Goal: Task Accomplishment & Management: Manage account settings

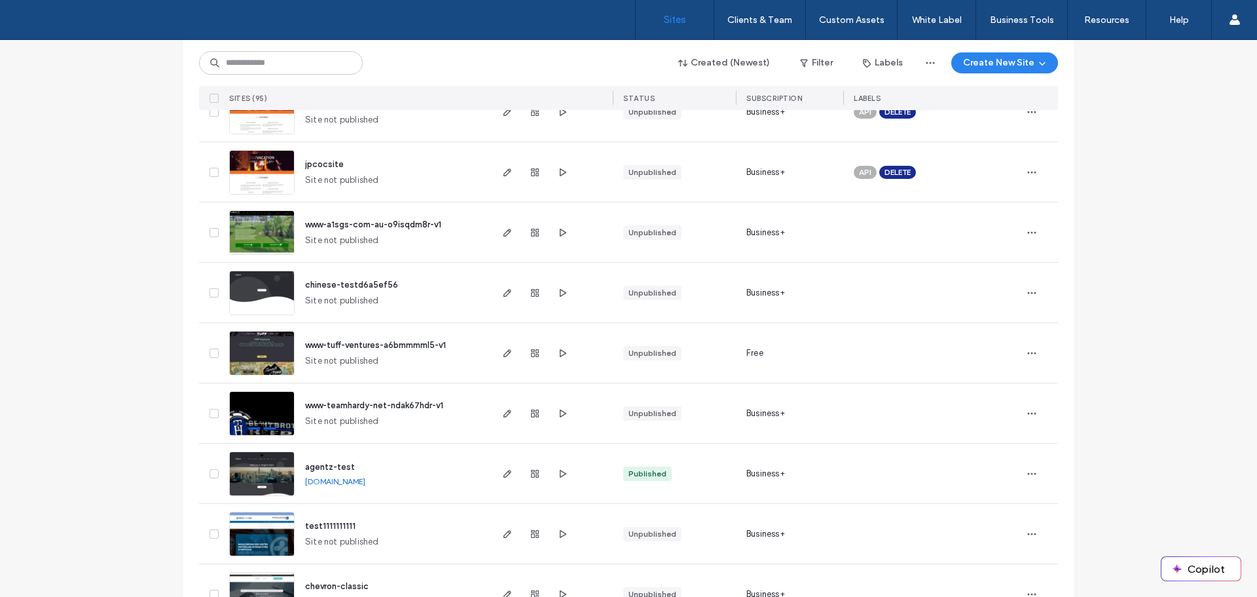
scroll to position [917, 0]
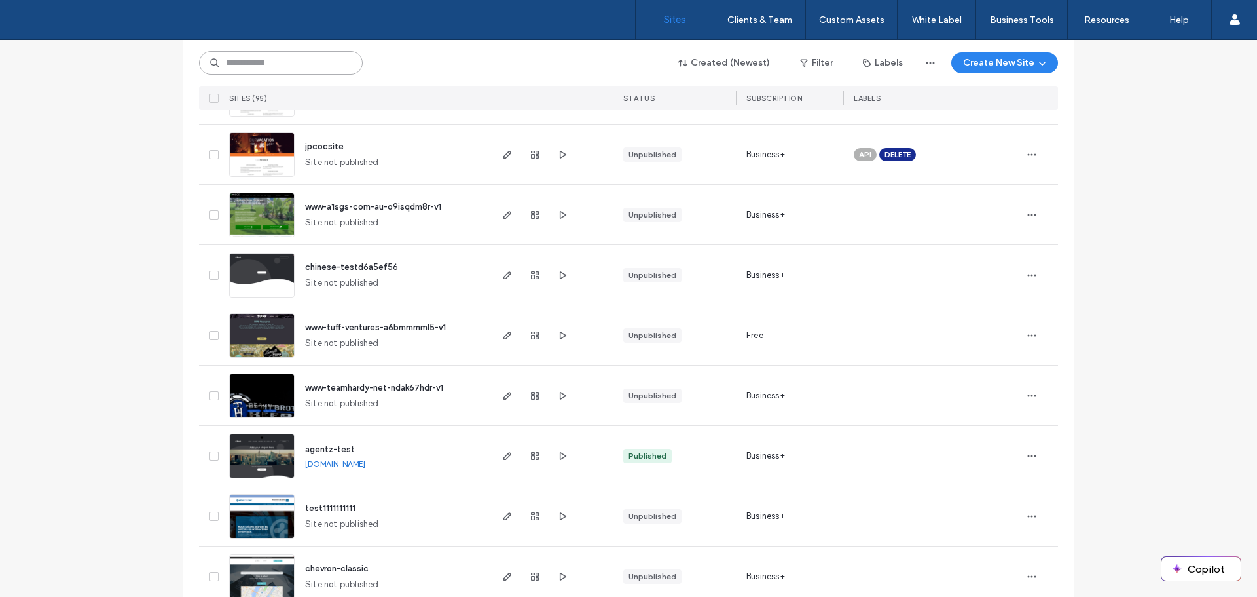
click at [291, 56] on input at bounding box center [281, 63] width 164 height 24
type input "****"
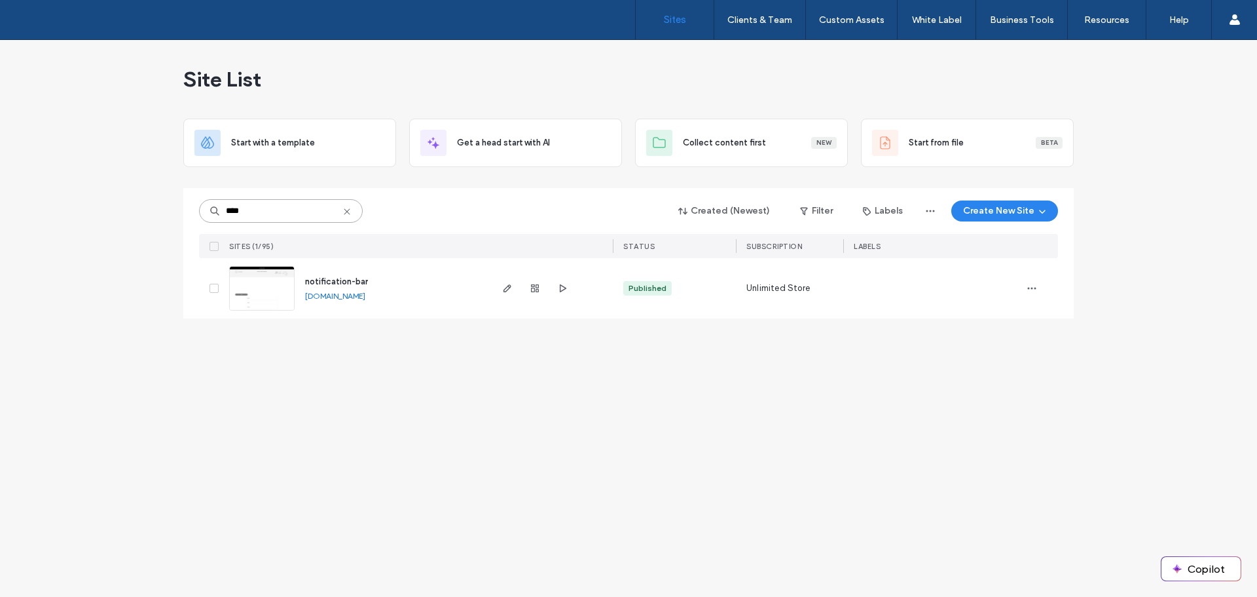
scroll to position [0, 0]
click at [1031, 291] on icon "button" at bounding box center [1032, 288] width 10 height 10
click at [1014, 445] on div "Site Dashboard" at bounding box center [983, 446] width 117 height 25
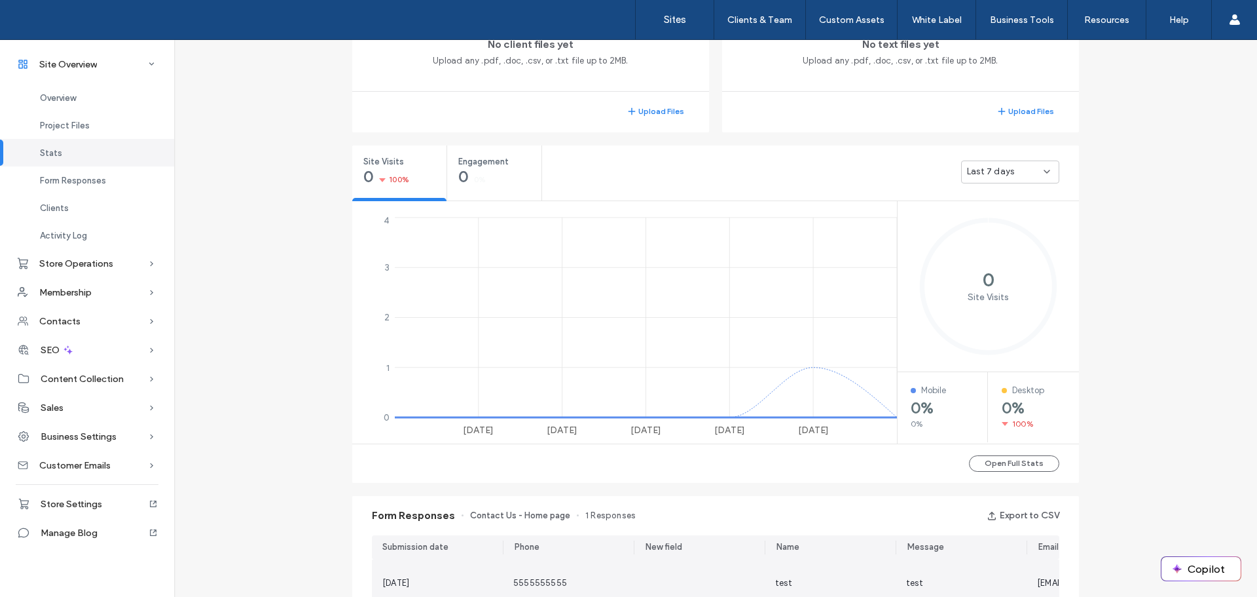
scroll to position [589, 0]
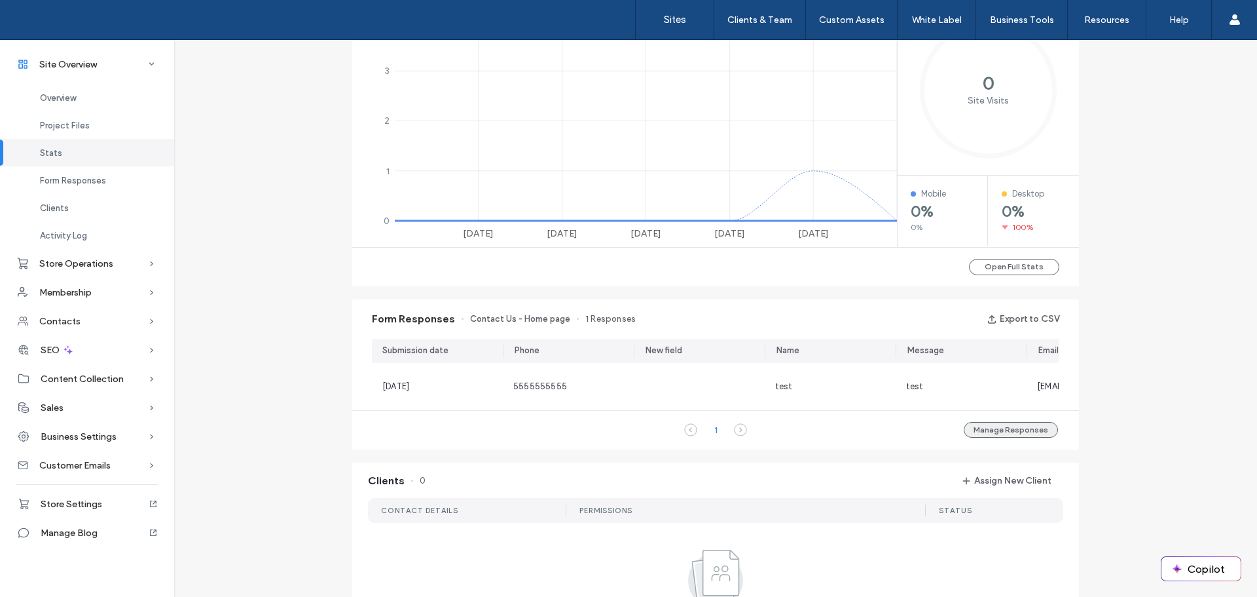
click at [1007, 436] on button "Manage Responses" at bounding box center [1011, 430] width 94 height 16
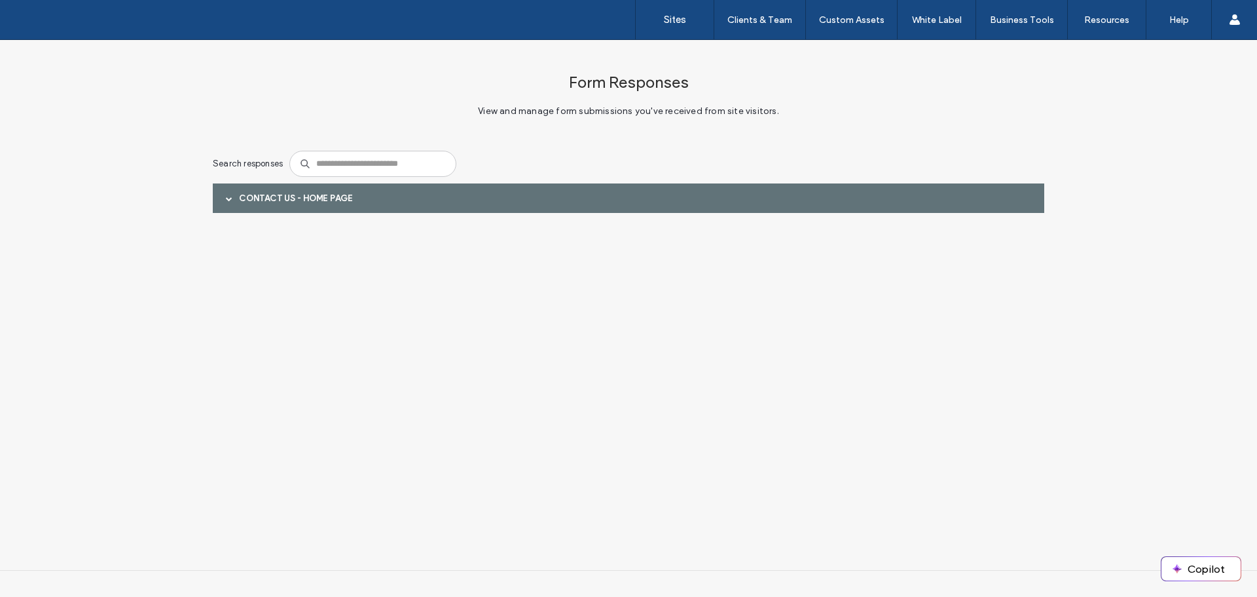
click at [482, 196] on div "Contact Us - Home page" at bounding box center [629, 197] width 832 height 29
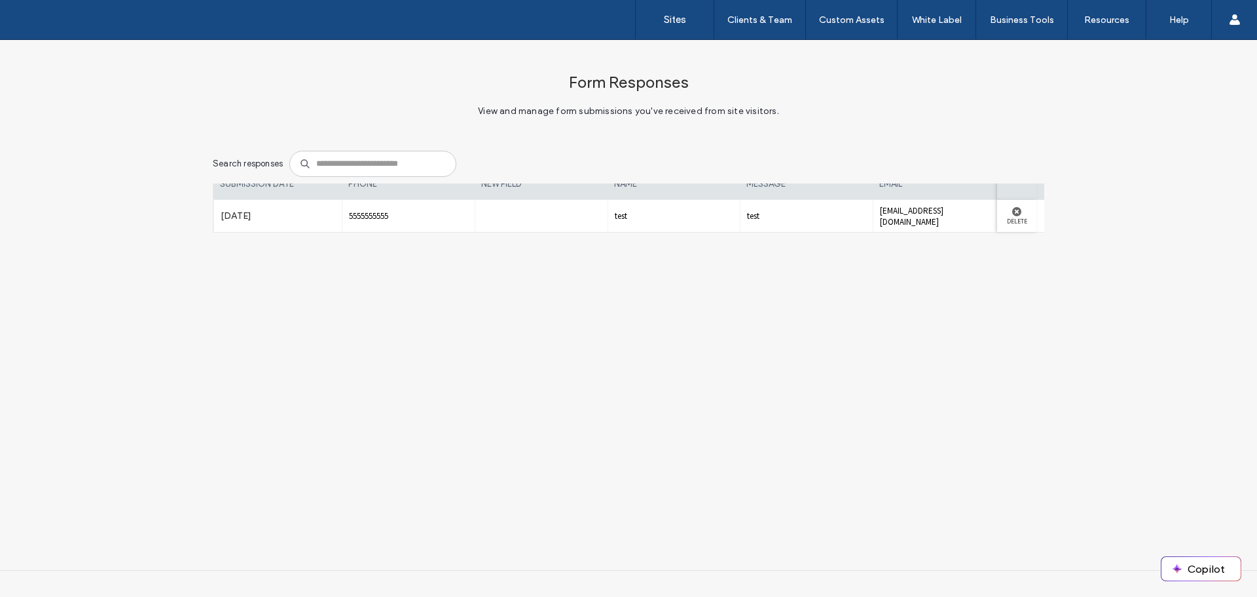
scroll to position [51, 0]
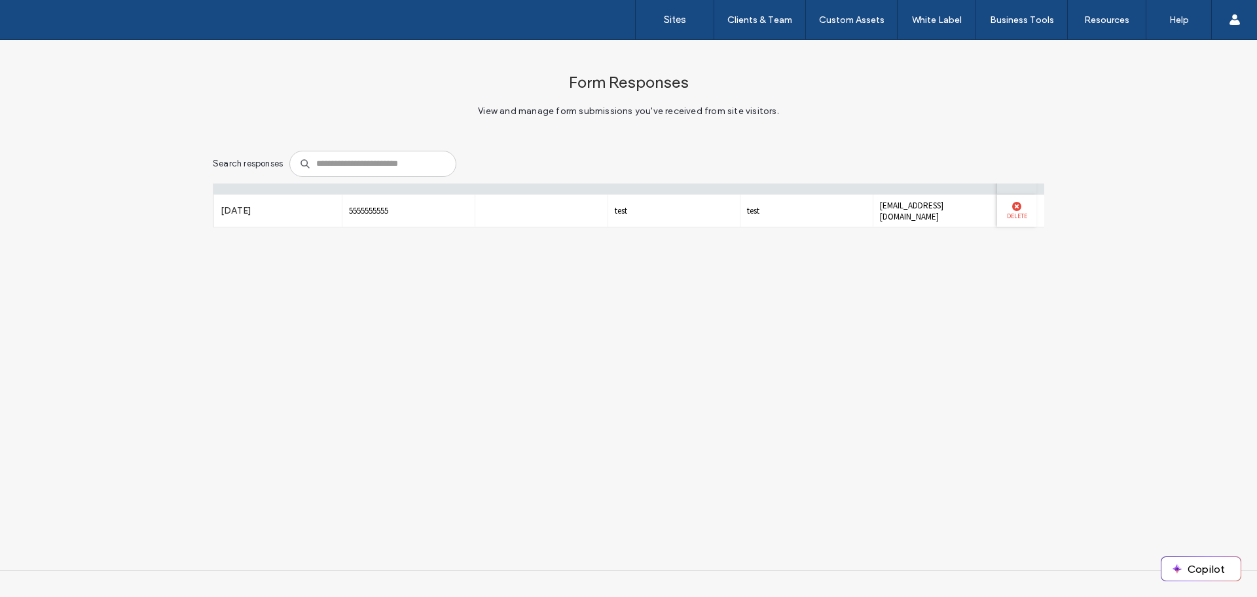
click at [1004, 207] on div at bounding box center [1017, 206] width 26 height 9
click at [1007, 213] on label "Delete" at bounding box center [1017, 215] width 26 height 9
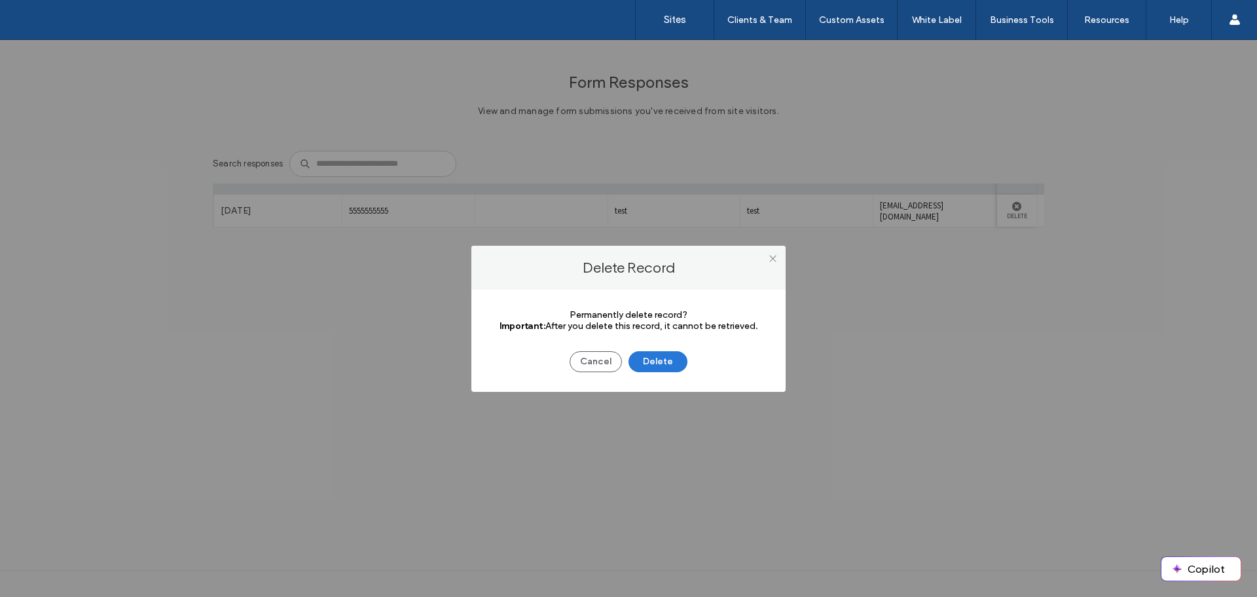
click at [670, 361] on button "Delete" at bounding box center [658, 361] width 59 height 21
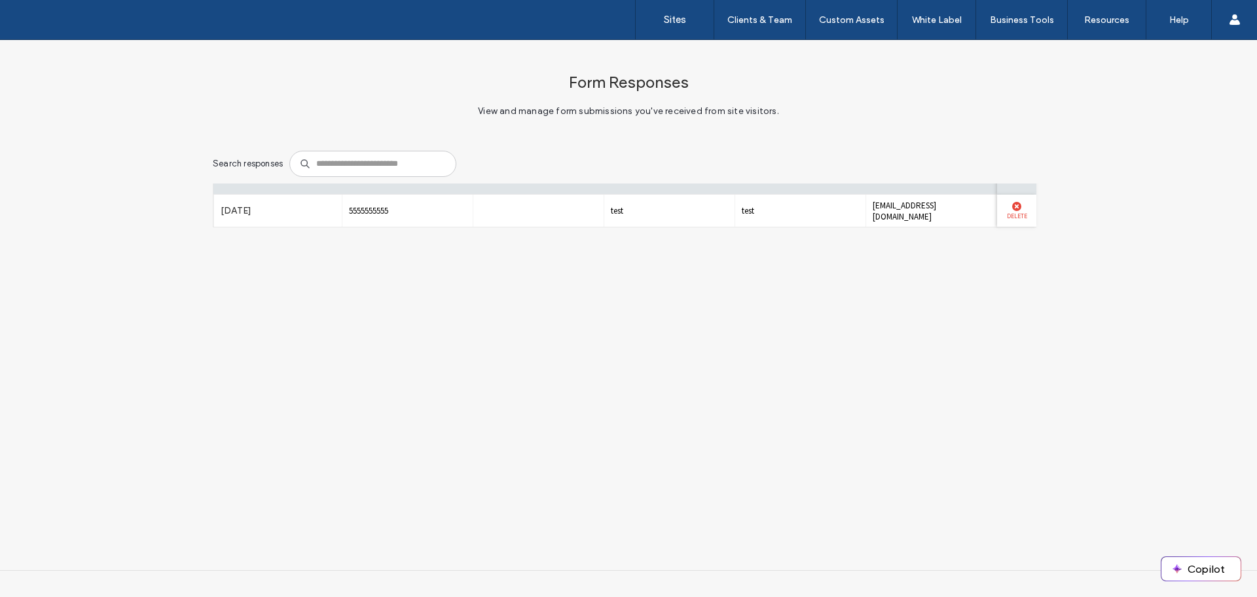
click at [1007, 211] on label "Delete" at bounding box center [1017, 215] width 26 height 9
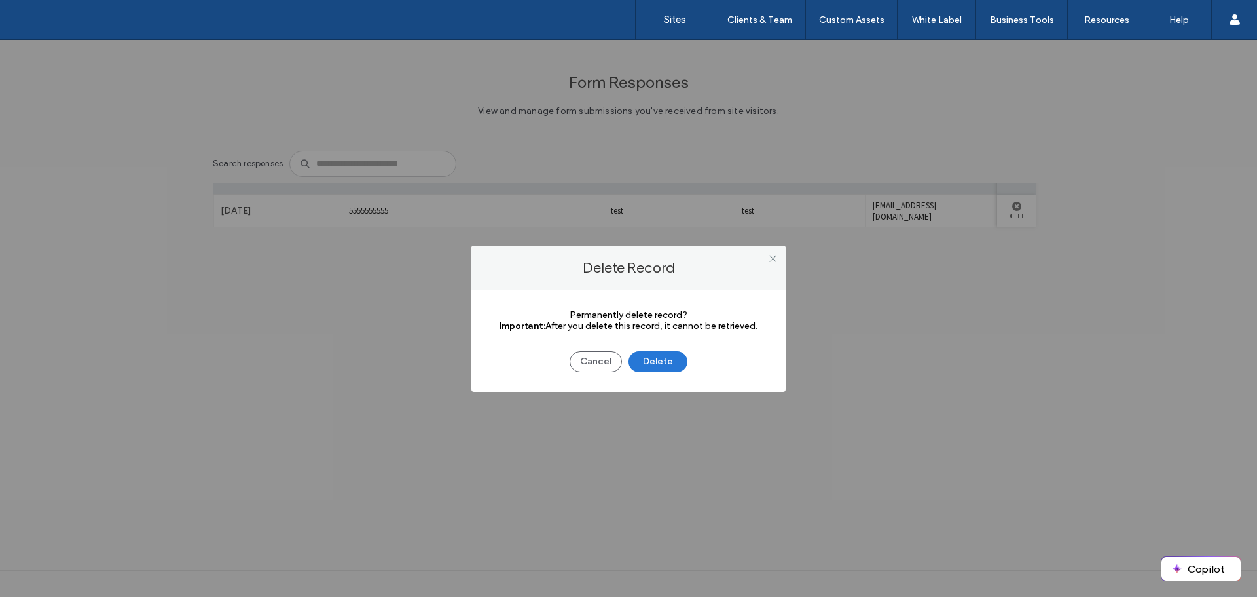
click at [676, 360] on button "Delete" at bounding box center [658, 361] width 59 height 21
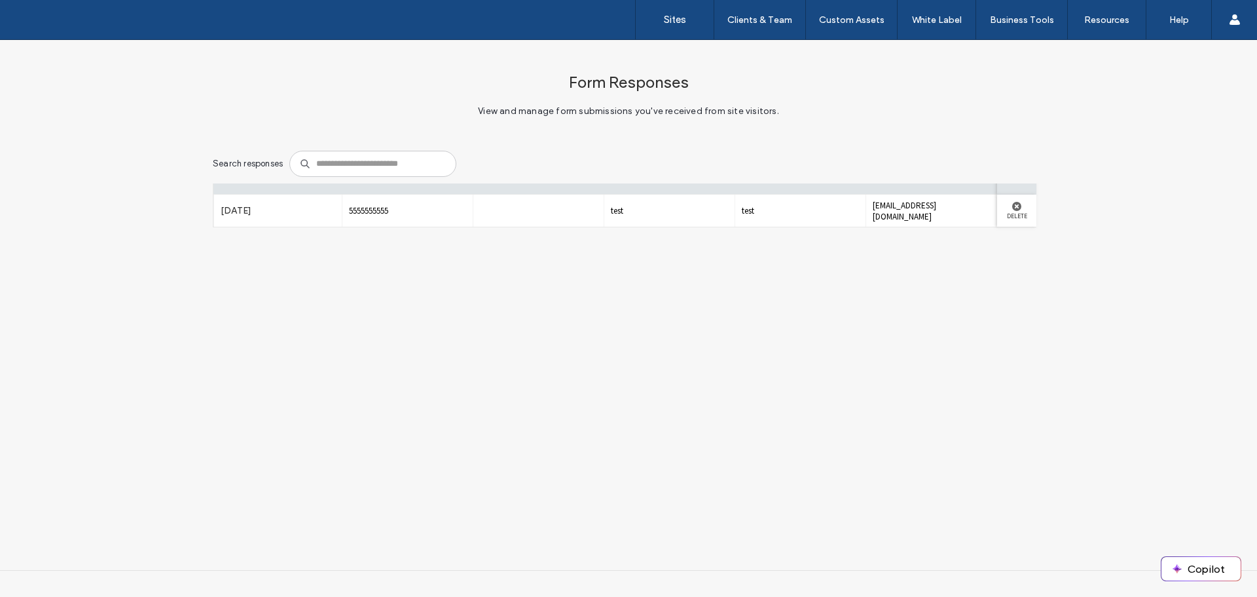
click at [608, 303] on div "Form Responses View and manage form submissions you've received from site visit…" at bounding box center [628, 305] width 1257 height 530
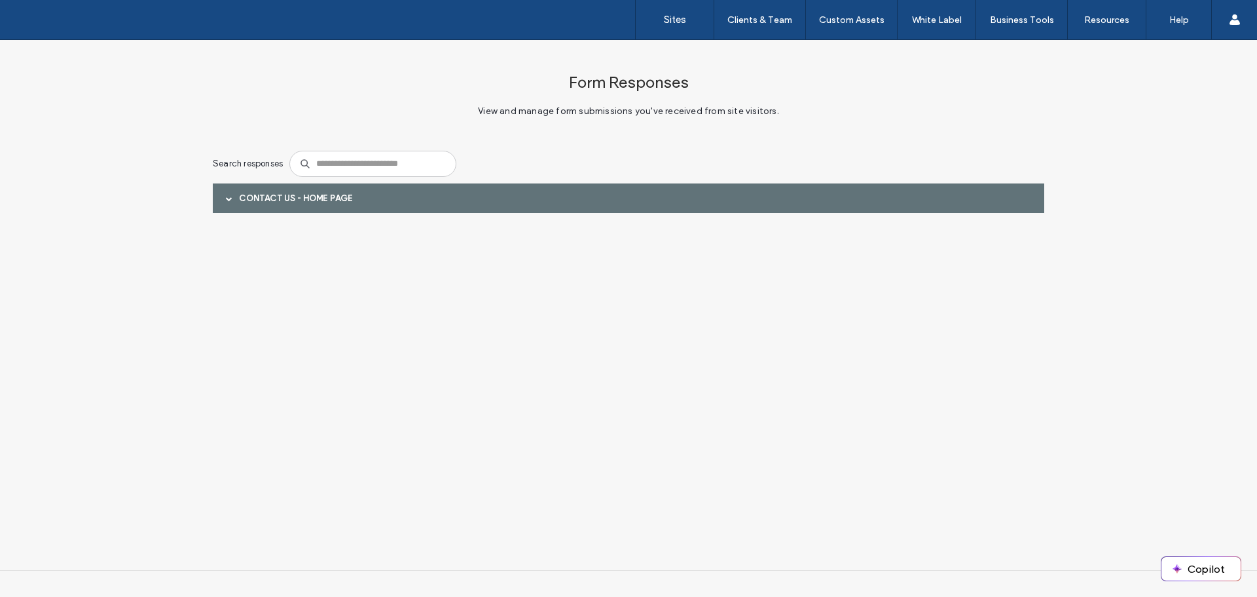
click at [531, 194] on div "Contact Us - Home page" at bounding box center [629, 197] width 832 height 29
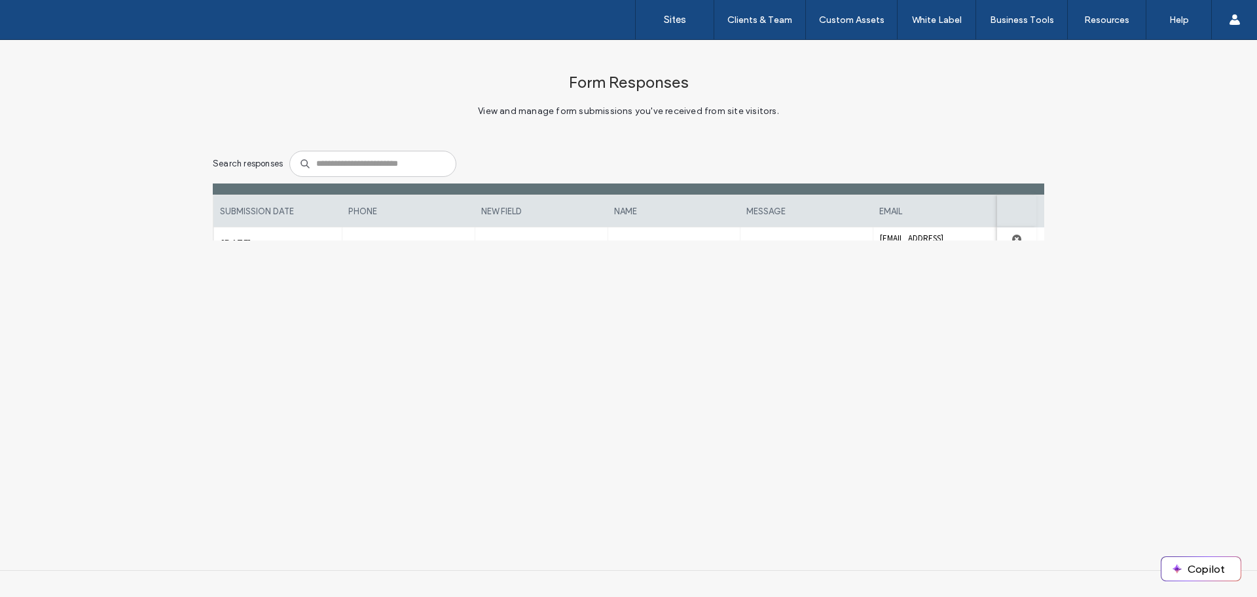
scroll to position [51, 0]
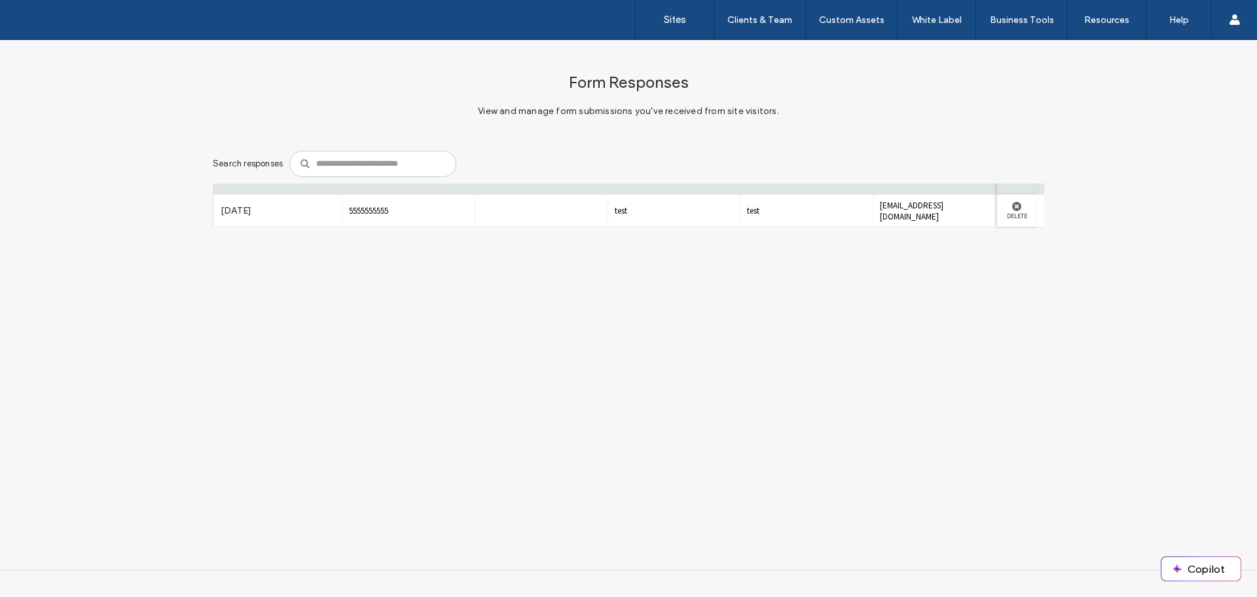
drag, startPoint x: 636, startPoint y: 320, endPoint x: 618, endPoint y: 322, distance: 17.8
drag, startPoint x: 618, startPoint y: 322, endPoint x: 491, endPoint y: 317, distance: 127.1
click at [491, 317] on div "Form Responses View and manage form submissions you've received from site visit…" at bounding box center [628, 305] width 1257 height 530
click at [627, 303] on div "Form Responses View and manage form submissions you've received from site visit…" at bounding box center [628, 305] width 1257 height 530
click at [1011, 215] on label "Delete" at bounding box center [1017, 215] width 26 height 9
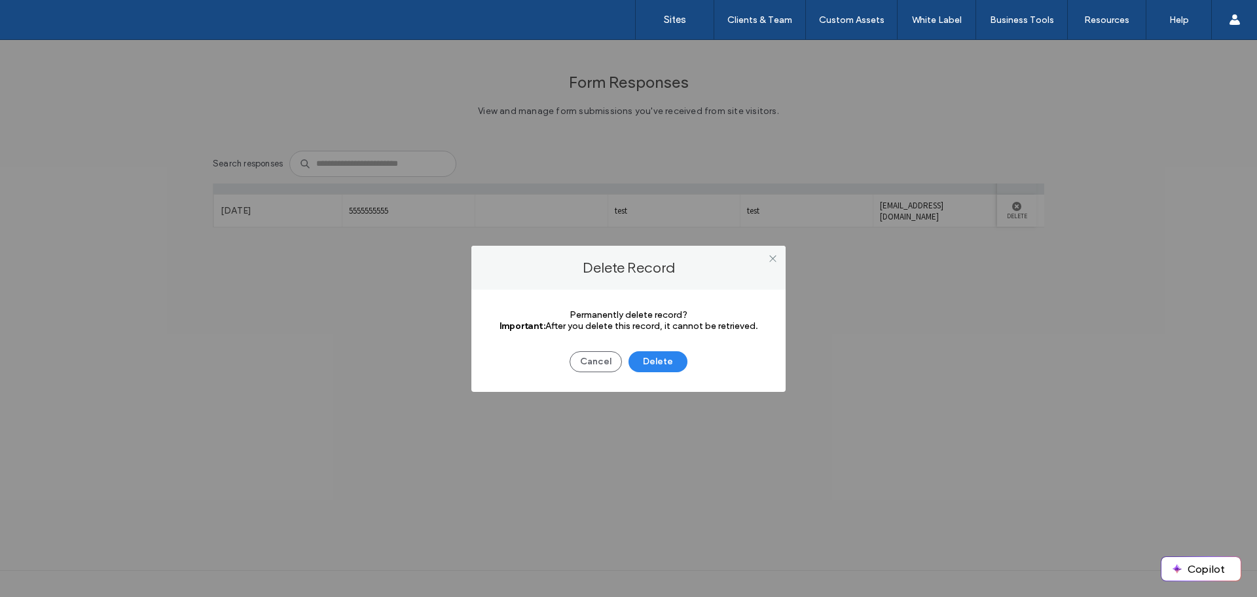
drag, startPoint x: 587, startPoint y: 362, endPoint x: 712, endPoint y: 350, distance: 125.7
click at [587, 362] on button "Cancel" at bounding box center [596, 361] width 52 height 21
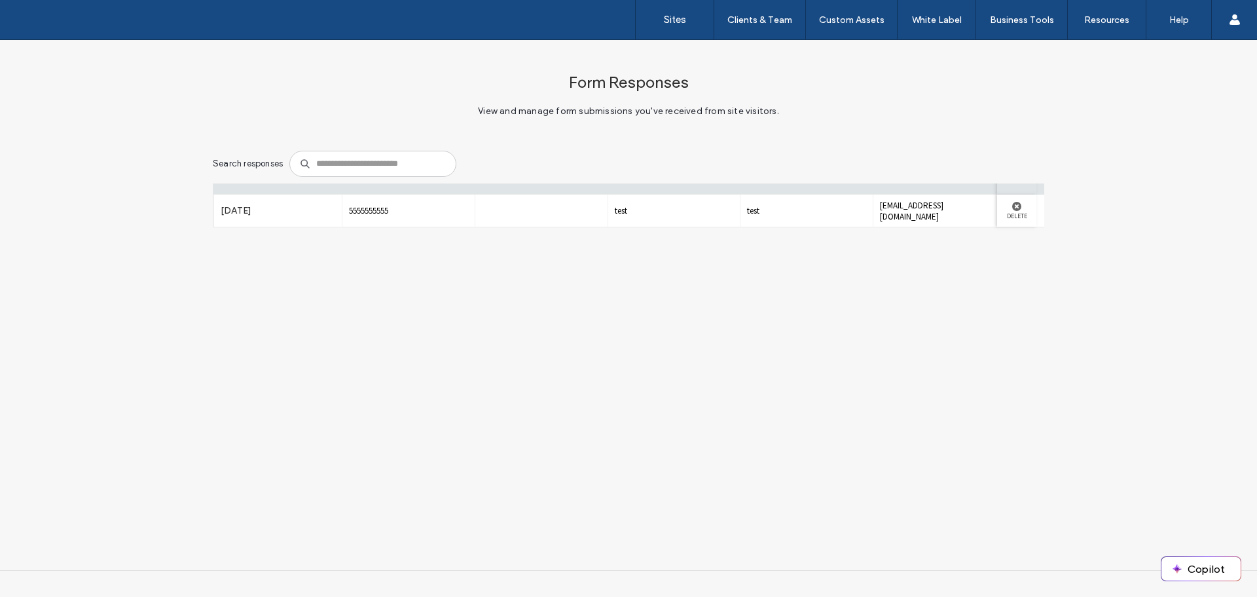
click at [906, 213] on span "test@gmail.com" at bounding box center [939, 211] width 119 height 22
click at [1015, 208] on div at bounding box center [1017, 206] width 26 height 9
click at [1012, 210] on icon at bounding box center [1016, 206] width 9 height 9
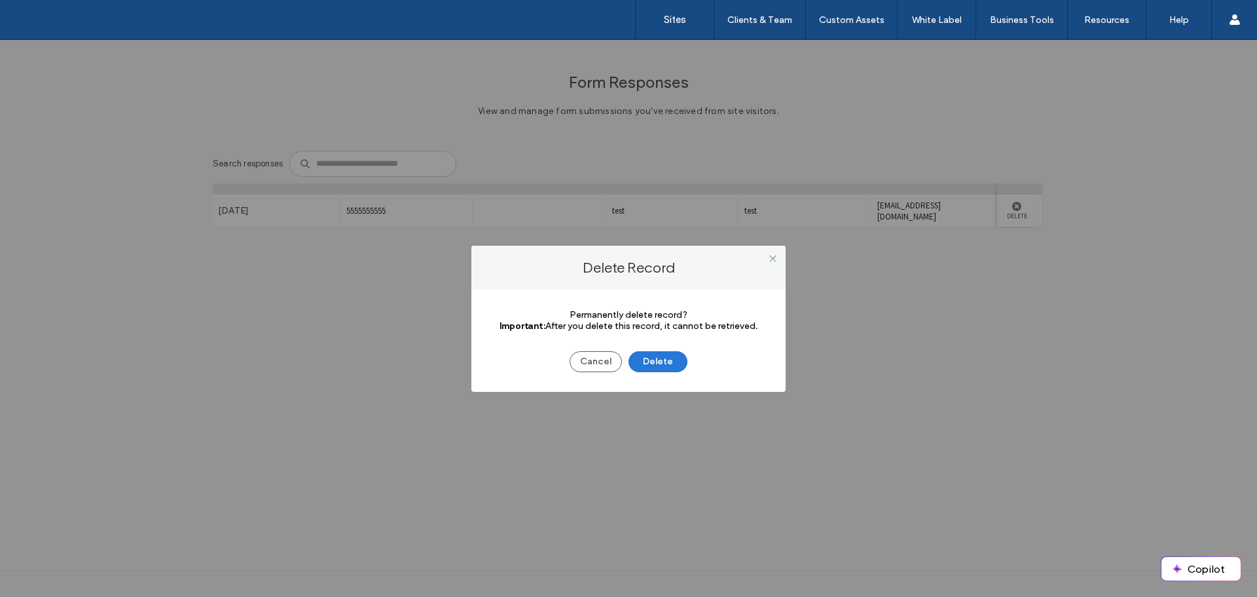
click at [669, 362] on button "Delete" at bounding box center [658, 361] width 59 height 21
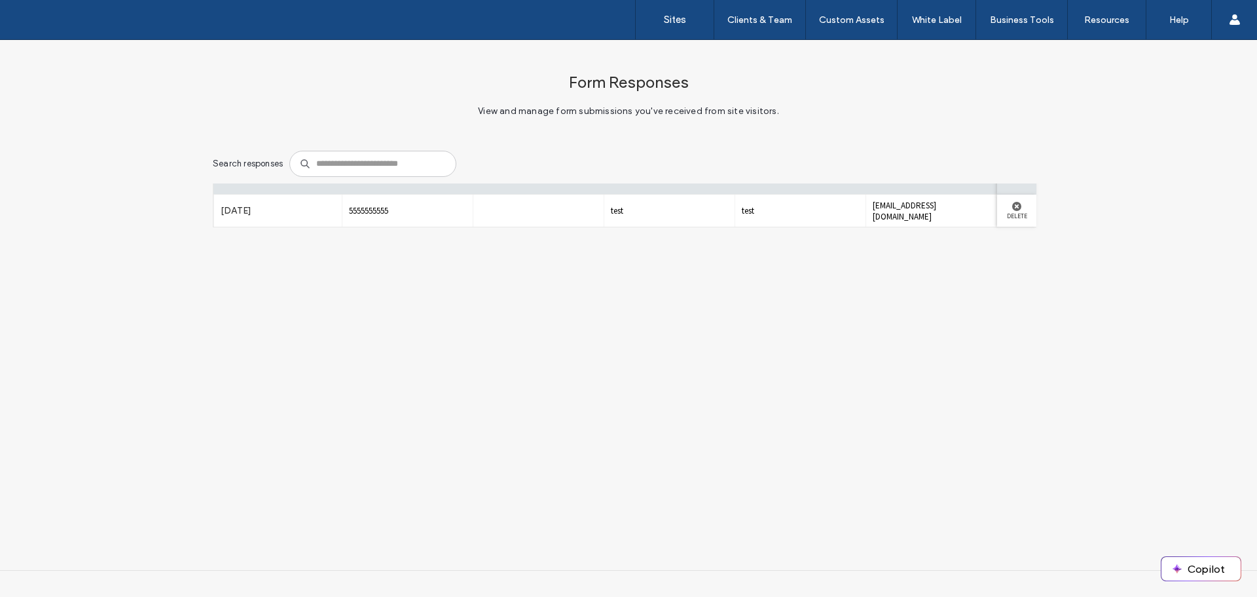
scroll to position [0, 0]
click at [1006, 215] on label "Delete" at bounding box center [1017, 215] width 26 height 9
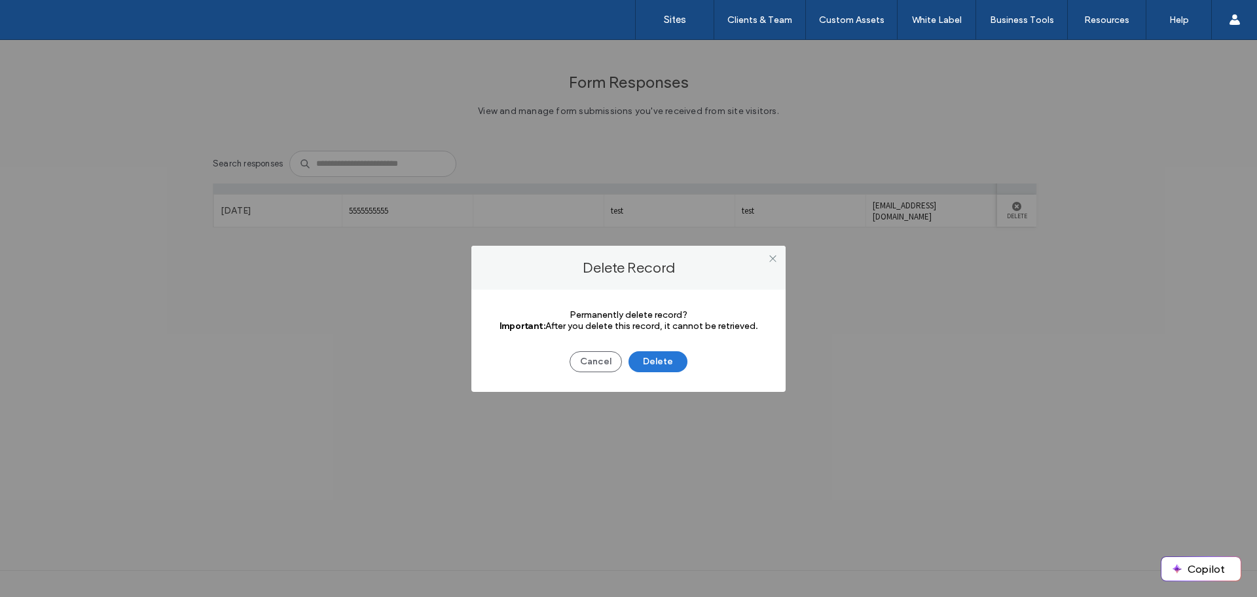
click at [656, 353] on button "Delete" at bounding box center [658, 361] width 59 height 21
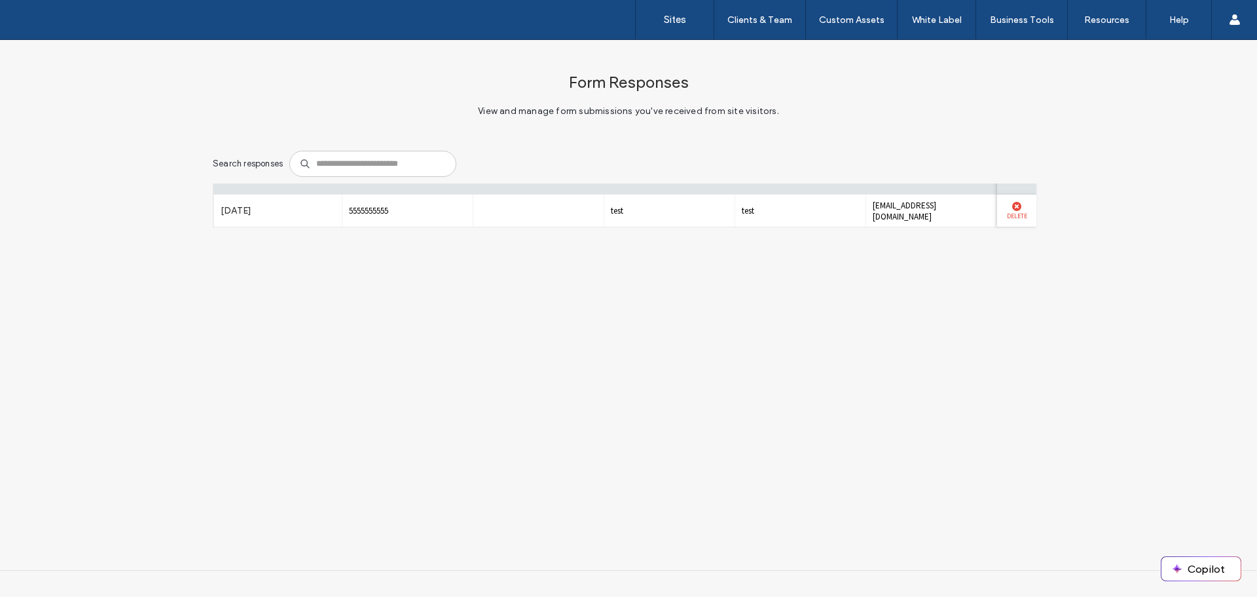
click at [1004, 210] on div at bounding box center [1017, 206] width 26 height 9
click at [1012, 208] on use at bounding box center [1016, 206] width 9 height 9
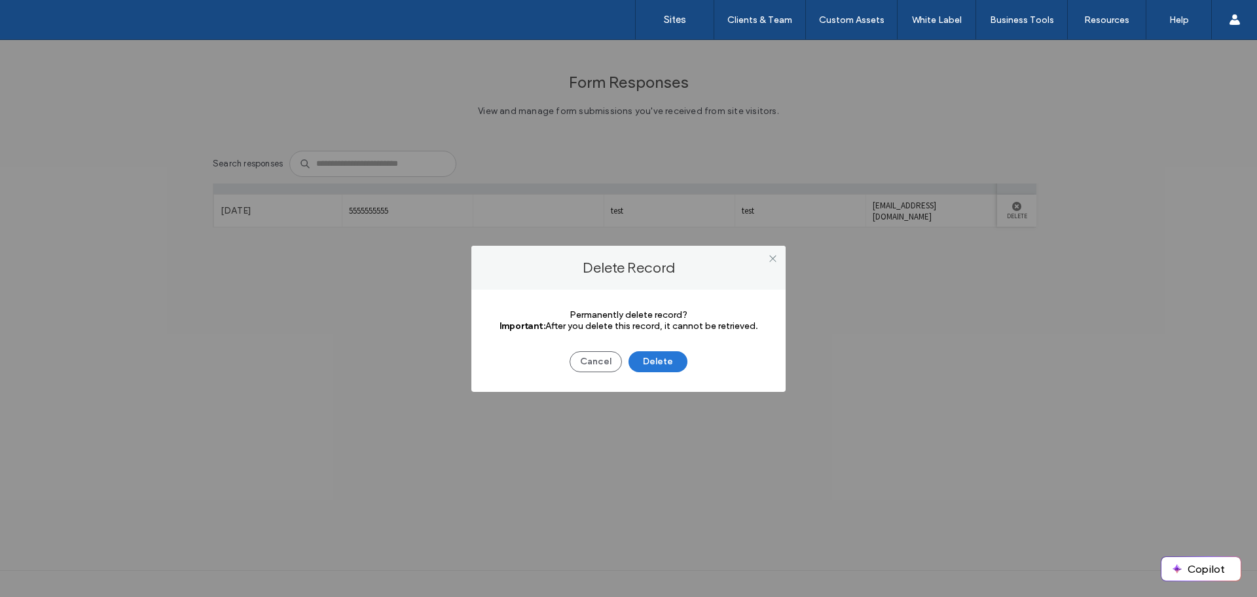
click at [652, 363] on button "Delete" at bounding box center [658, 361] width 59 height 21
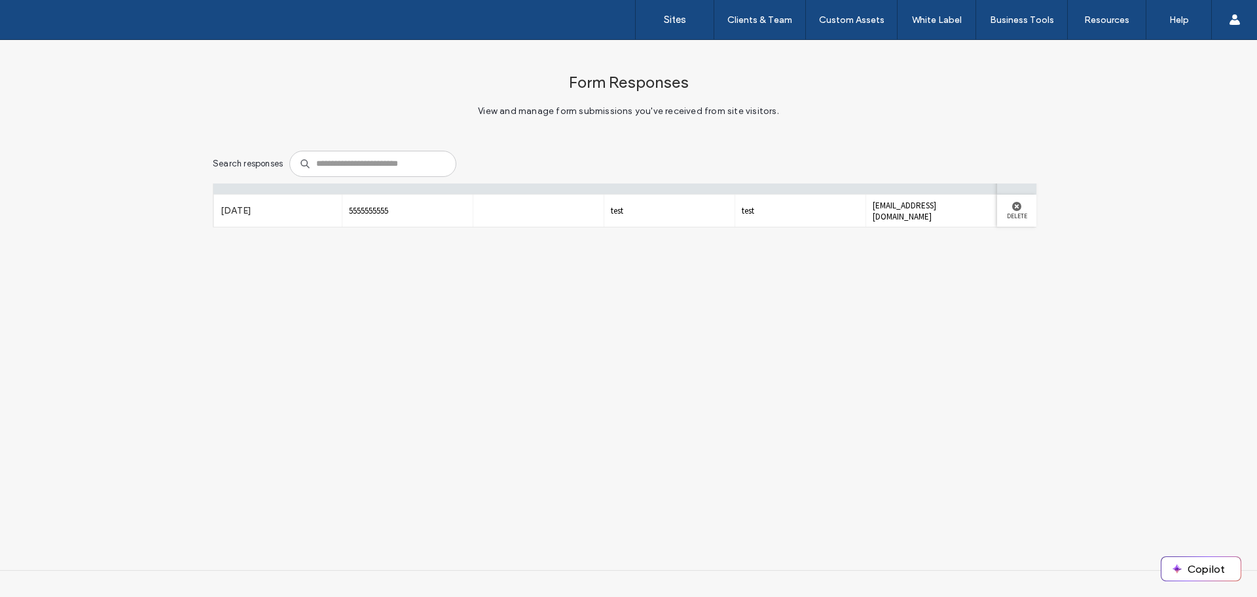
drag, startPoint x: 280, startPoint y: 185, endPoint x: 490, endPoint y: 115, distance: 221.6
click at [285, 183] on label "submission date" at bounding box center [257, 178] width 74 height 23
click at [677, 19] on label "Sites" at bounding box center [675, 20] width 22 height 12
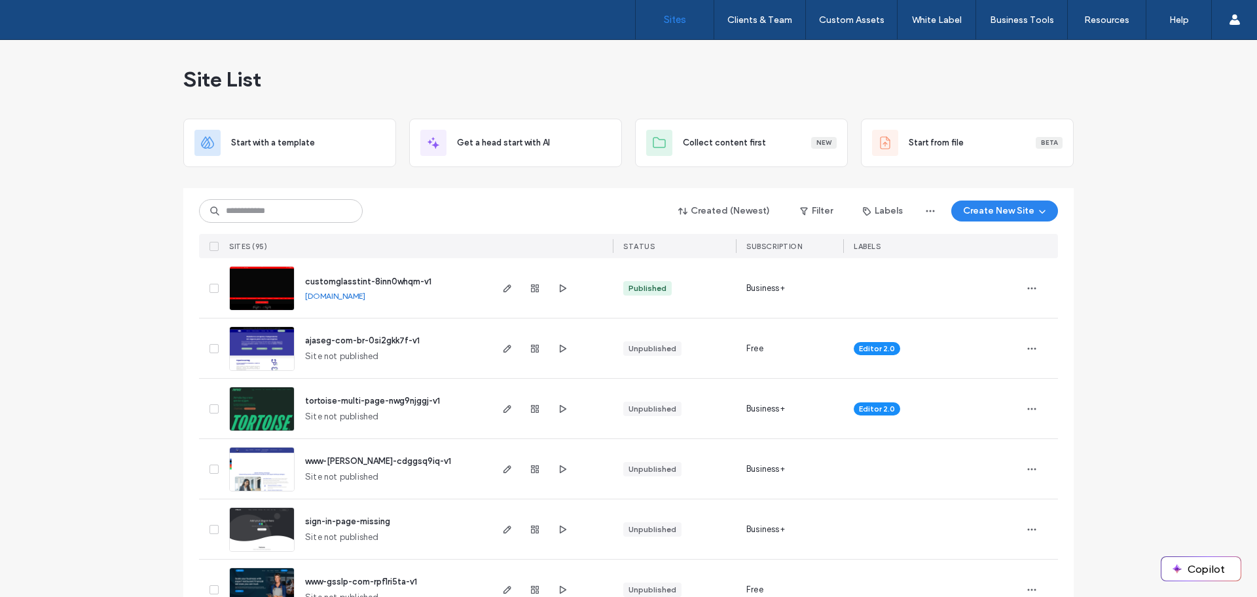
click at [273, 297] on img at bounding box center [262, 311] width 64 height 89
click at [272, 213] on input at bounding box center [281, 211] width 164 height 24
drag, startPoint x: 48, startPoint y: 358, endPoint x: 88, endPoint y: 367, distance: 40.8
drag, startPoint x: 88, startPoint y: 367, endPoint x: 82, endPoint y: 464, distance: 97.8
drag, startPoint x: 82, startPoint y: 464, endPoint x: 90, endPoint y: 465, distance: 7.9
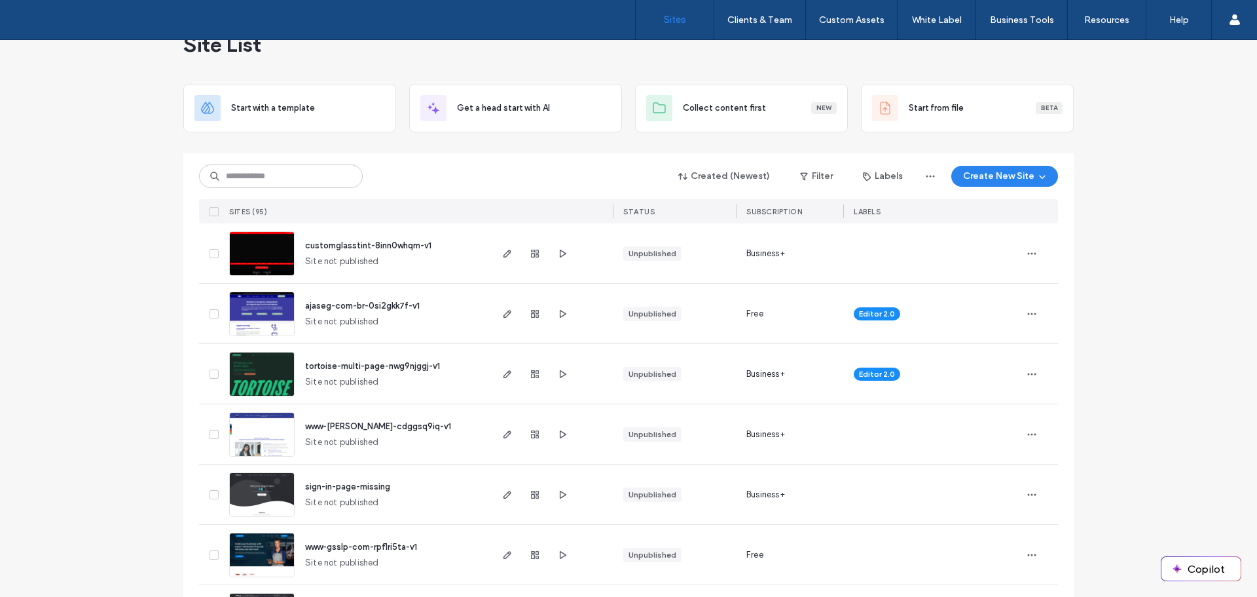
scroll to position [131, 0]
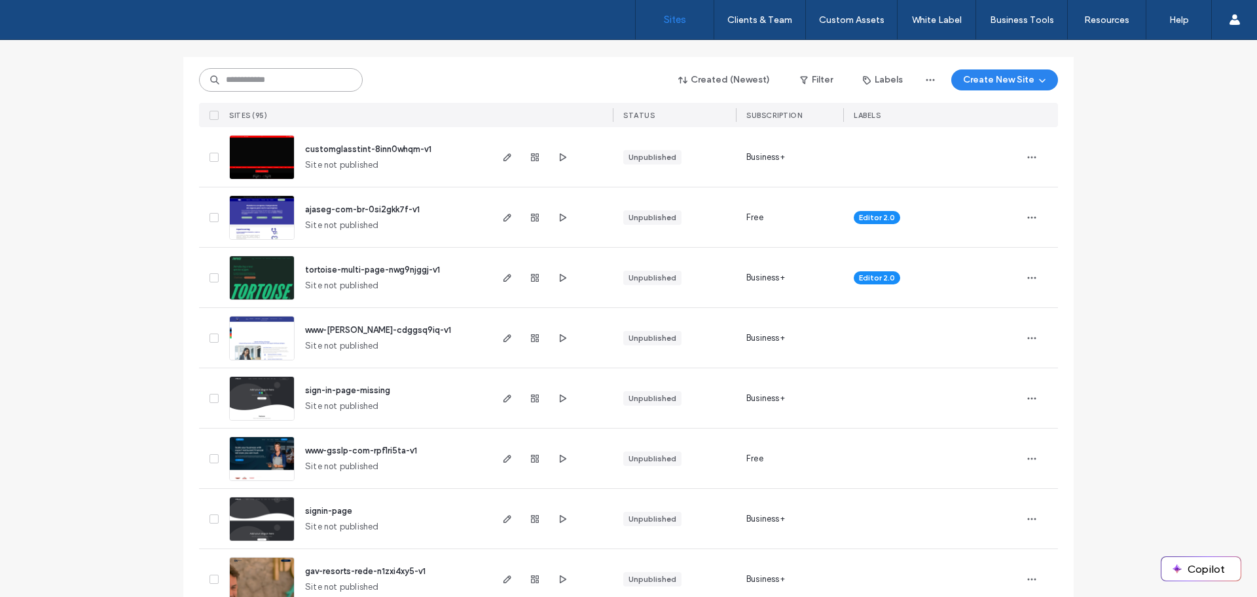
click at [255, 77] on input at bounding box center [281, 80] width 164 height 24
type input "****"
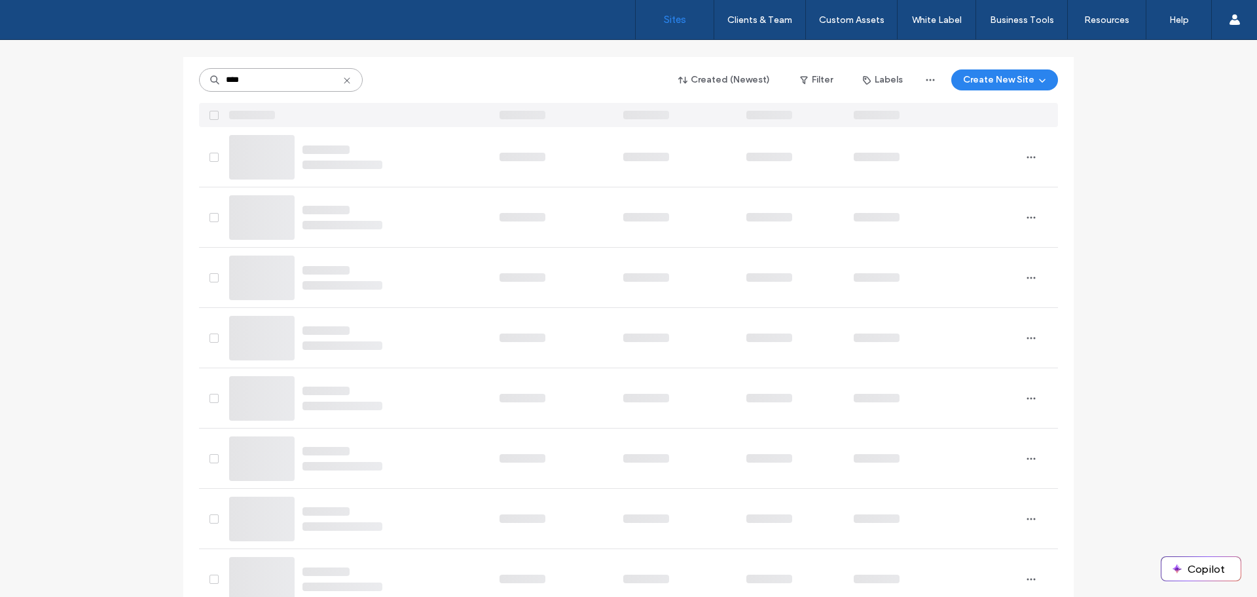
scroll to position [0, 0]
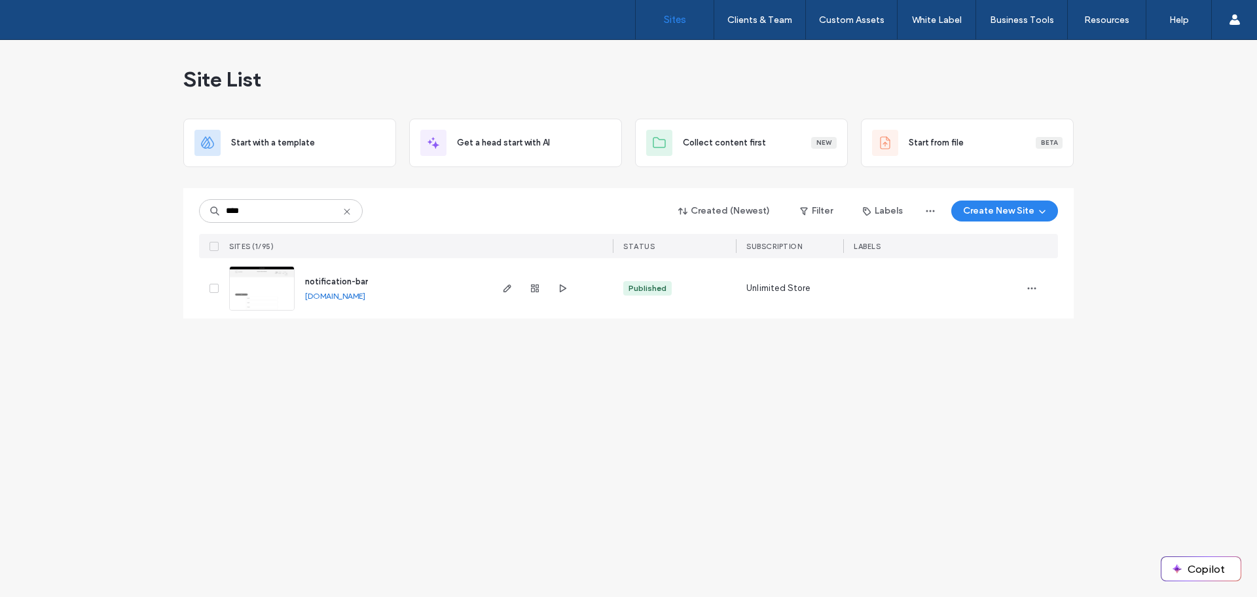
click at [268, 286] on img at bounding box center [262, 311] width 64 height 89
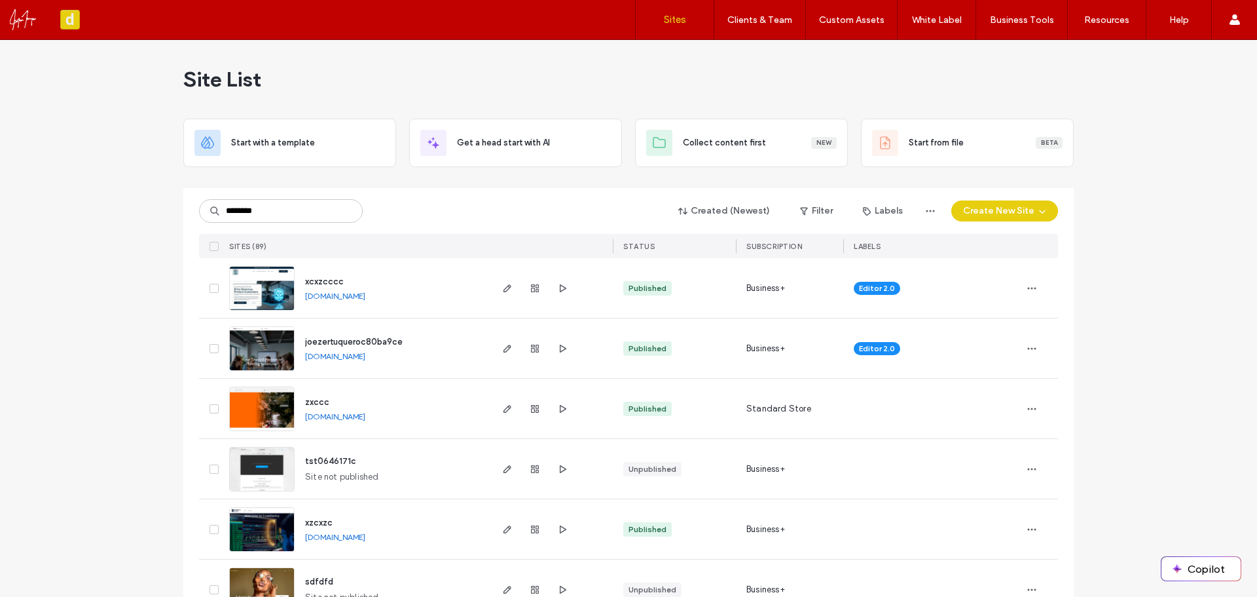
type input "********"
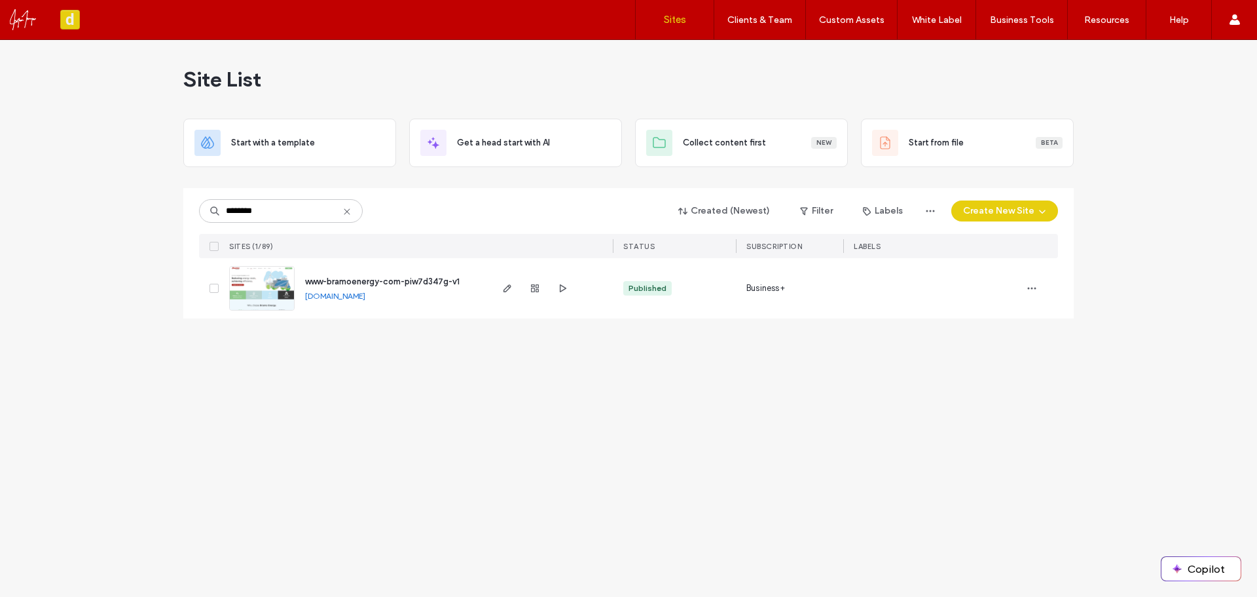
click at [274, 281] on link at bounding box center [261, 288] width 65 height 45
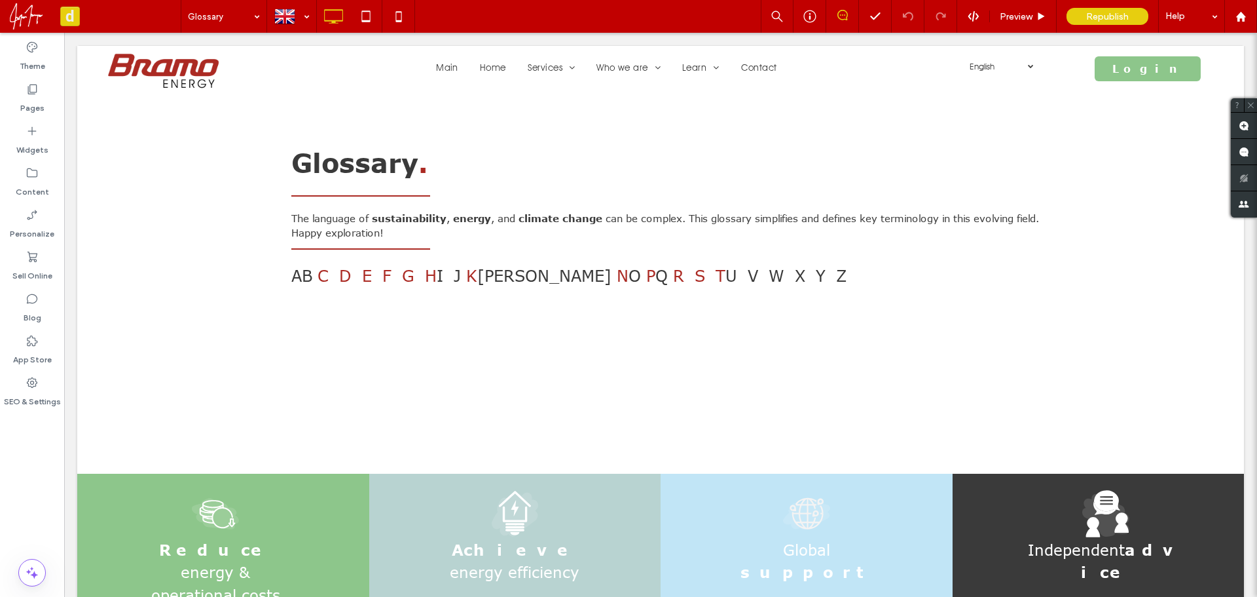
click at [966, 22] on div "Preview Republish Help" at bounding box center [1009, 16] width 496 height 33
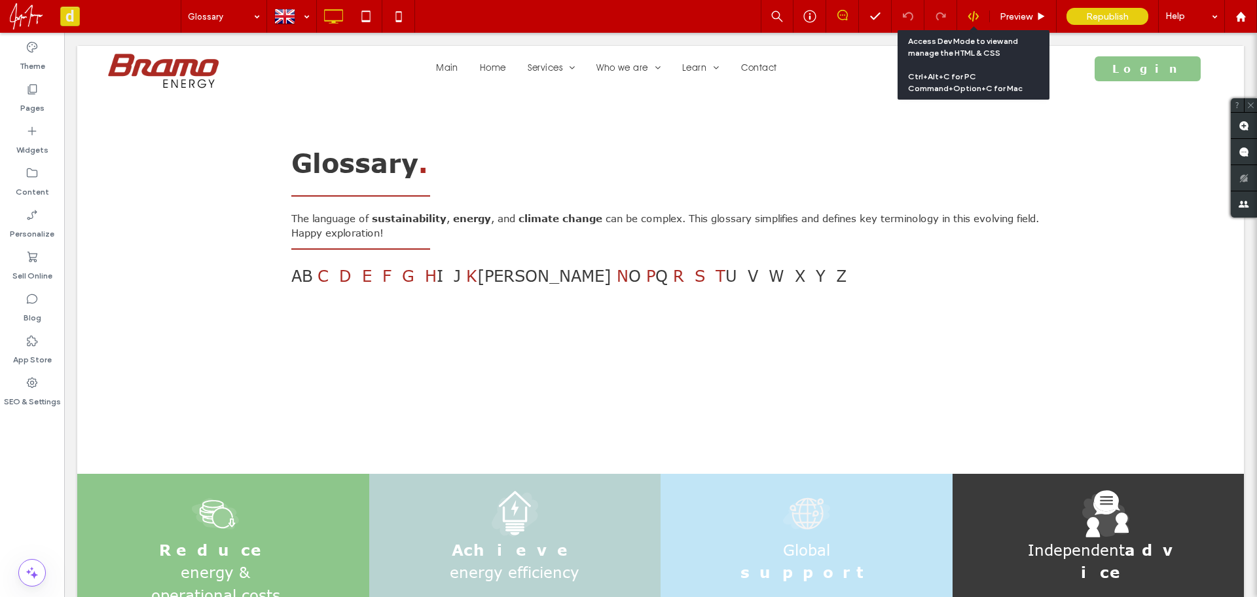
click at [971, 18] on icon at bounding box center [974, 16] width 12 height 12
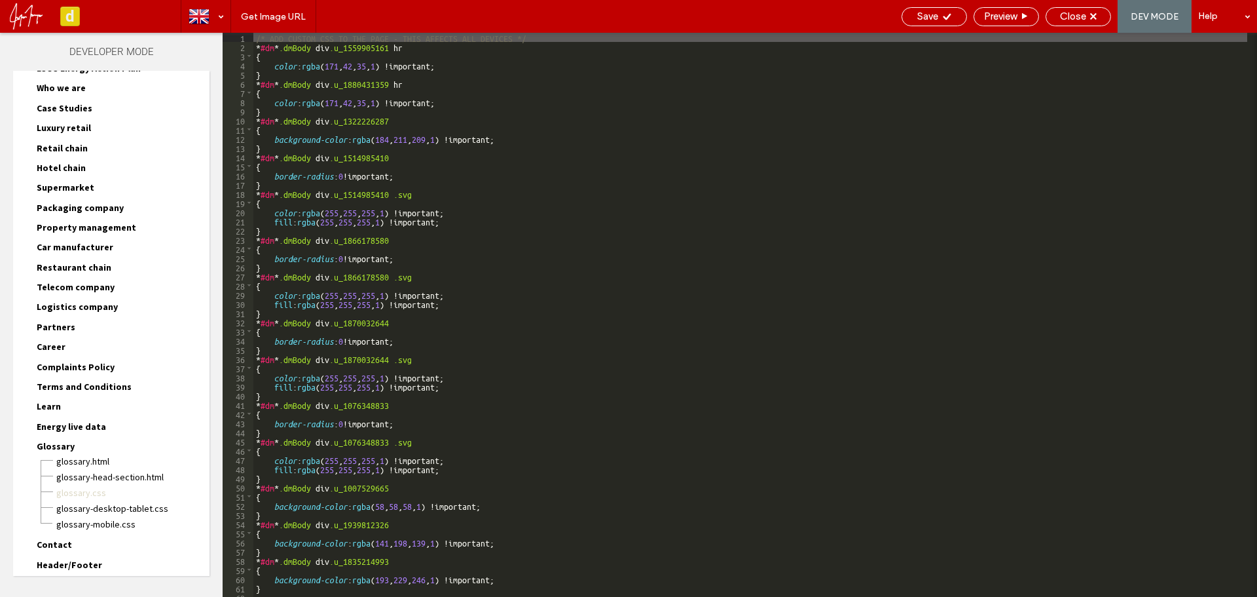
scroll to position [436, 0]
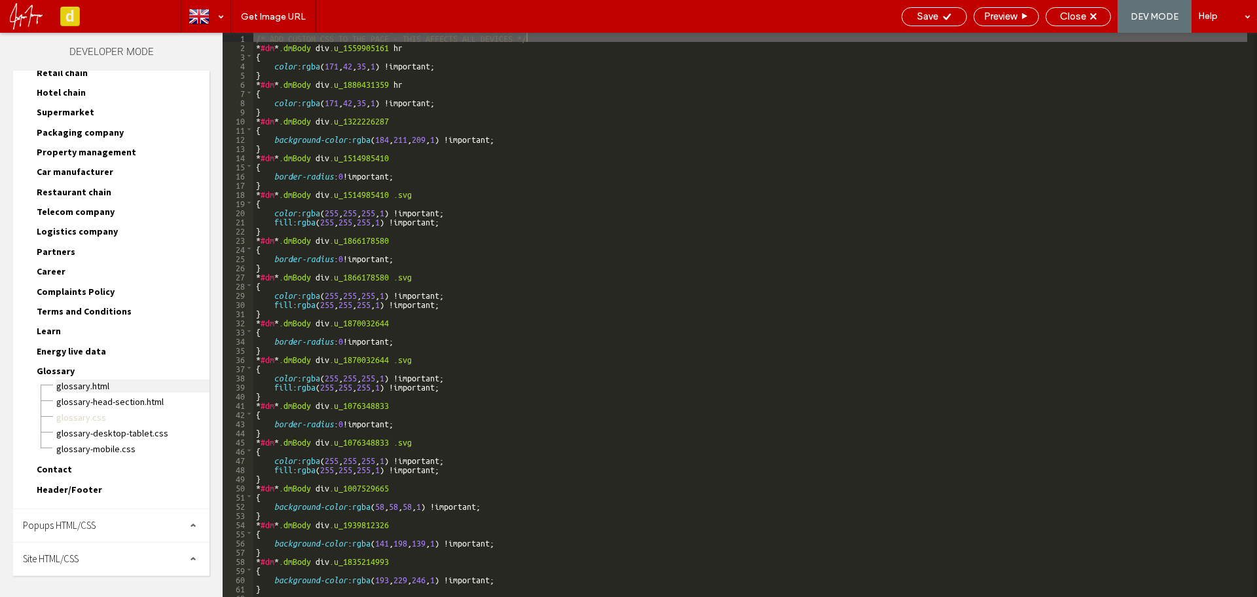
click at [88, 384] on span "Glossary.html" at bounding box center [133, 385] width 154 height 13
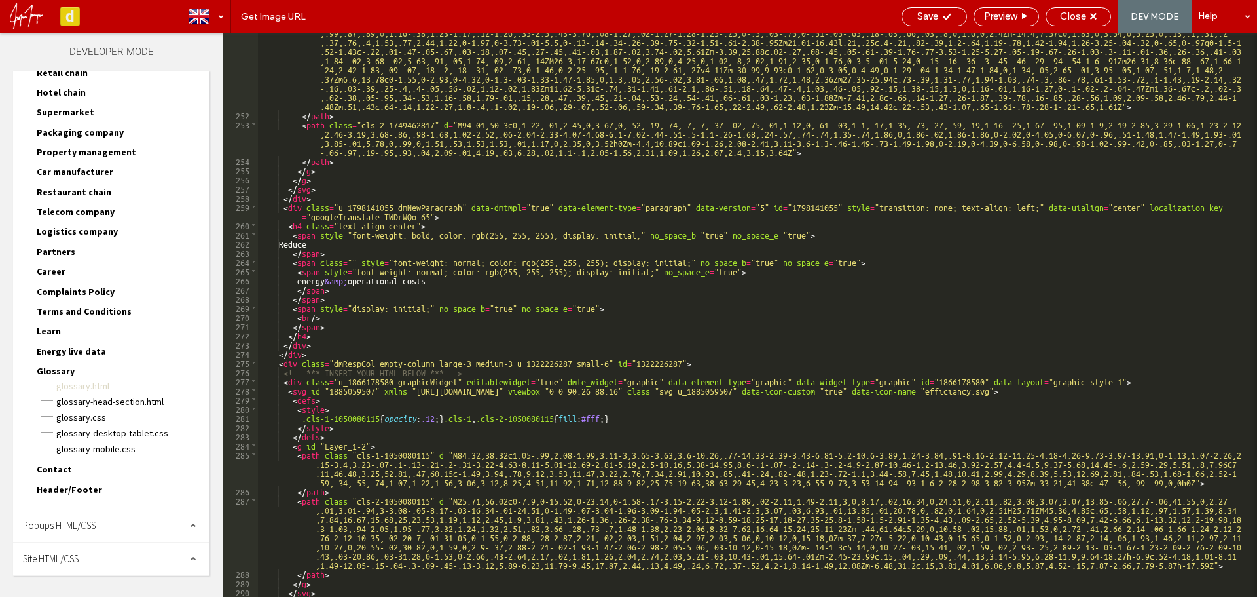
scroll to position [2750, 0]
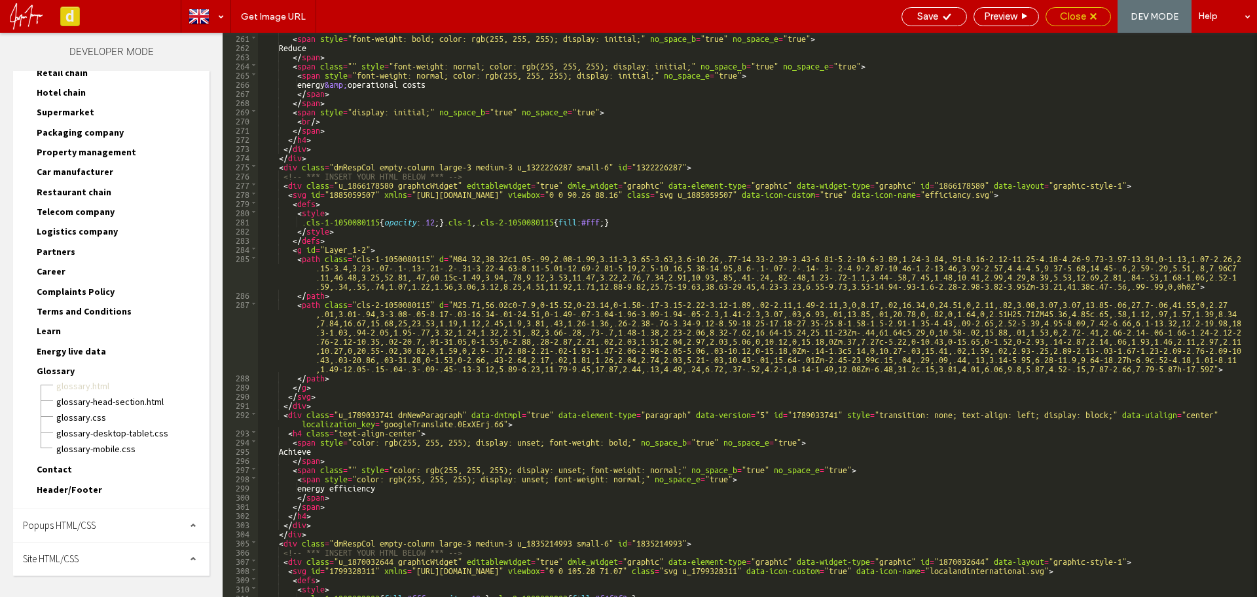
click at [1069, 11] on span "Close" at bounding box center [1073, 16] width 26 height 12
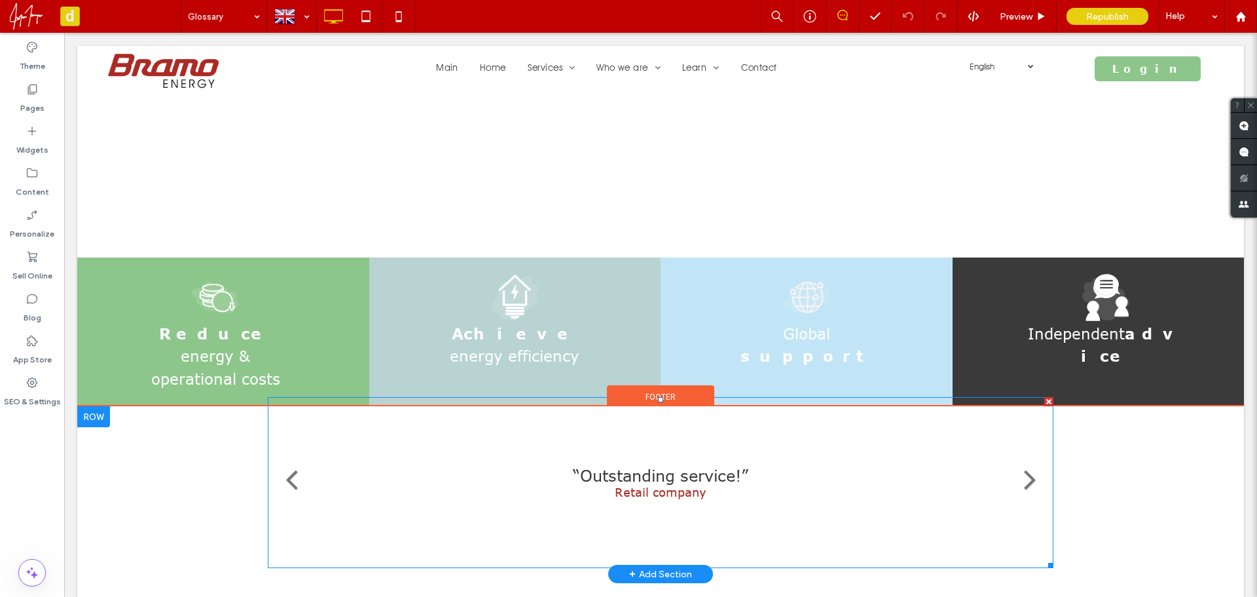
scroll to position [215, 0]
click at [602, 437] on li "“Outstanding service!” Retail company MashIt" at bounding box center [661, 482] width 786 height 171
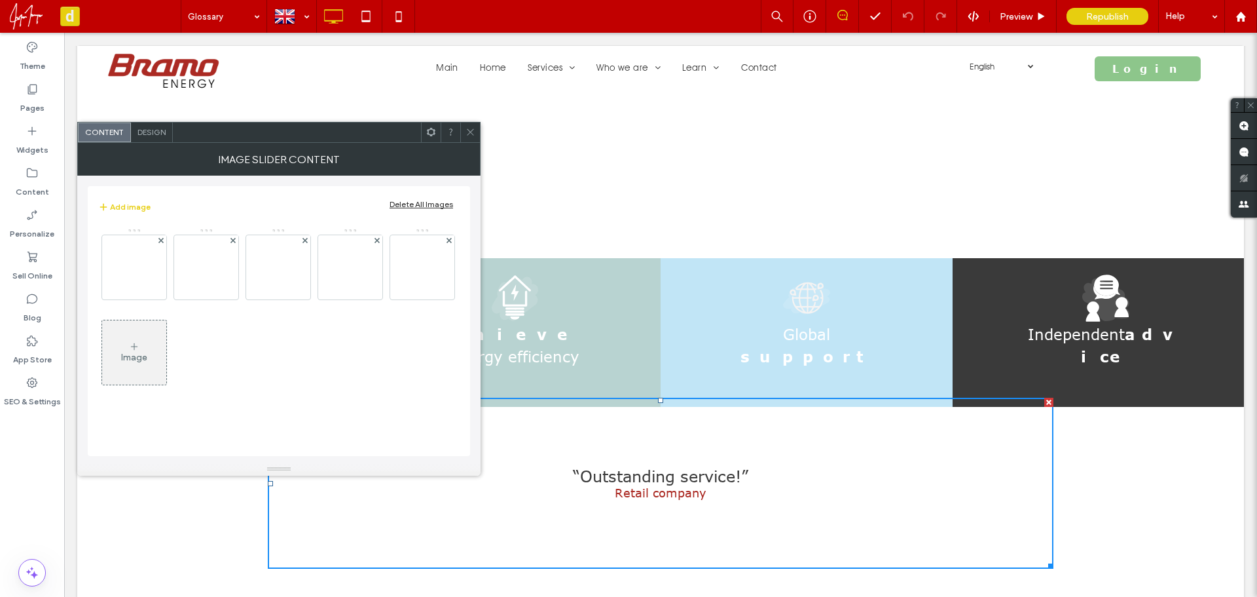
click at [477, 130] on div at bounding box center [470, 132] width 20 height 20
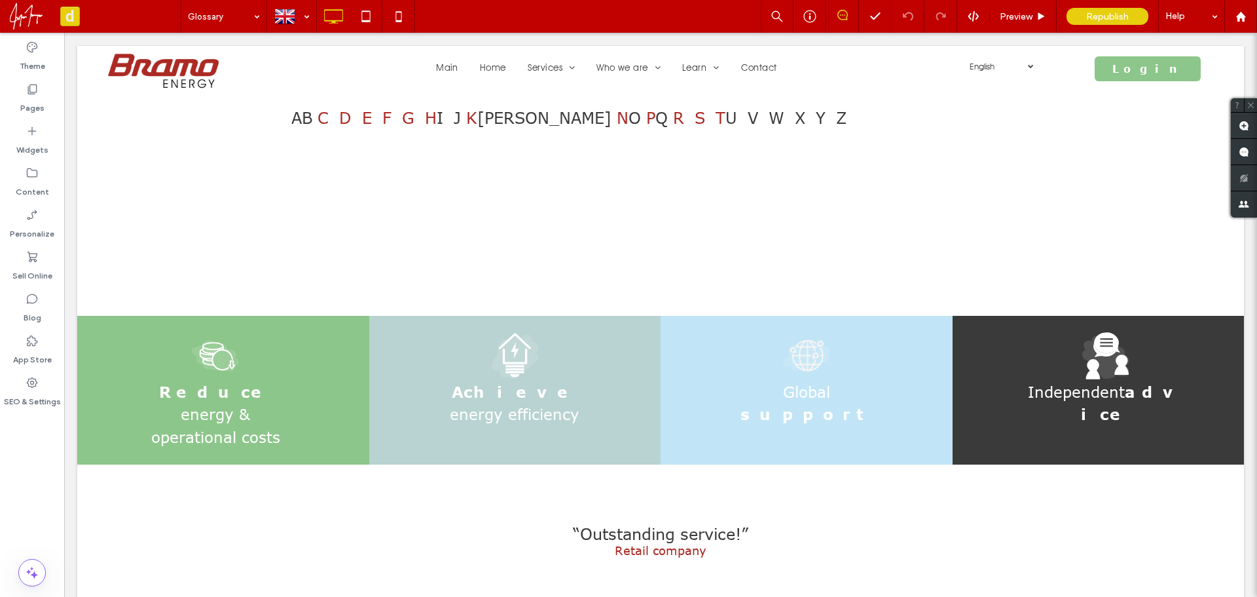
scroll to position [150, 0]
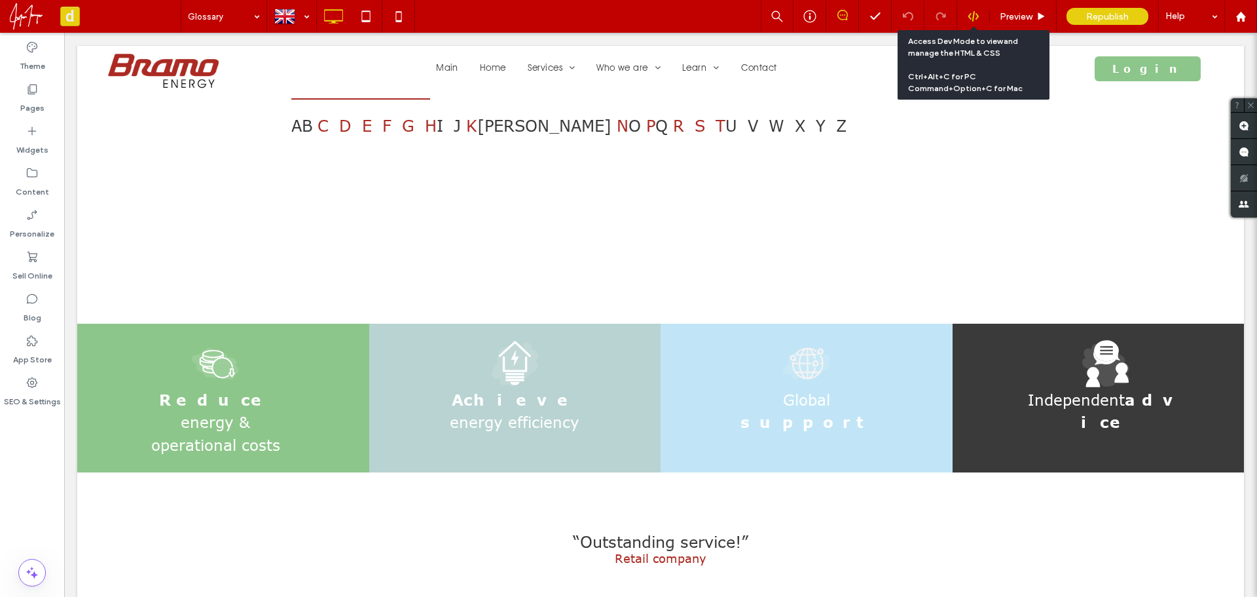
click at [970, 18] on use at bounding box center [973, 16] width 10 height 10
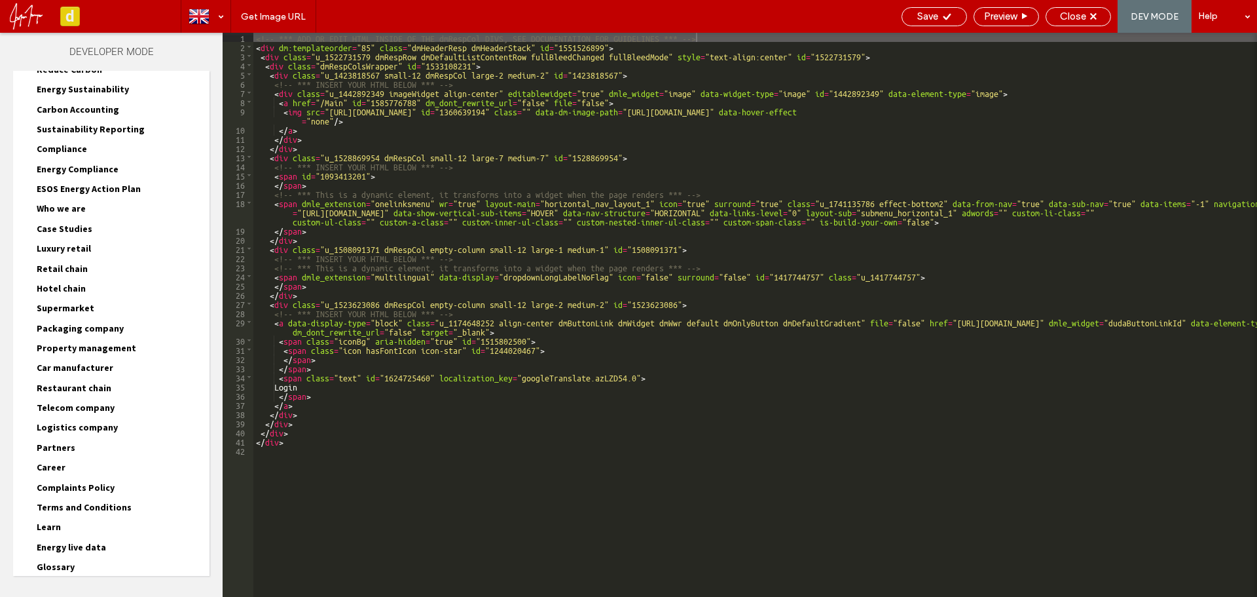
scroll to position [240, 0]
click at [75, 567] on div "Glossary Glossary.html Glossary-head-section.html Glossary.css Glossary-desktop…" at bounding box center [117, 570] width 183 height 20
click at [52, 566] on span "Glossary" at bounding box center [56, 567] width 38 height 12
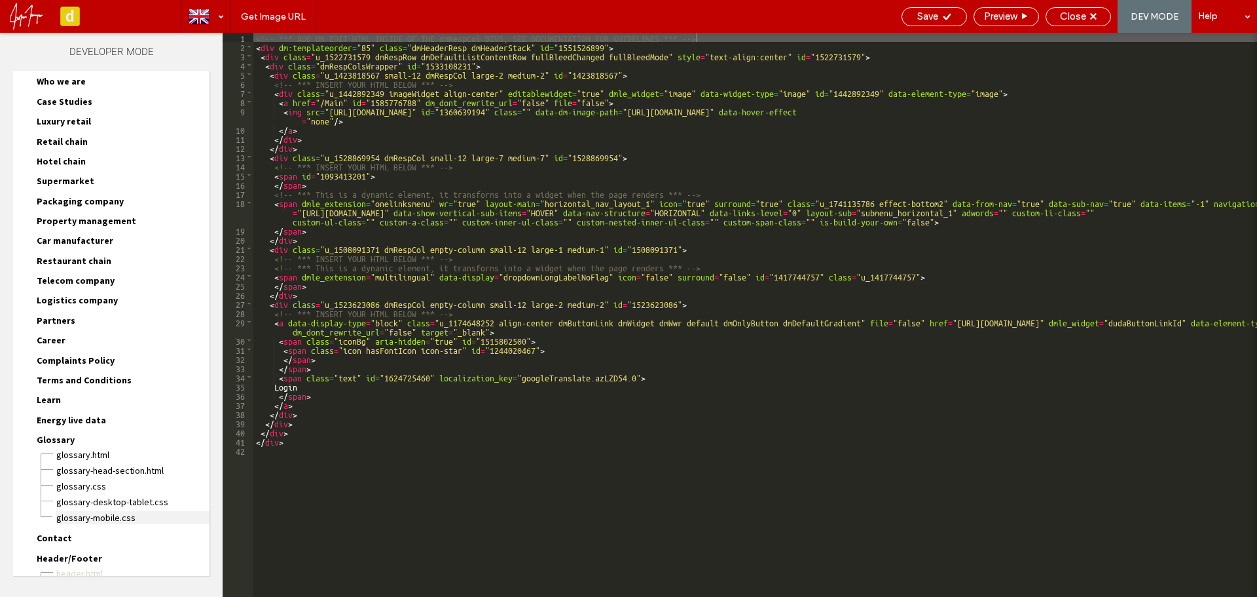
scroll to position [436, 0]
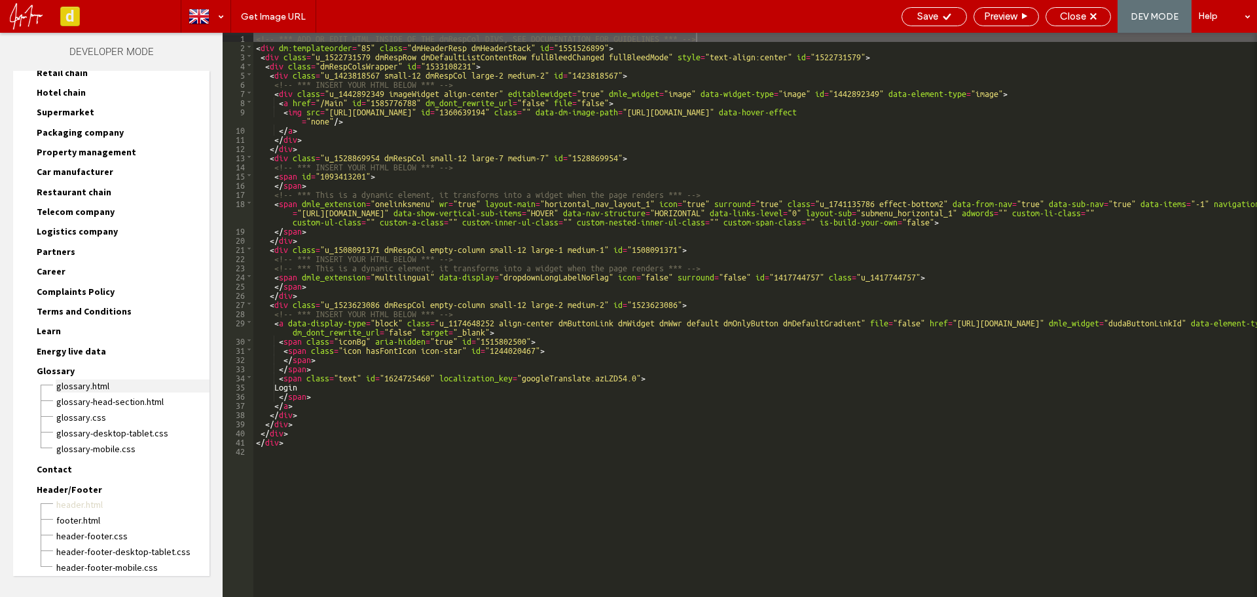
click at [96, 388] on span "Glossary.html" at bounding box center [133, 385] width 154 height 13
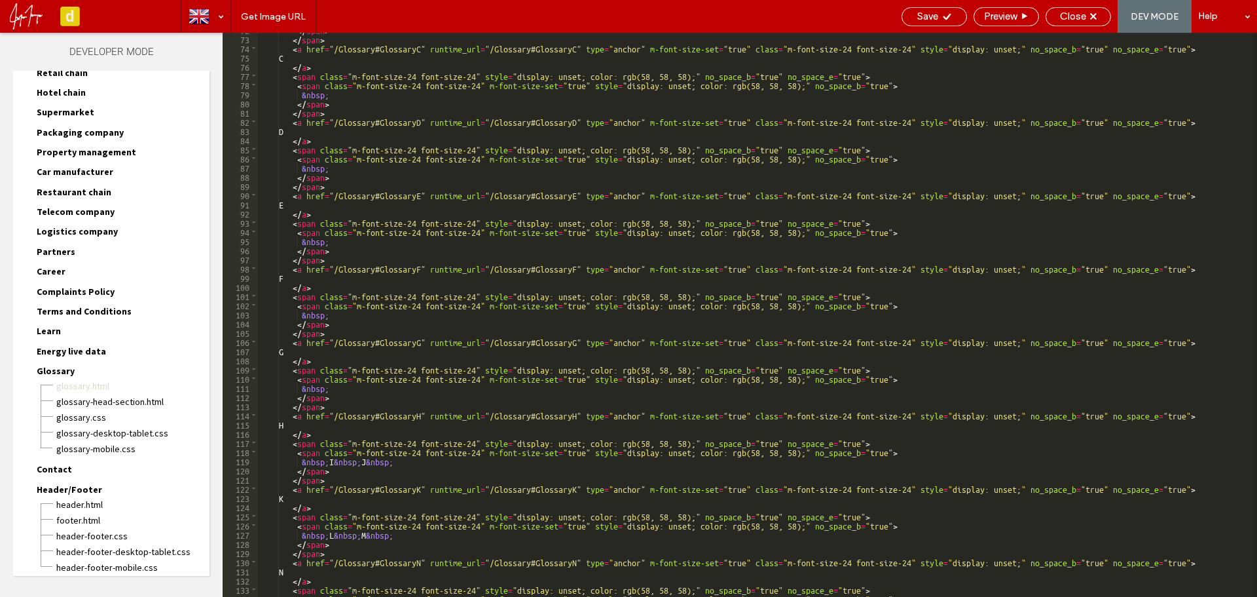
scroll to position [786, 0]
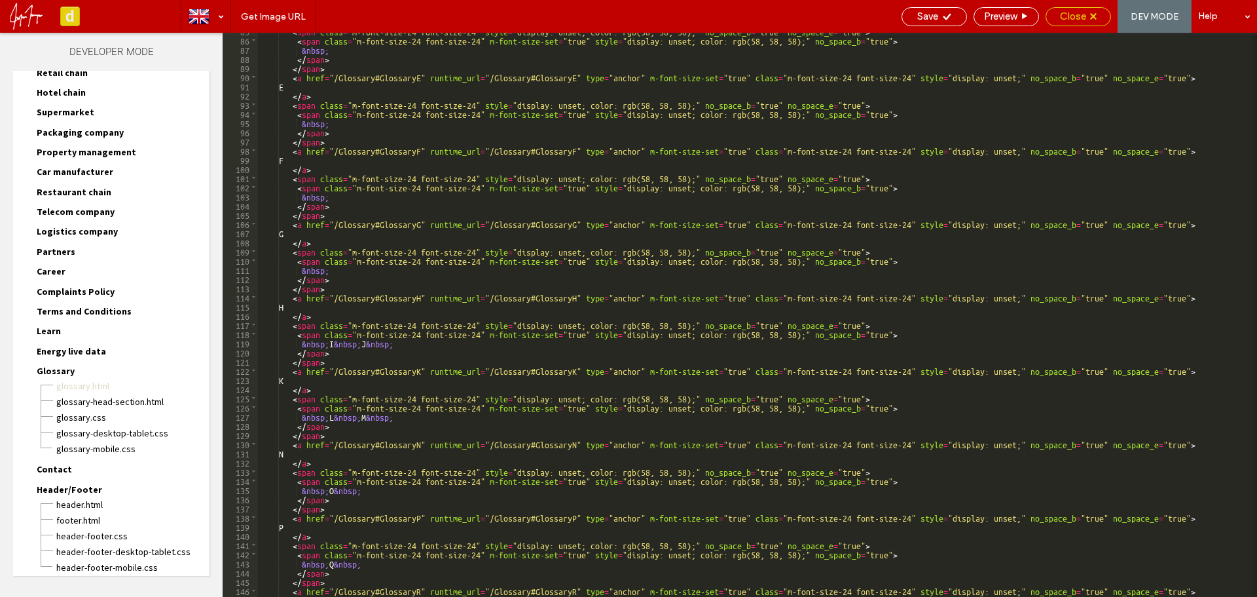
click at [1075, 16] on span "Close" at bounding box center [1073, 16] width 26 height 12
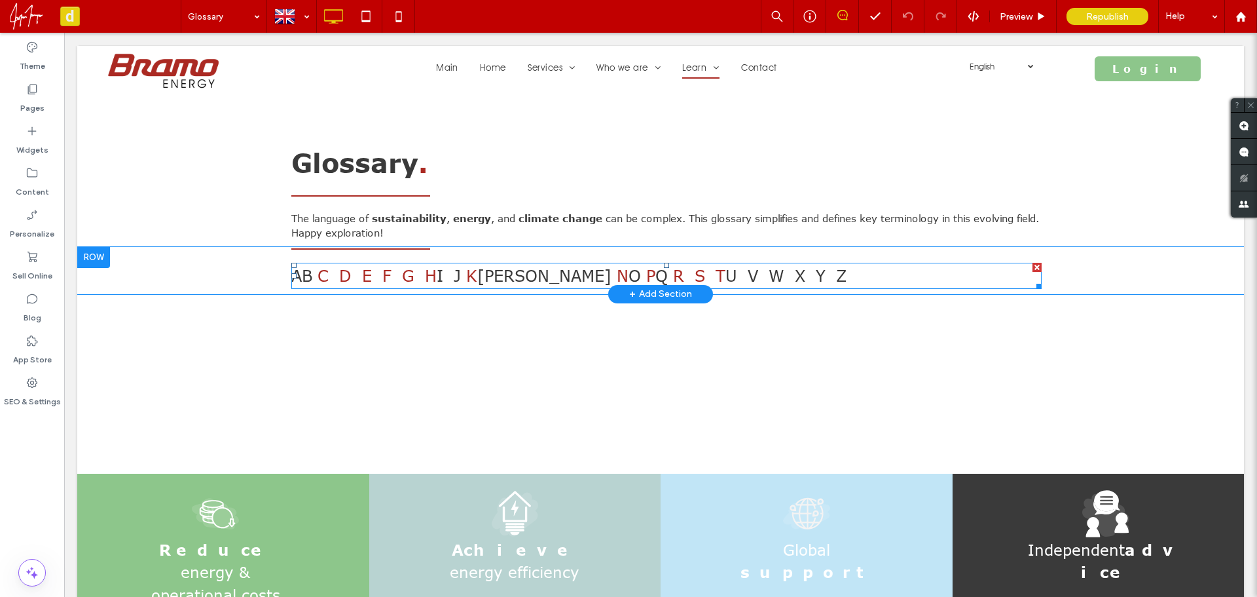
click at [420, 276] on span at bounding box center [417, 275] width 5 height 19
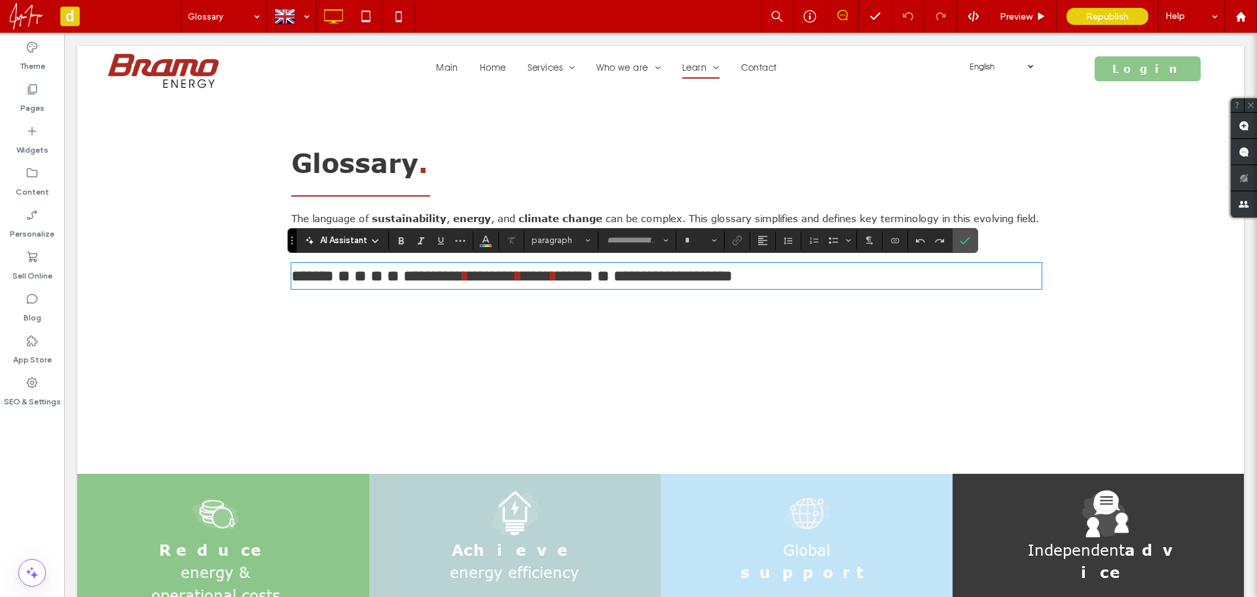
type input "*******"
type input "**"
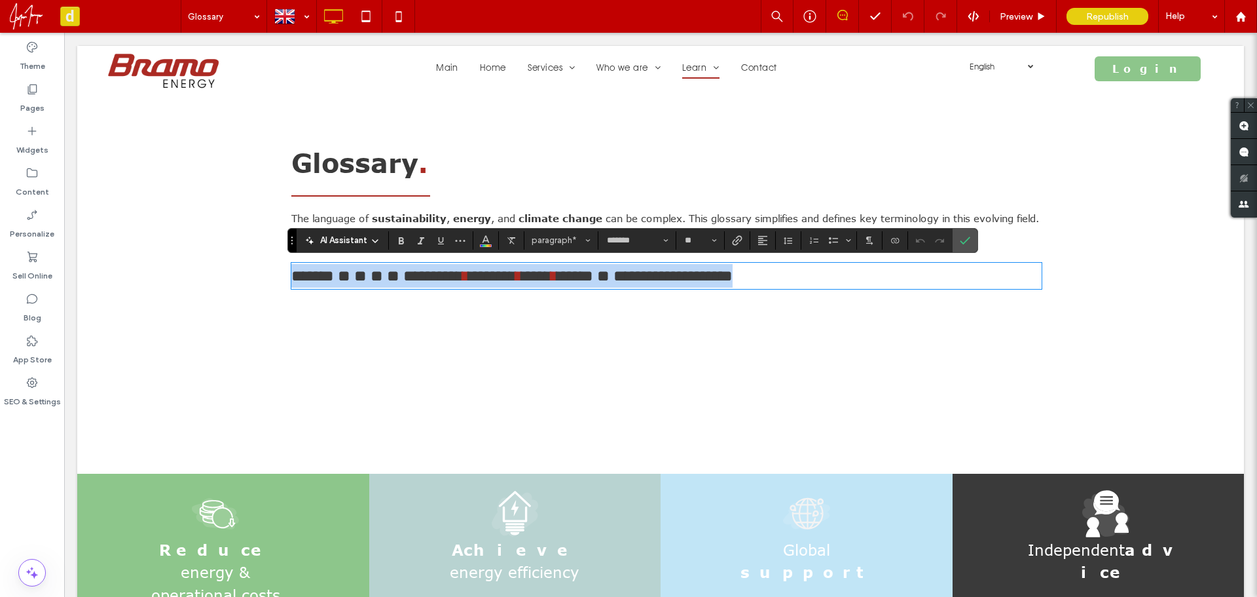
click at [416, 276] on link "*" at bounding box center [416, 276] width 0 height 16
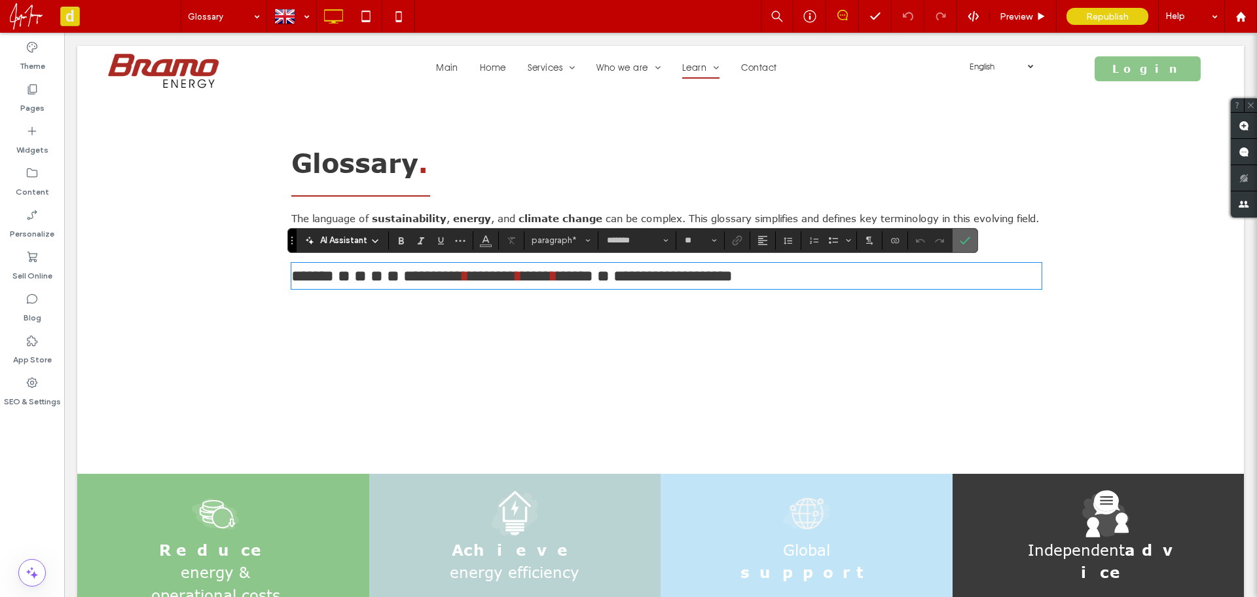
click at [970, 236] on label "Confirm" at bounding box center [965, 241] width 20 height 24
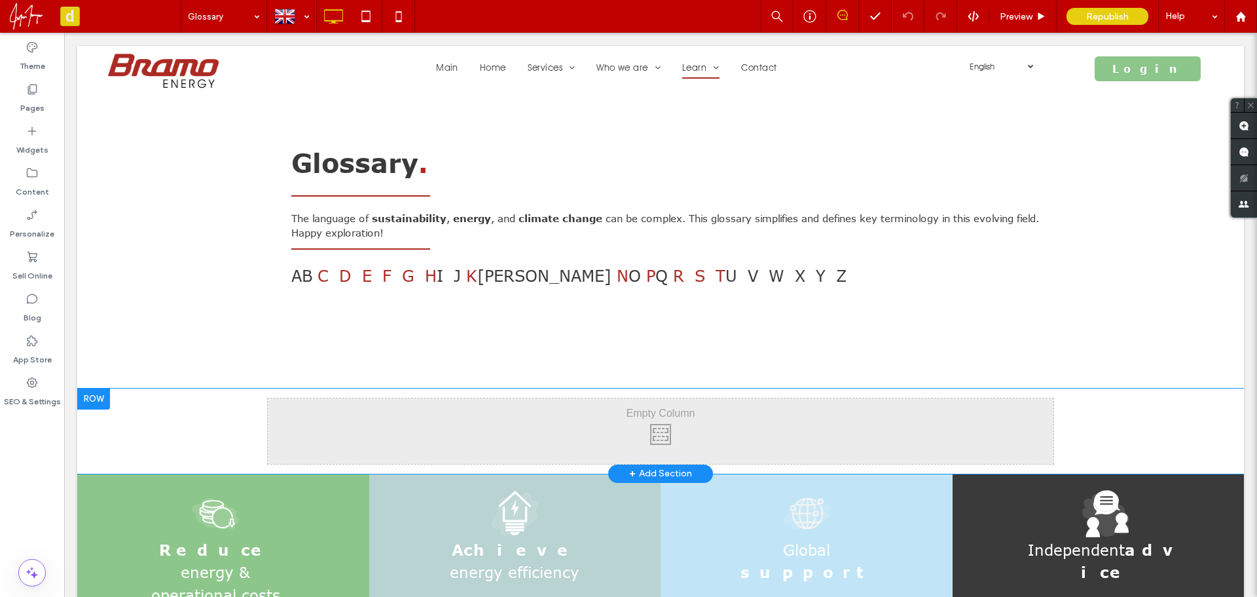
click at [117, 430] on div "Click To Paste Row + Add Section" at bounding box center [660, 430] width 1167 height 85
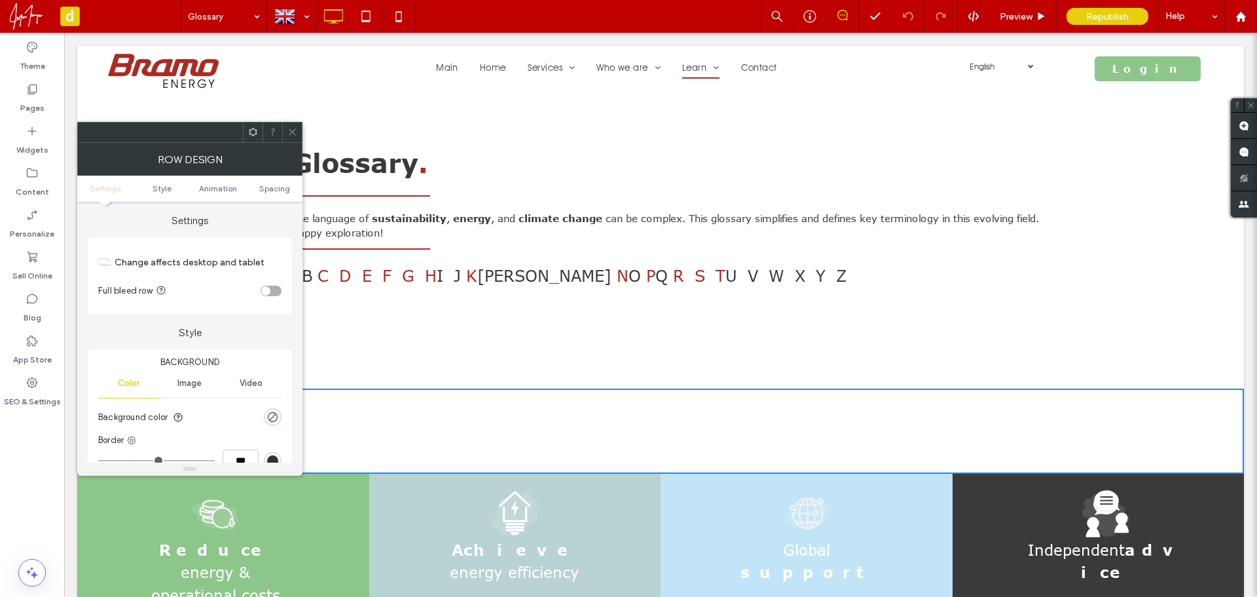
click at [437, 276] on link "H" at bounding box center [431, 275] width 12 height 19
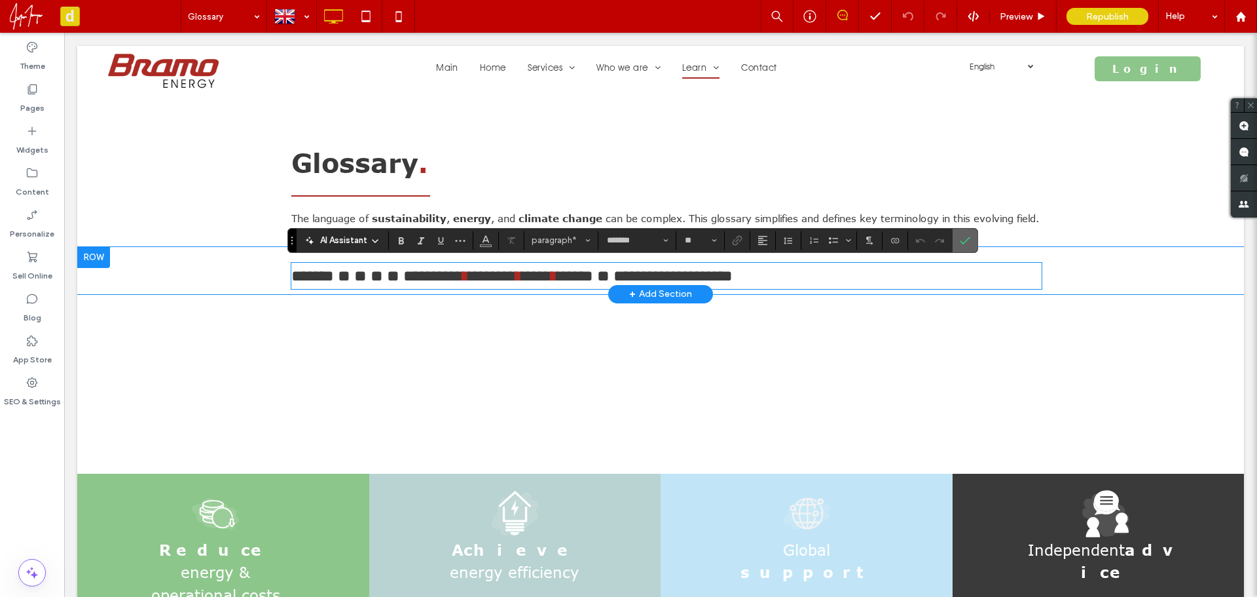
click at [970, 238] on icon "Confirm" at bounding box center [965, 240] width 10 height 10
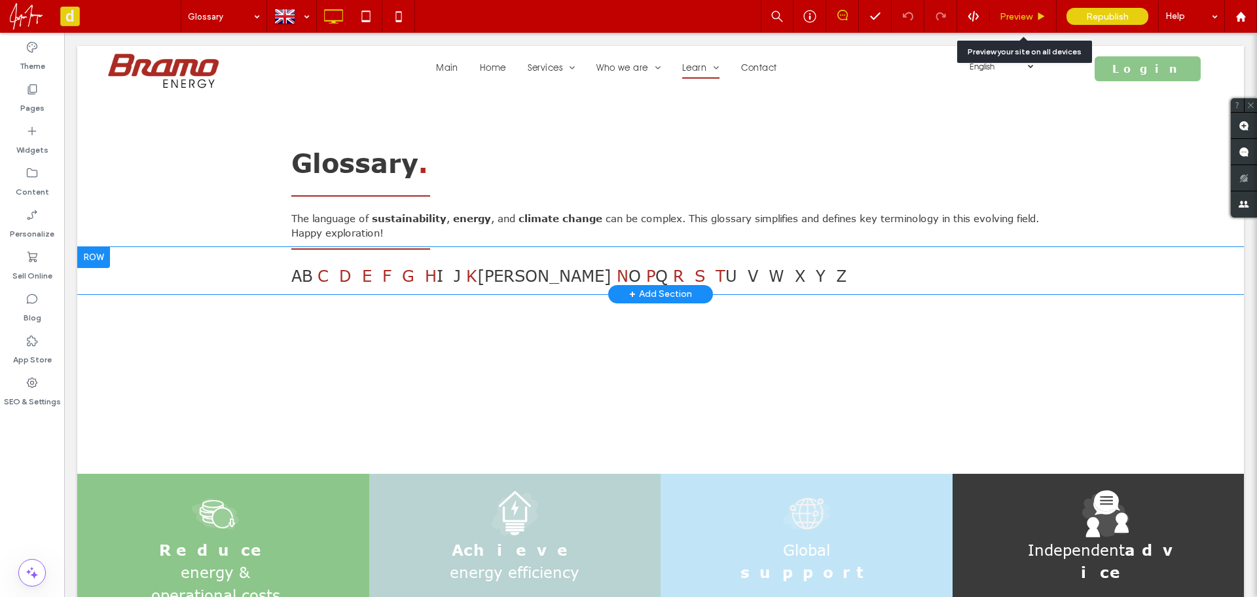
drag, startPoint x: 1013, startPoint y: 19, endPoint x: 889, endPoint y: 70, distance: 133.9
click at [1013, 19] on span "Preview" at bounding box center [1016, 16] width 33 height 11
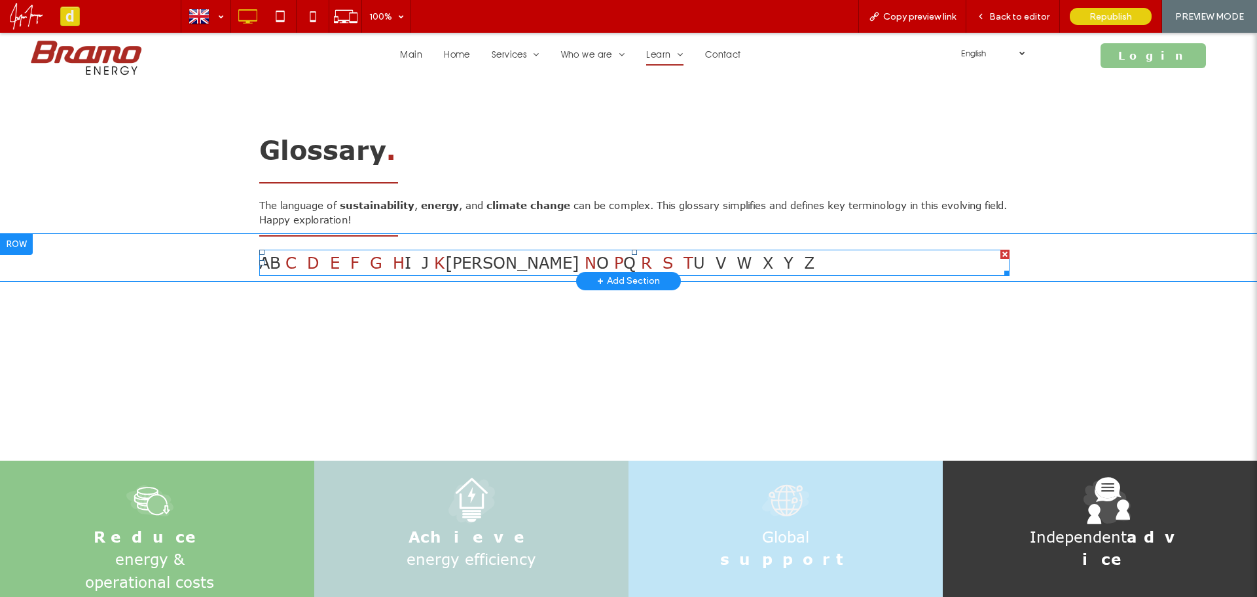
click at [445, 264] on link "K" at bounding box center [439, 262] width 11 height 19
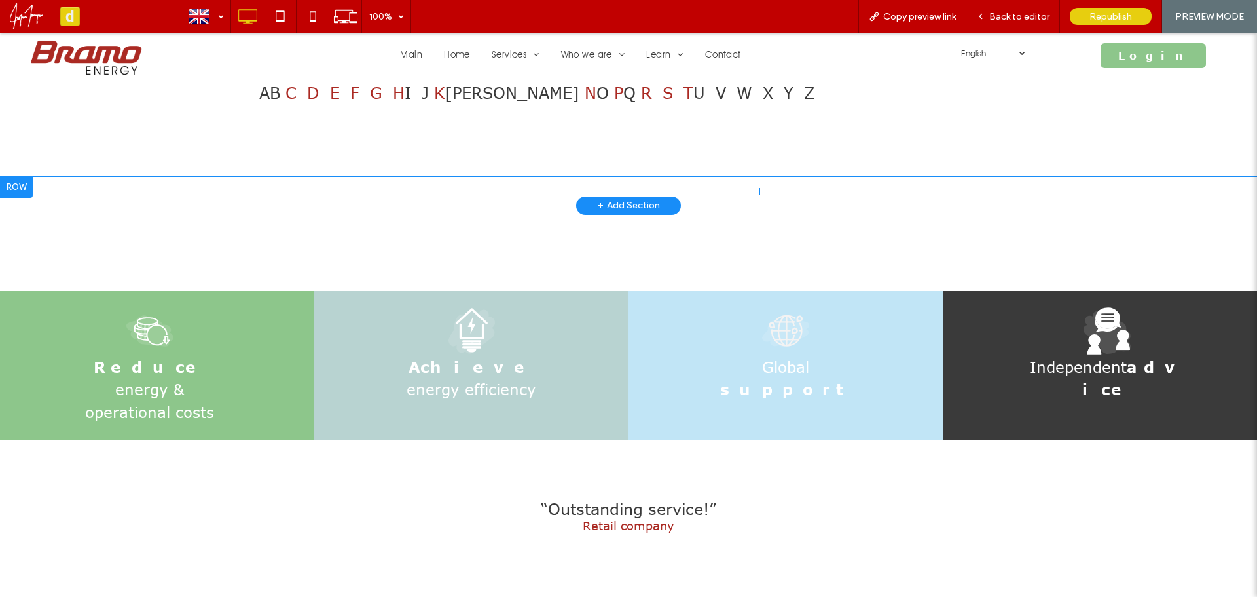
scroll to position [83, 0]
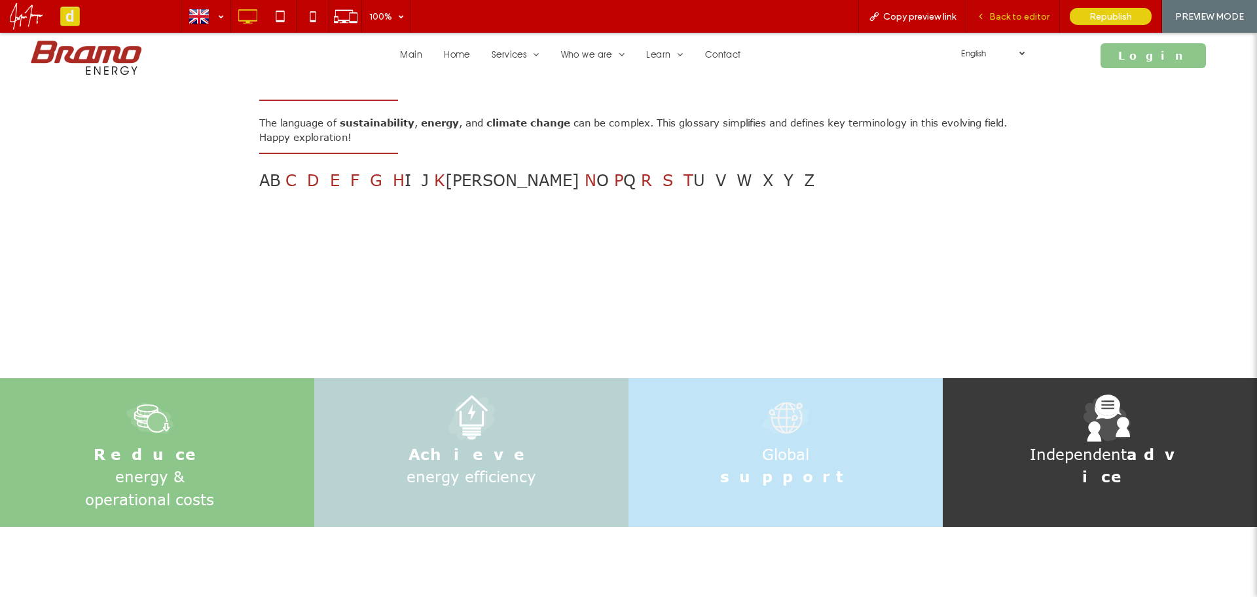
click at [1000, 13] on span "Back to editor" at bounding box center [1019, 16] width 60 height 11
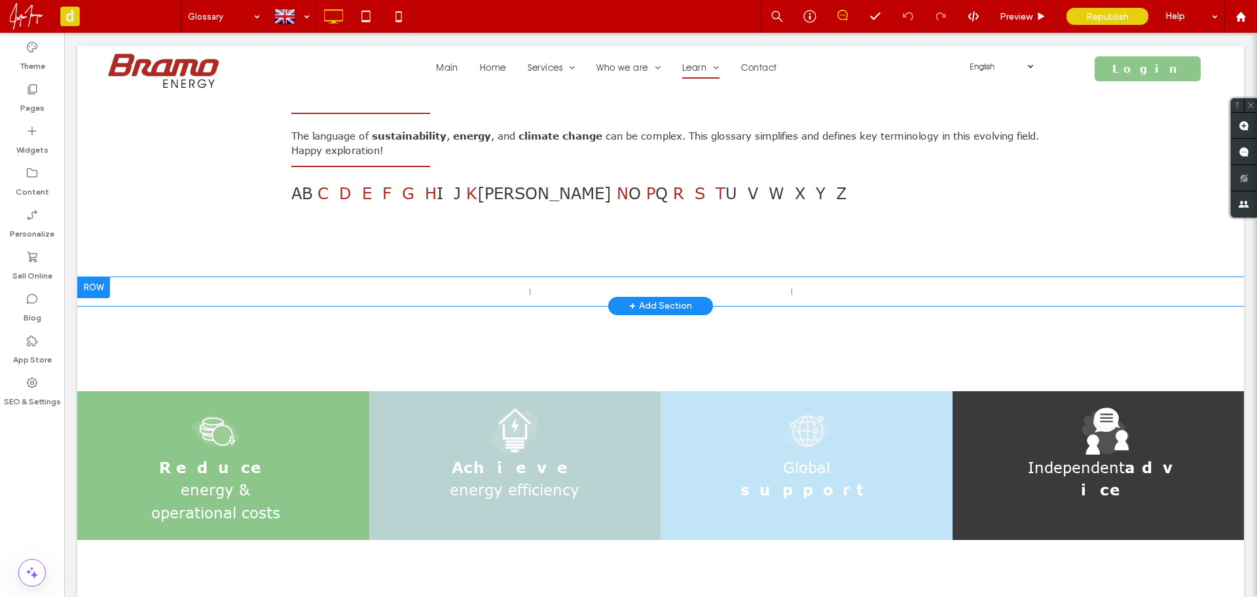
click at [246, 285] on div "Click To Paste Click To Paste Click To Paste Row + Add Section" at bounding box center [660, 291] width 1167 height 29
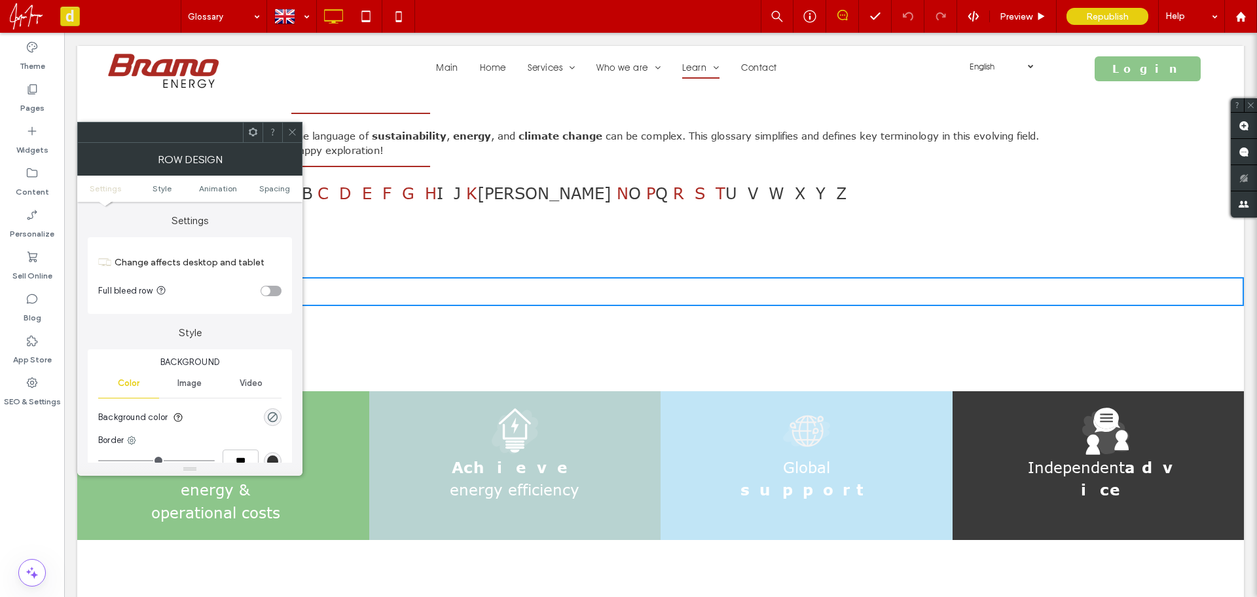
click at [298, 128] on div at bounding box center [292, 132] width 20 height 20
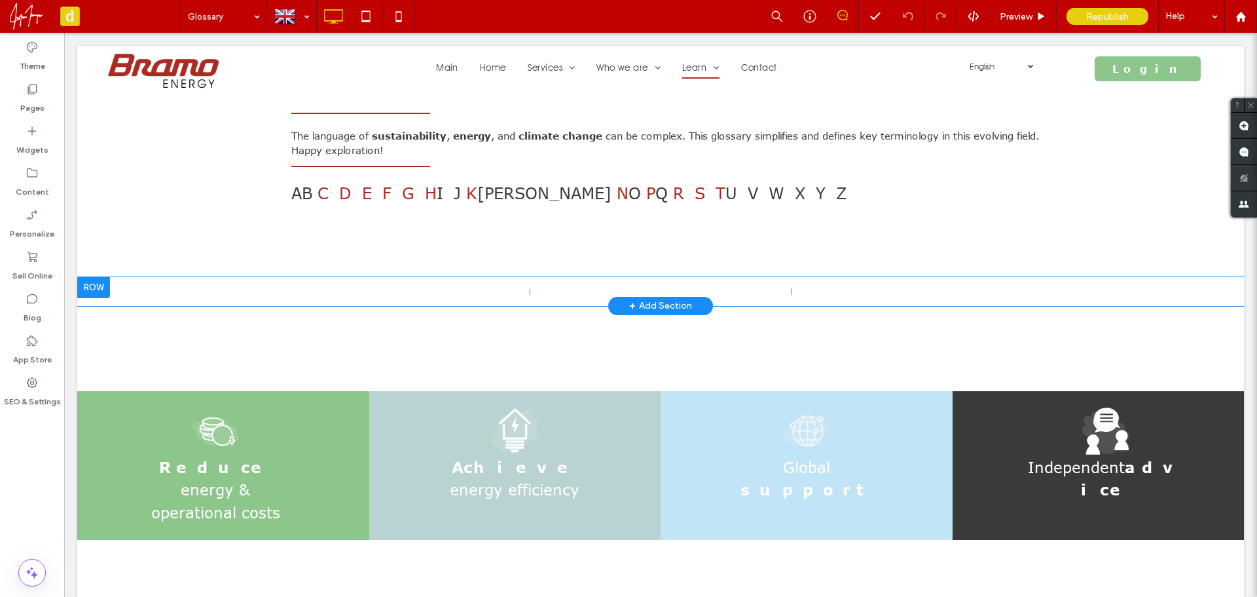
click at [460, 291] on div "Click To Paste" at bounding box center [399, 291] width 262 height 7
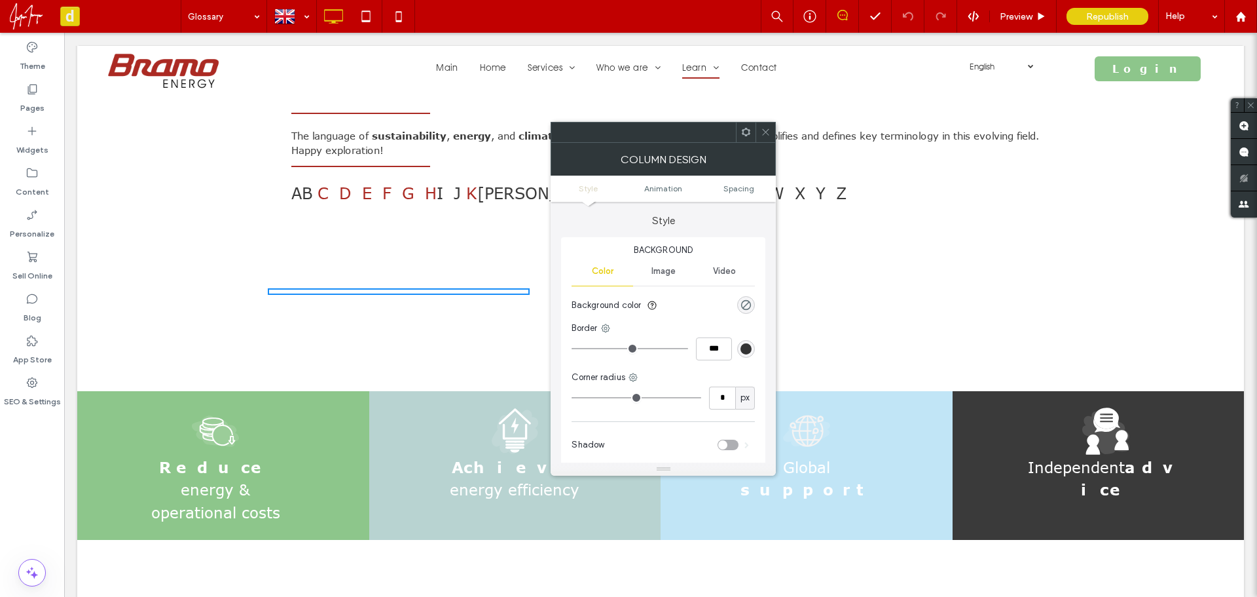
click at [750, 128] on icon at bounding box center [746, 132] width 10 height 10
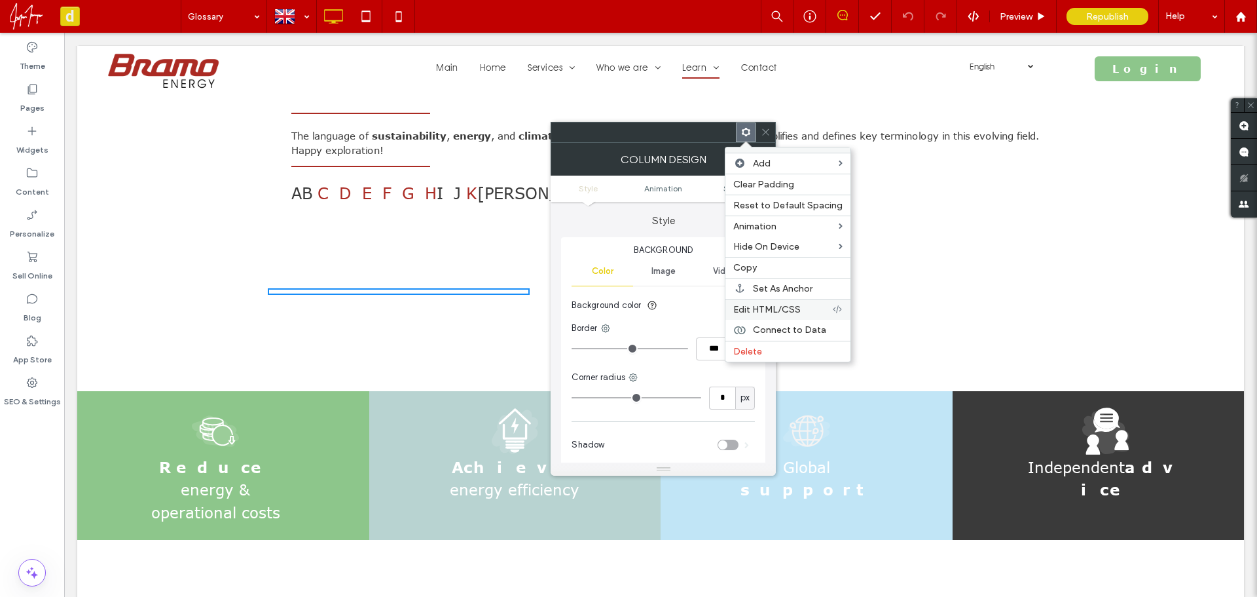
click at [784, 315] on div "Edit HTML/CSS" at bounding box center [788, 309] width 125 height 21
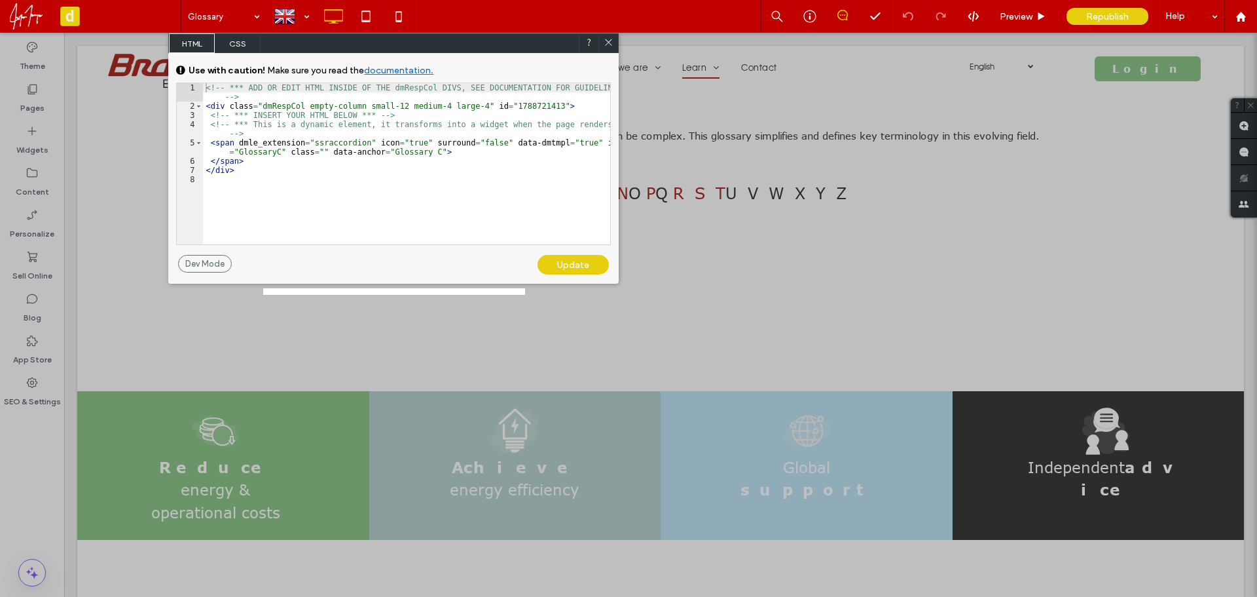
click at [263, 155] on div "<!-- *** ADD OR EDIT HTML INSIDE OF THE dmRespCol DIVS, SEE DOCUMENTATION FOR G…" at bounding box center [406, 177] width 407 height 189
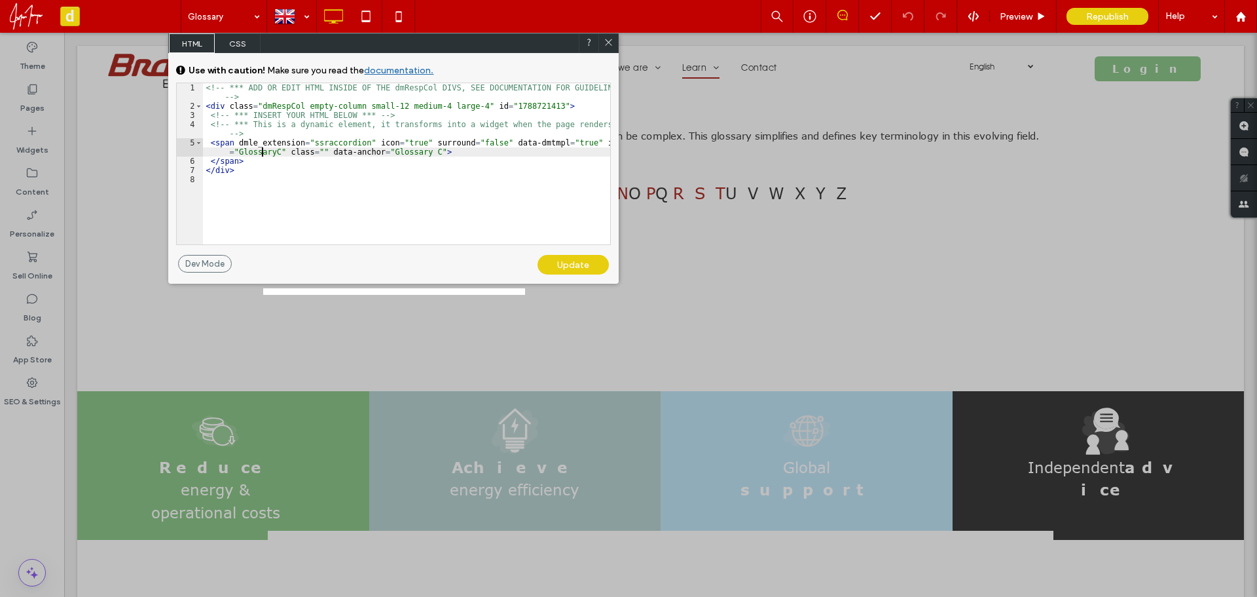
drag, startPoint x: 610, startPoint y: 41, endPoint x: 594, endPoint y: 39, distance: 16.4
click at [610, 41] on icon at bounding box center [609, 42] width 10 height 10
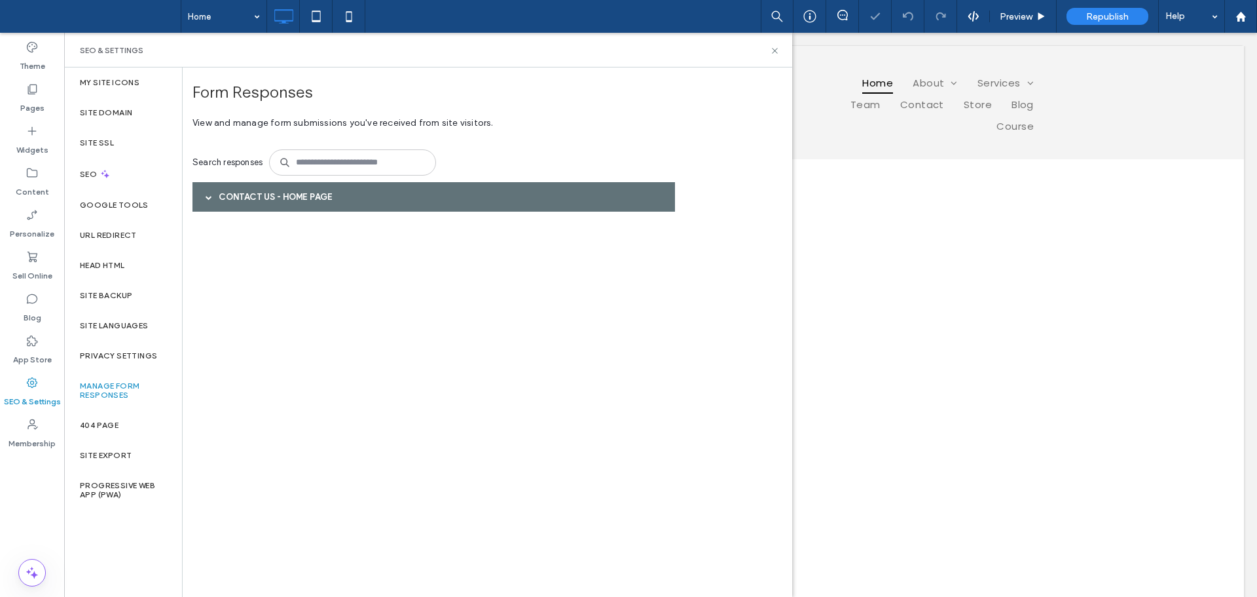
click at [449, 197] on div "Contact Us - Home page" at bounding box center [434, 196] width 483 height 29
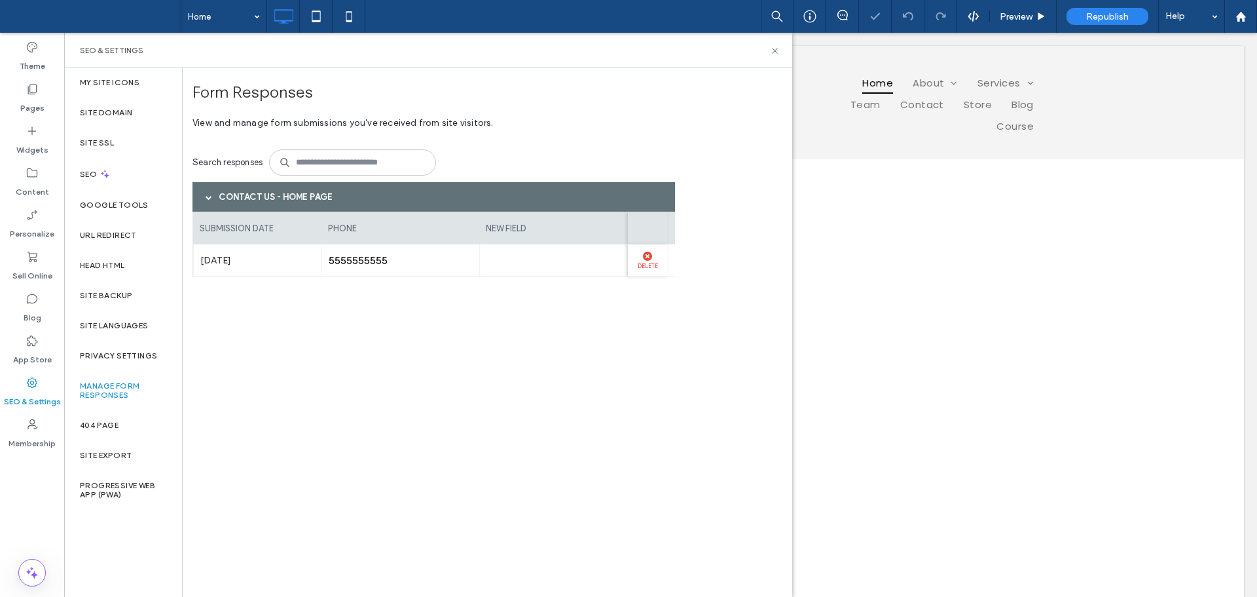
click at [646, 254] on use at bounding box center [647, 255] width 9 height 9
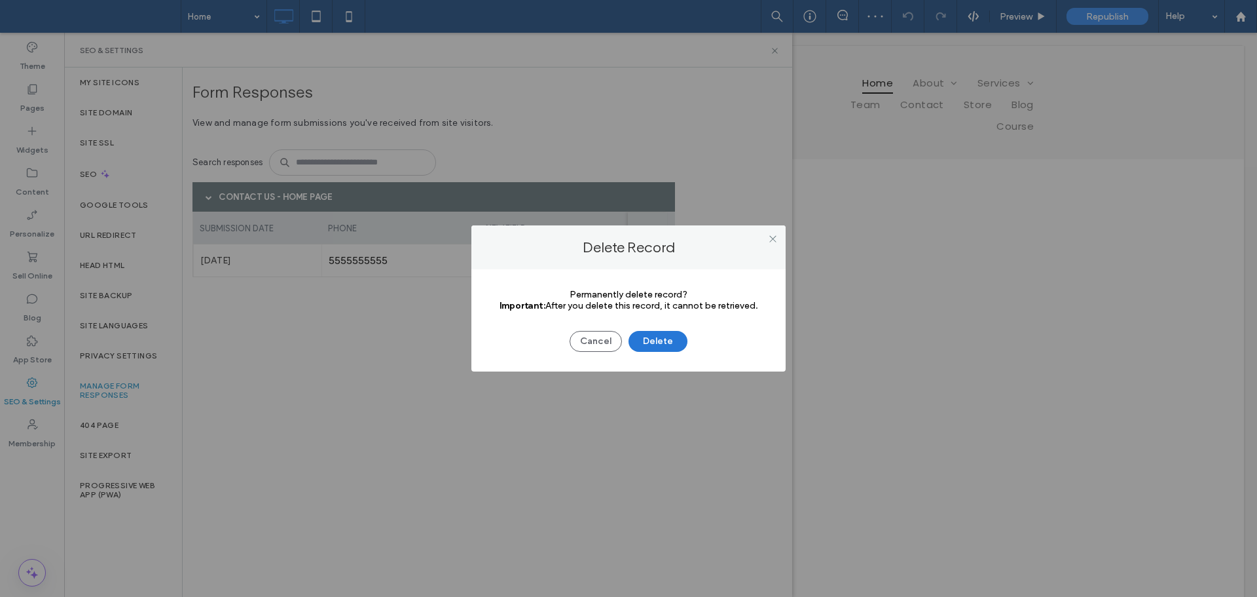
click at [658, 340] on button "Delete" at bounding box center [658, 341] width 59 height 21
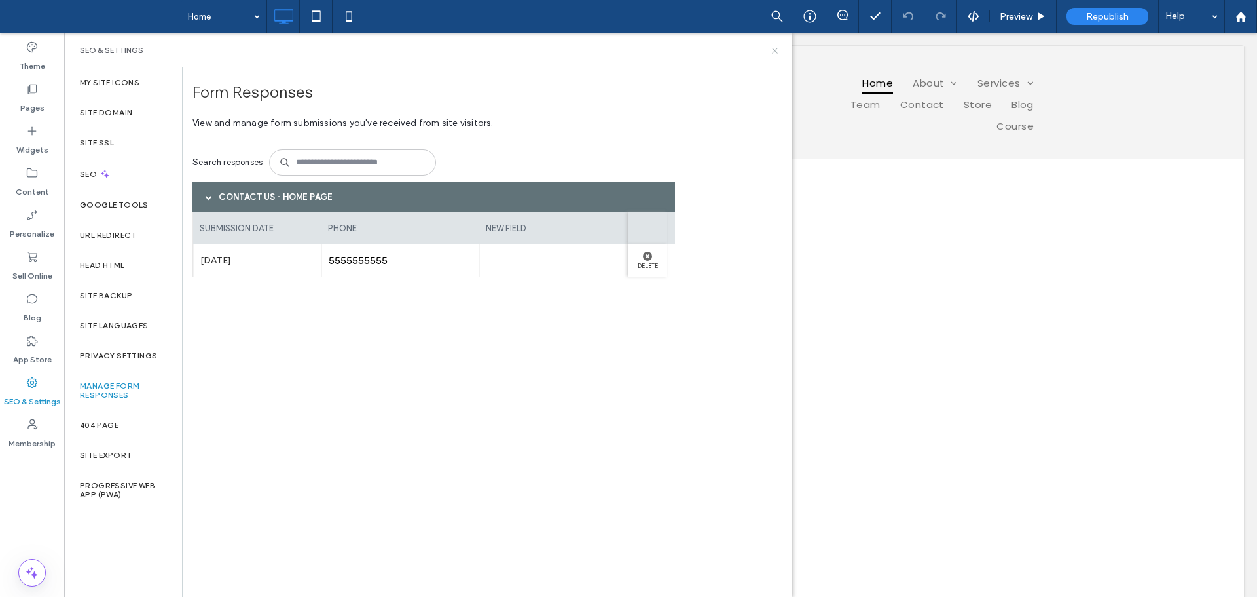
click at [775, 48] on icon at bounding box center [775, 51] width 10 height 10
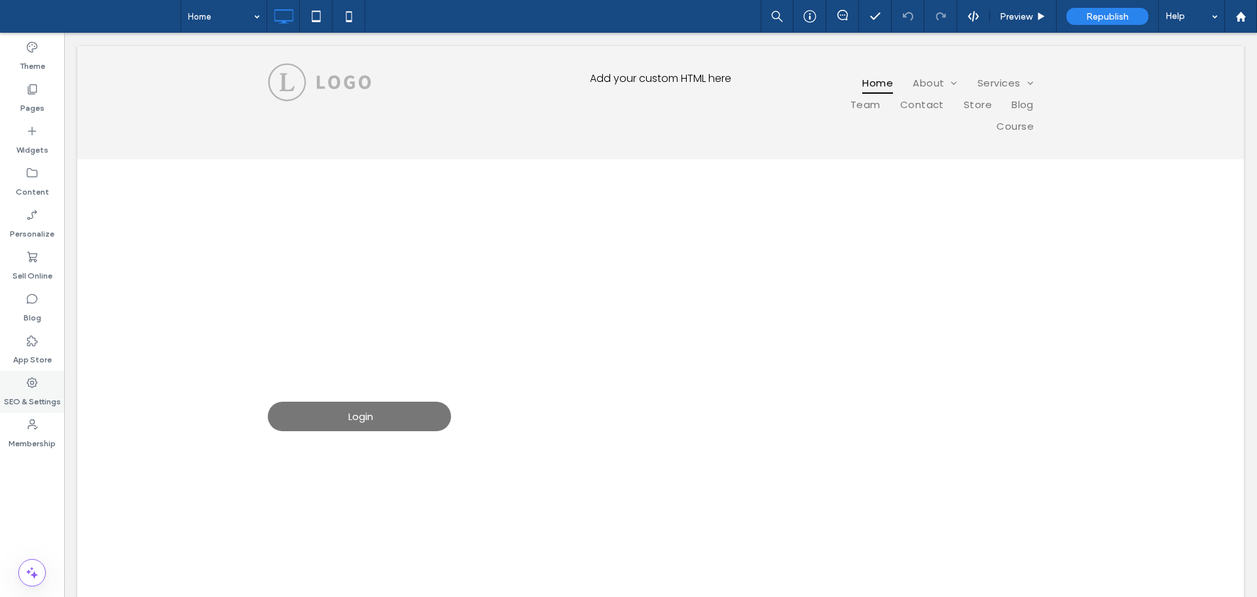
click at [37, 405] on label "SEO & Settings" at bounding box center [32, 398] width 57 height 18
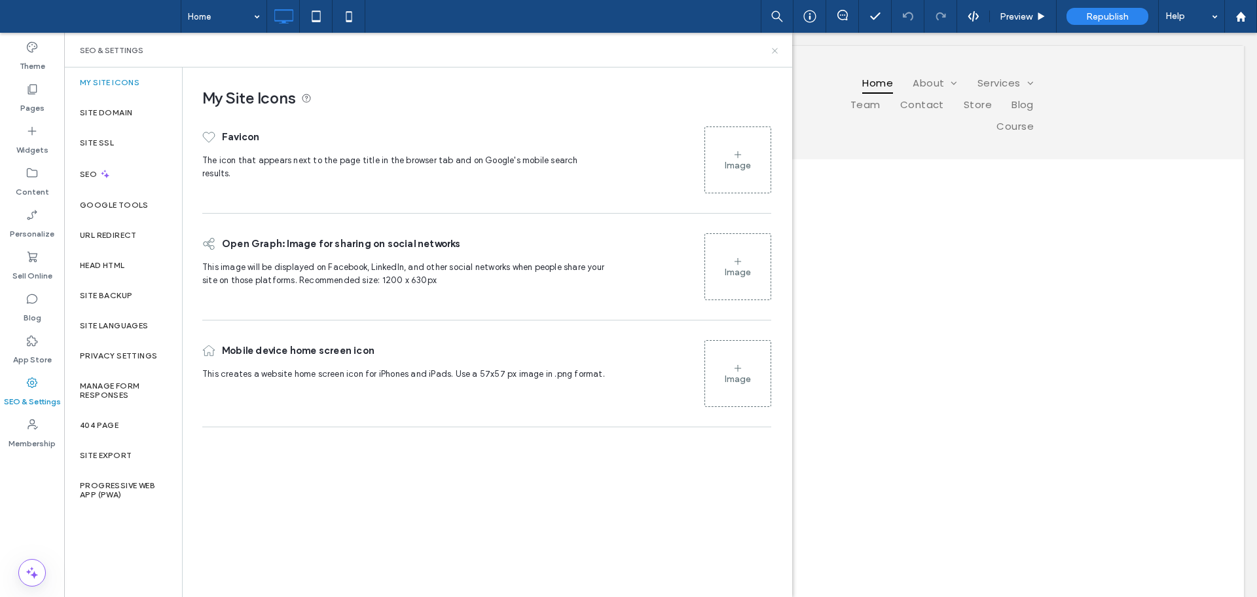
click at [775, 52] on icon at bounding box center [775, 51] width 10 height 10
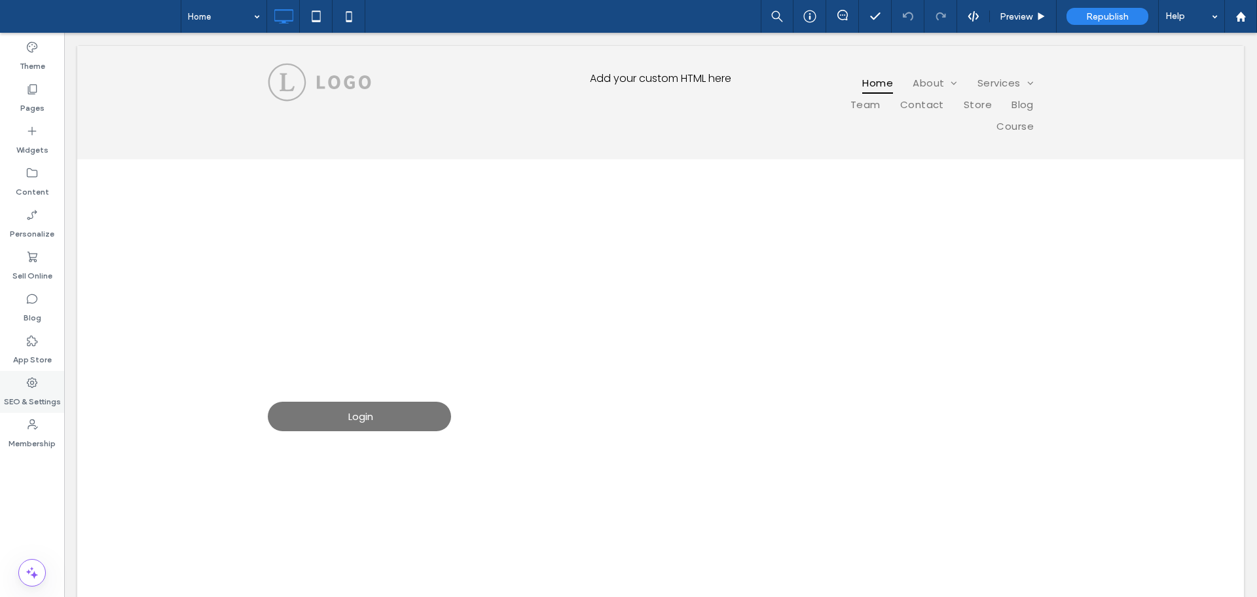
click at [41, 397] on label "SEO & Settings" at bounding box center [32, 398] width 57 height 18
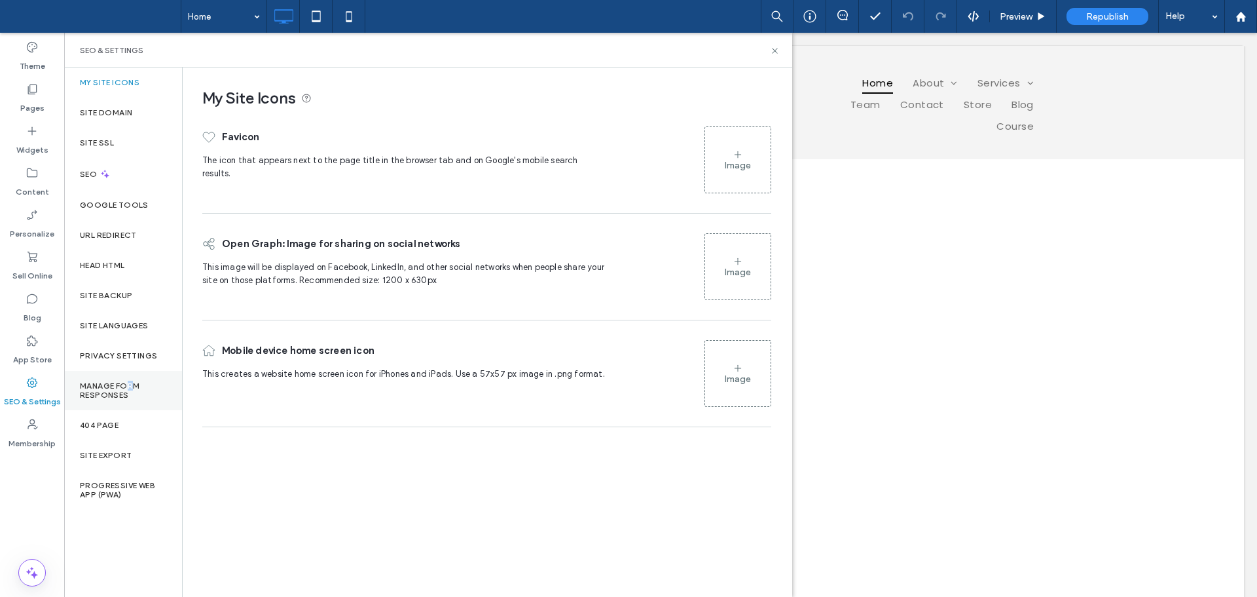
click at [132, 384] on label "Manage Form Responses" at bounding box center [123, 390] width 86 height 18
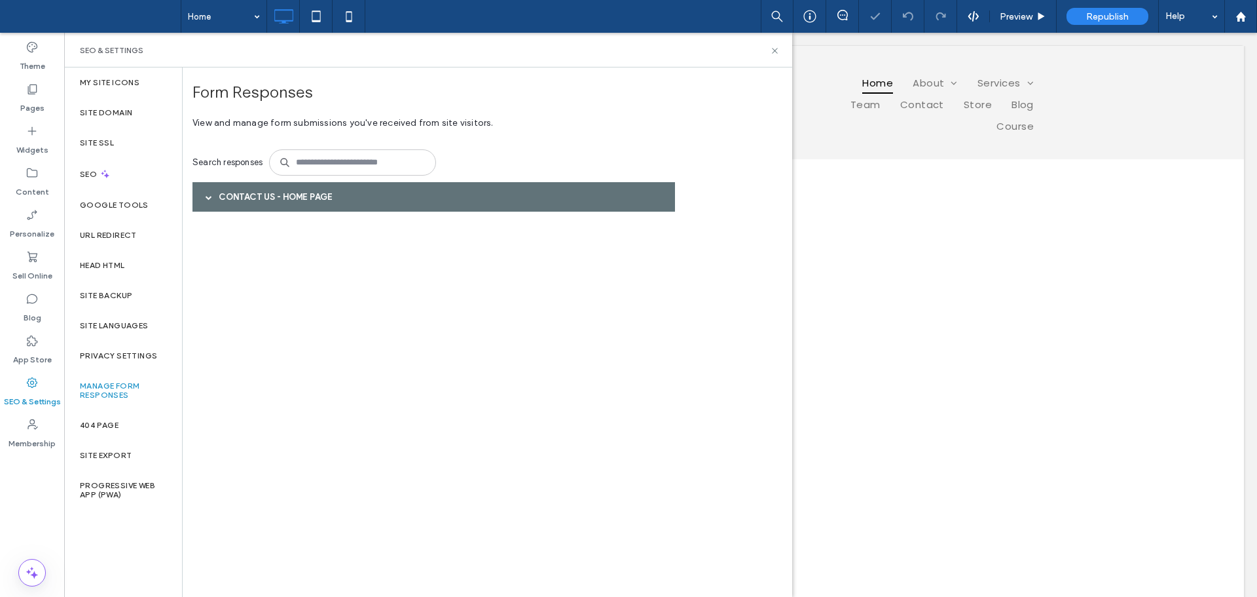
click at [446, 190] on div "Contact Us - Home page" at bounding box center [434, 196] width 483 height 29
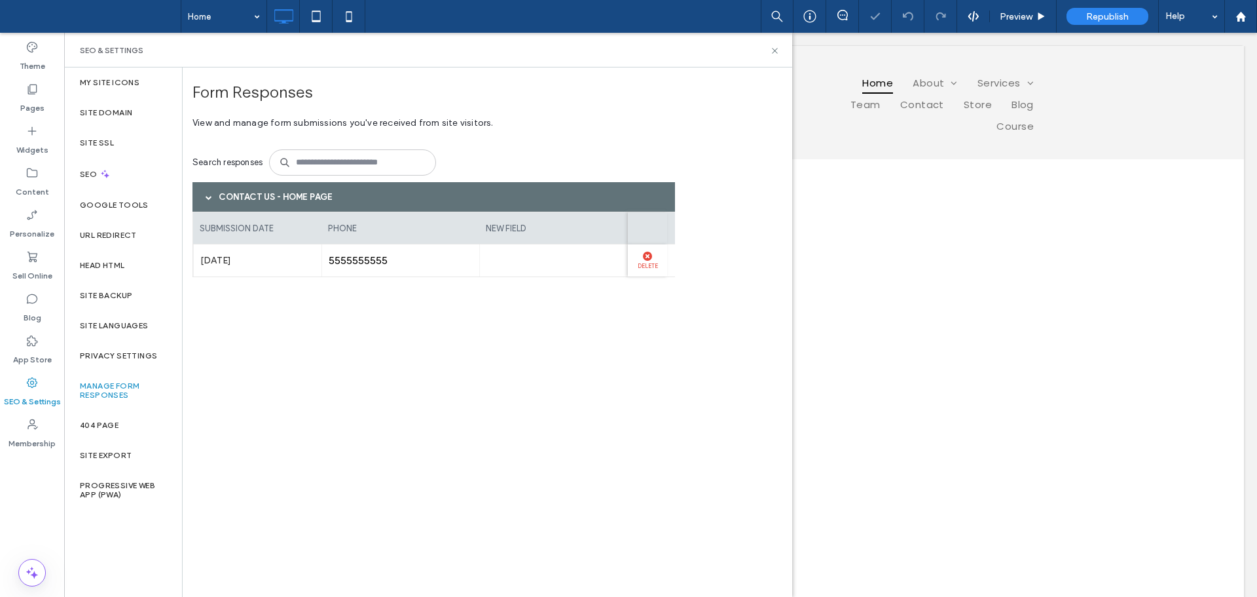
click at [652, 265] on label "Delete" at bounding box center [648, 265] width 26 height 9
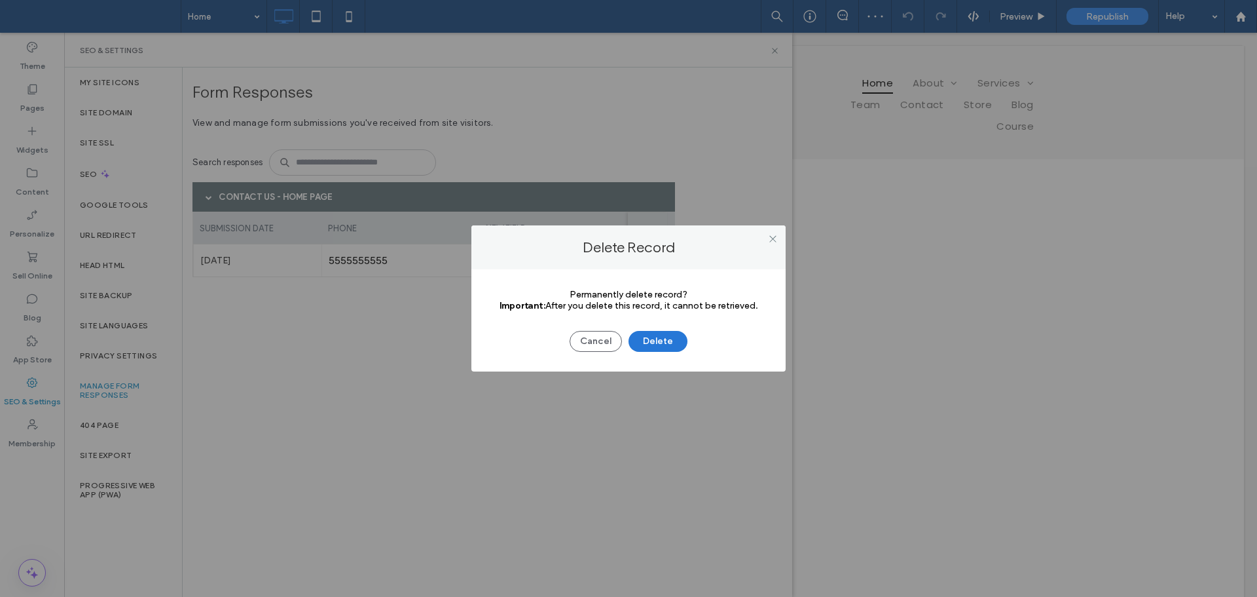
click at [669, 344] on button "Delete" at bounding box center [658, 341] width 59 height 21
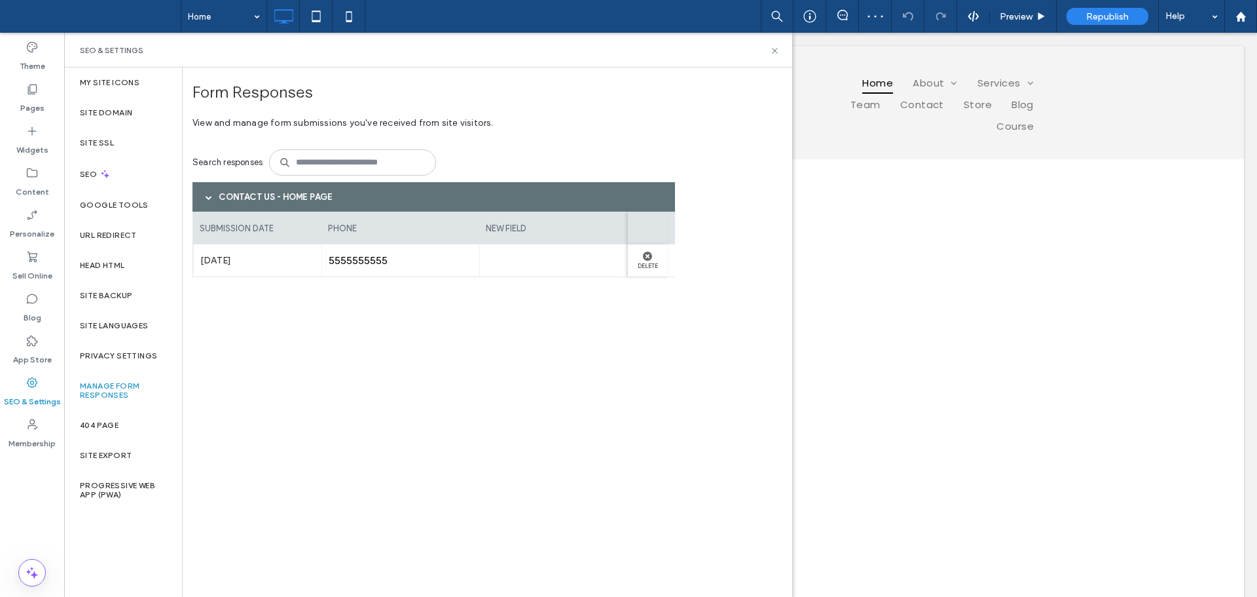
click at [540, 267] on div at bounding box center [558, 260] width 158 height 32
click at [548, 261] on div at bounding box center [558, 260] width 158 height 32
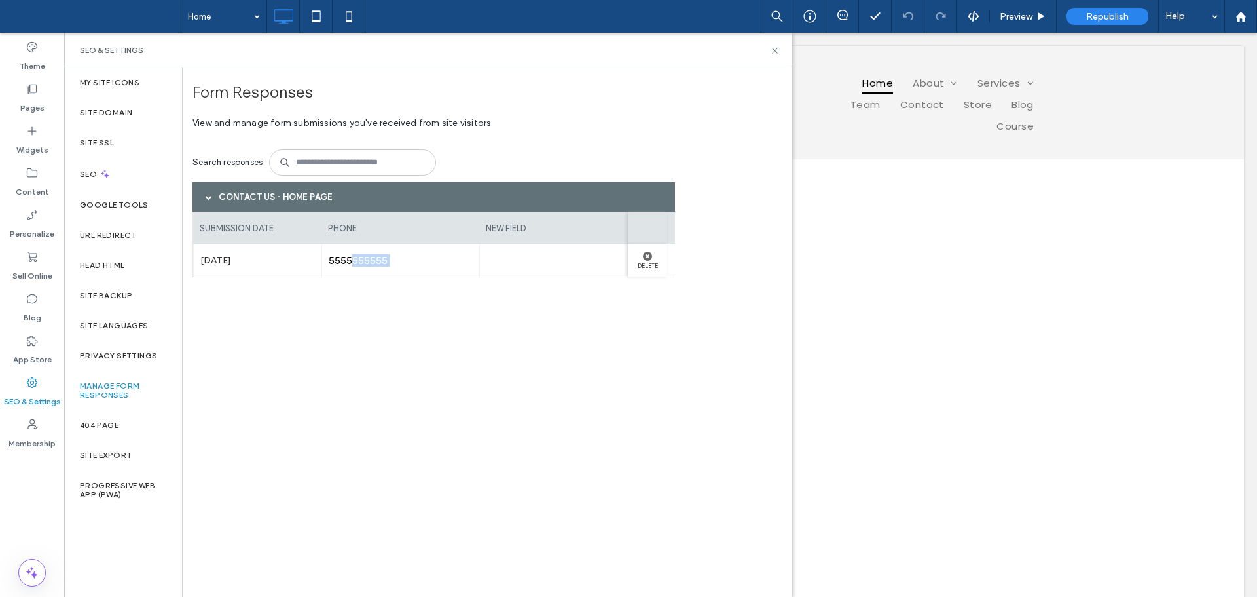
drag, startPoint x: 581, startPoint y: 257, endPoint x: 394, endPoint y: 272, distance: 187.2
click at [352, 261] on div "Jul 30th 2025 5555555555 test test test@gmail.com Delete" at bounding box center [671, 260] width 957 height 33
click at [539, 335] on div "Form Responses View and manage form submissions you've received from site visit…" at bounding box center [438, 331] width 491 height 528
click at [777, 50] on icon at bounding box center [775, 51] width 10 height 10
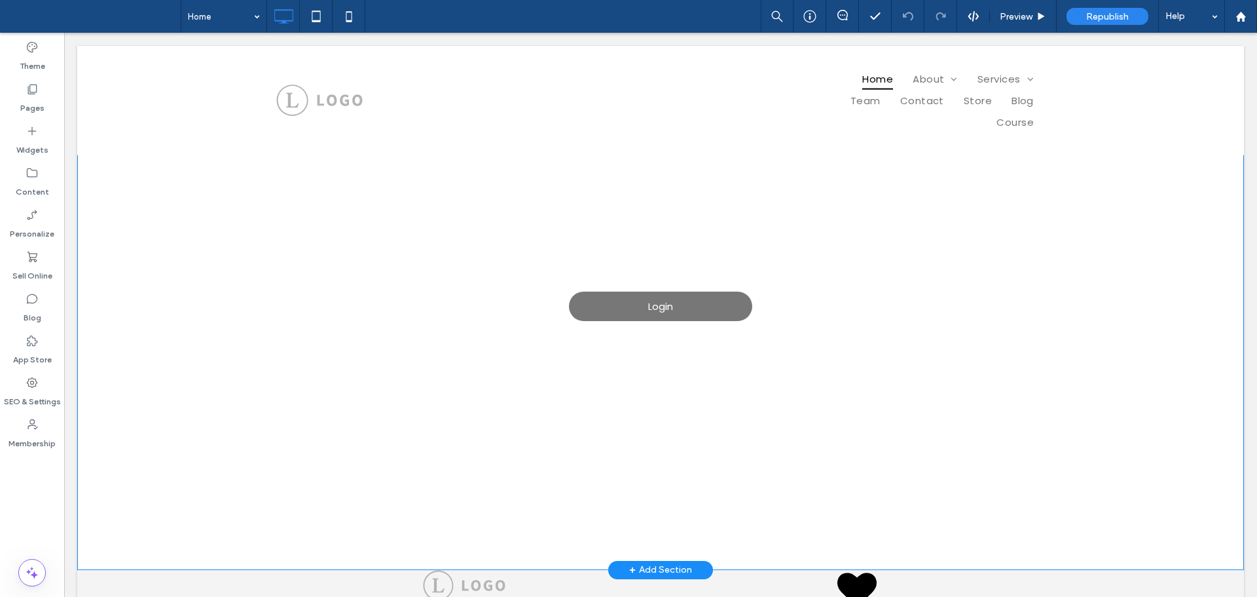
scroll to position [187, 0]
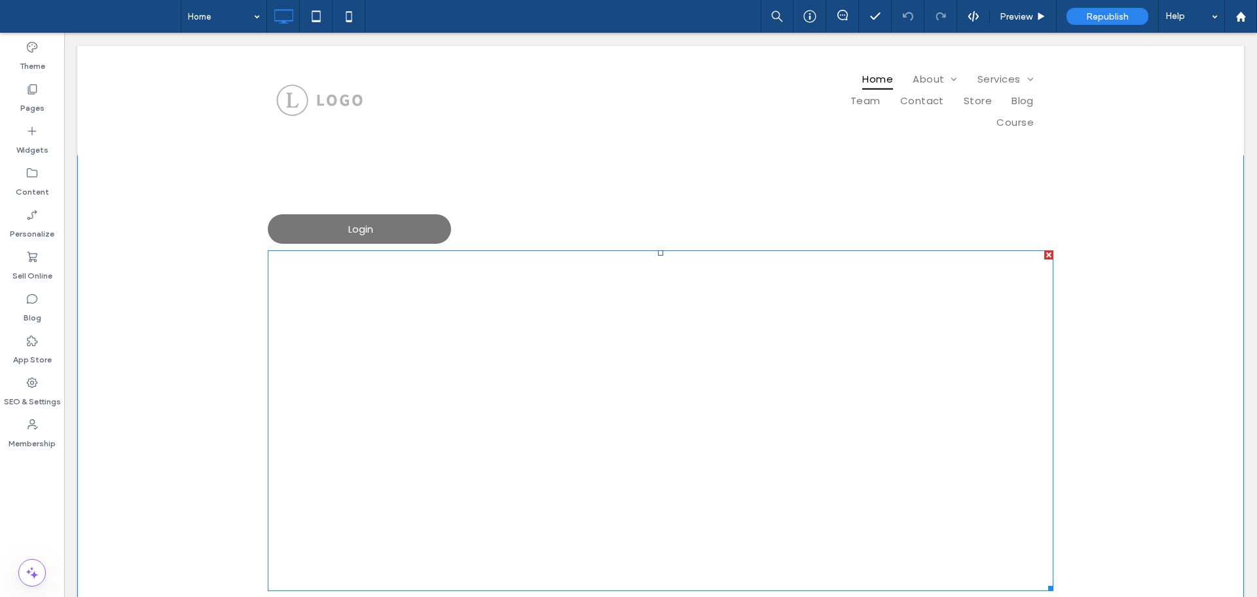
click at [623, 389] on span at bounding box center [661, 420] width 786 height 341
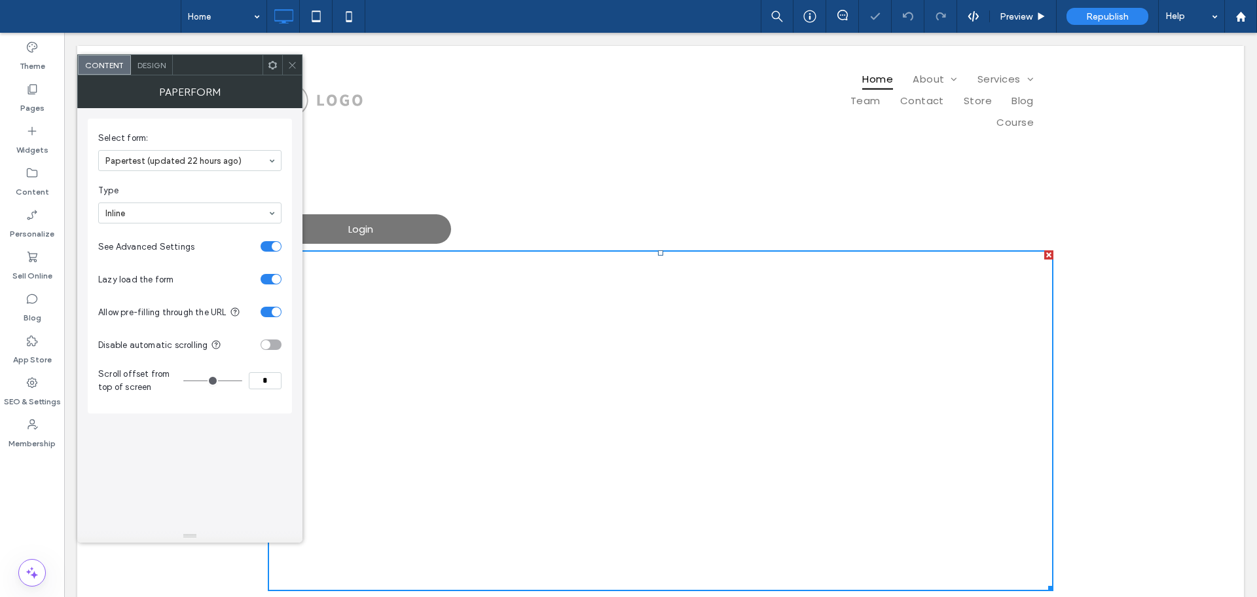
click at [295, 67] on icon at bounding box center [292, 65] width 10 height 10
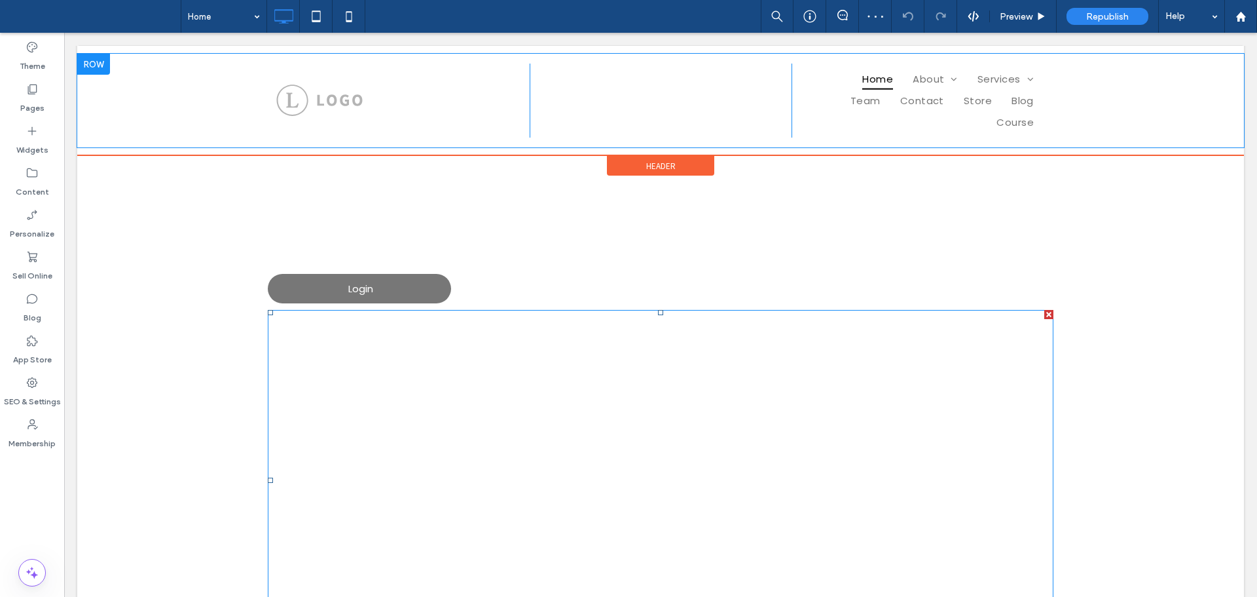
scroll to position [0, 0]
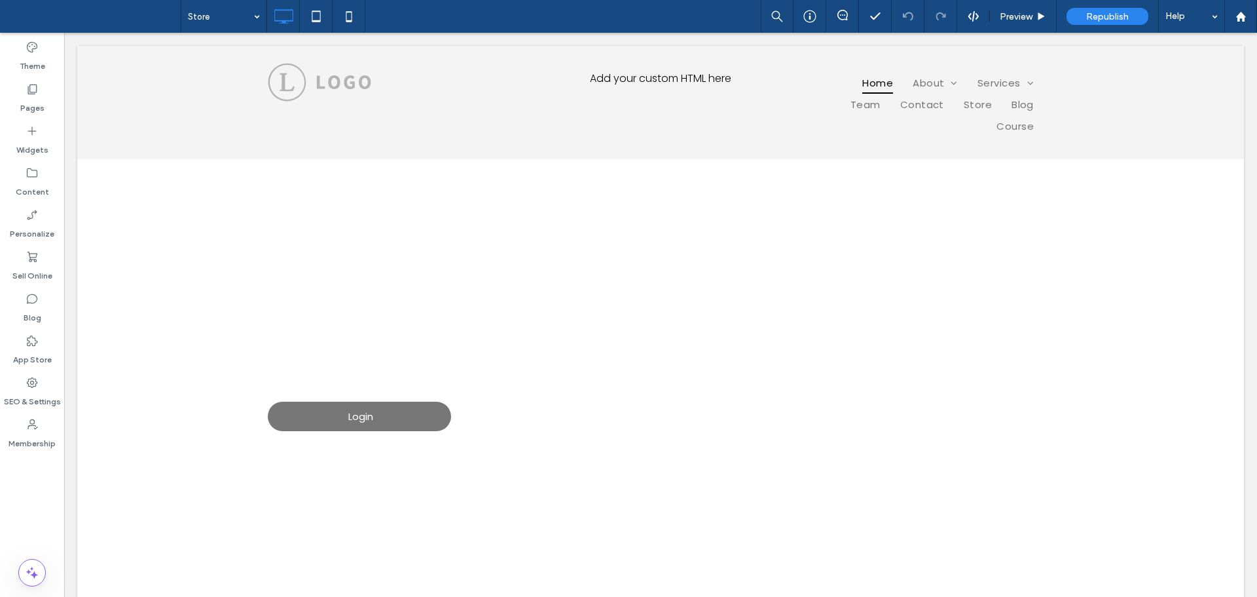
click at [223, 27] on div at bounding box center [628, 298] width 1257 height 597
click at [219, 19] on div at bounding box center [628, 298] width 1257 height 597
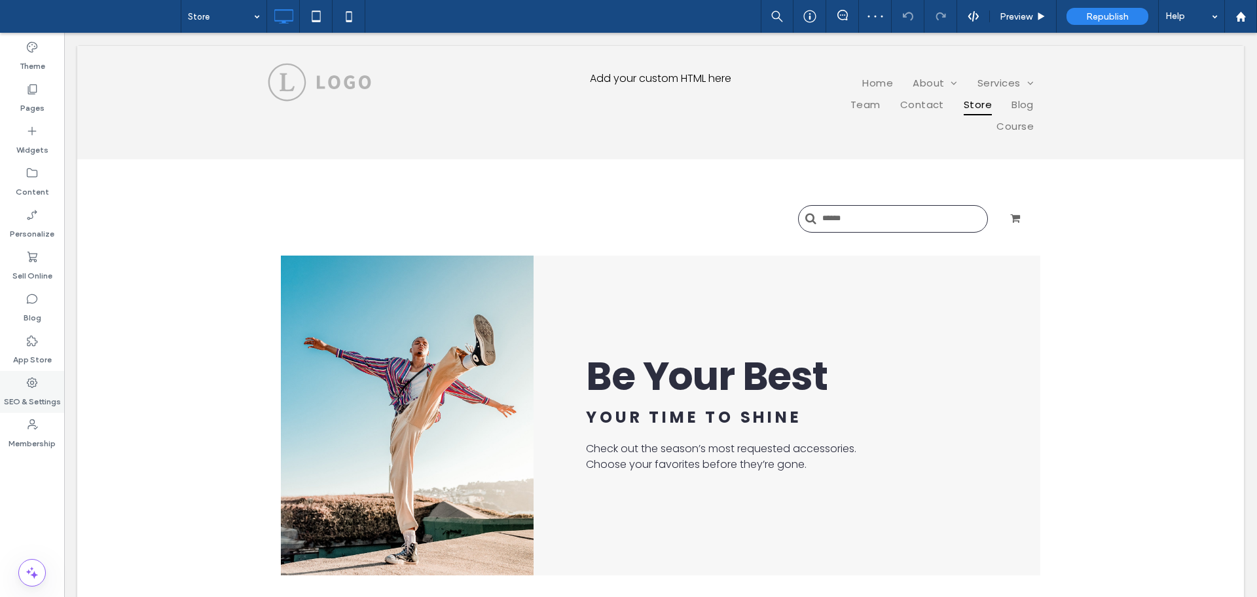
click at [43, 397] on label "SEO & Settings" at bounding box center [32, 398] width 57 height 18
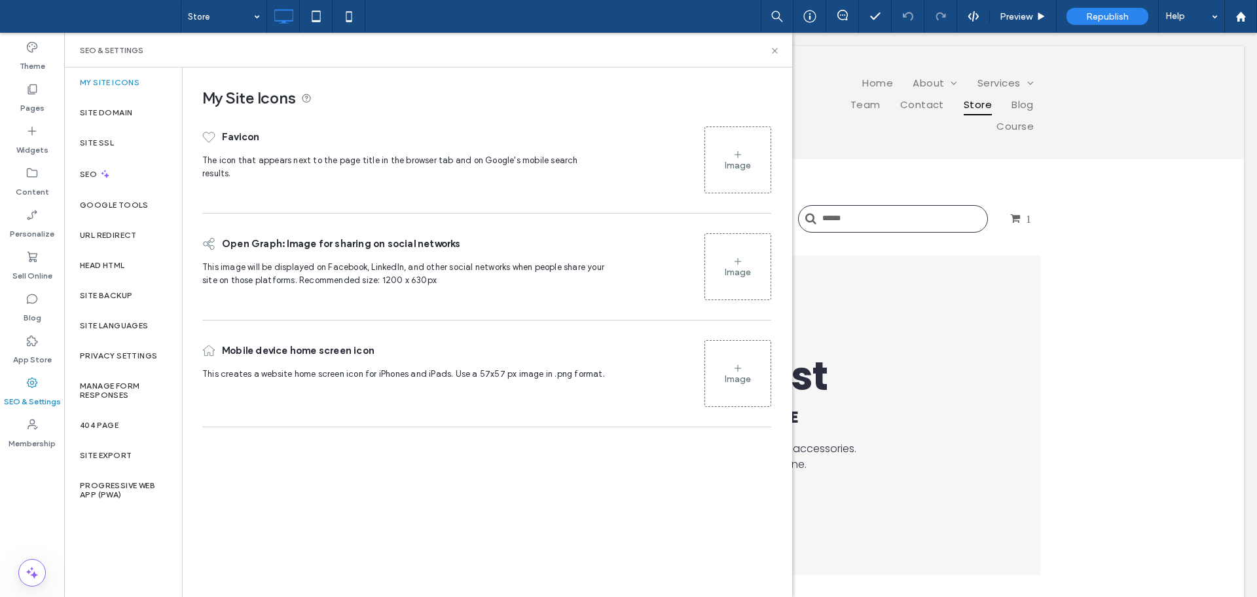
drag, startPoint x: 447, startPoint y: 481, endPoint x: 305, endPoint y: 489, distance: 143.0
click at [319, 492] on div "My Site Icons Favicon The icon that appears next to the page title in the brows…" at bounding box center [487, 331] width 608 height 528
click at [141, 388] on label "Manage Form Responses" at bounding box center [123, 390] width 86 height 18
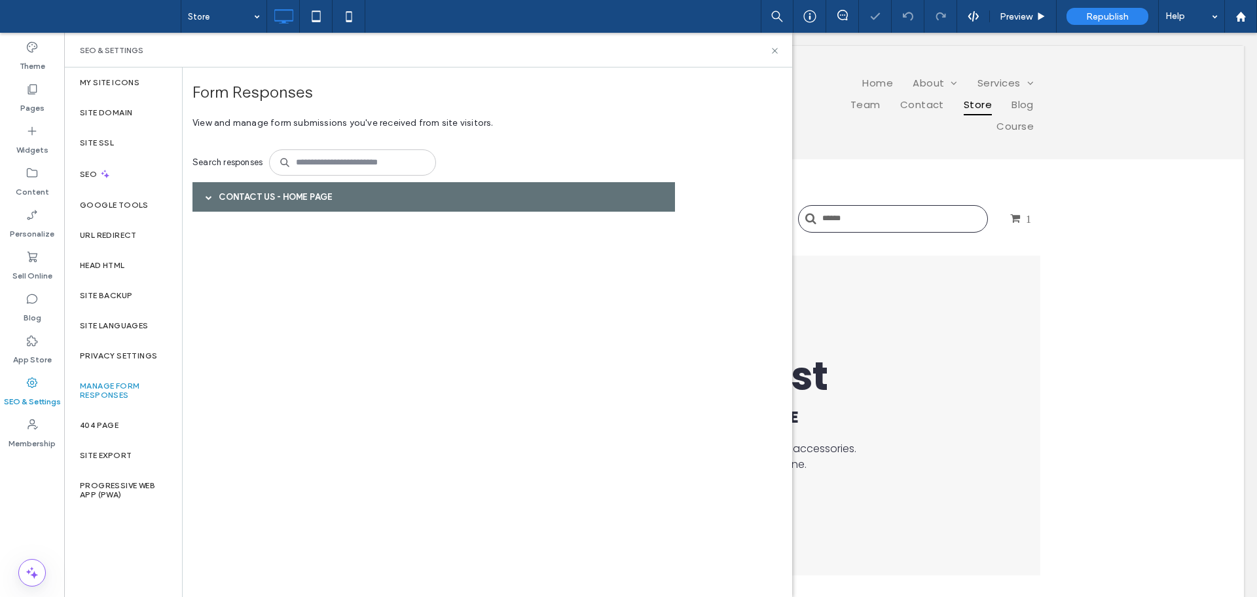
click at [418, 204] on div "Contact Us - Home page" at bounding box center [434, 196] width 483 height 29
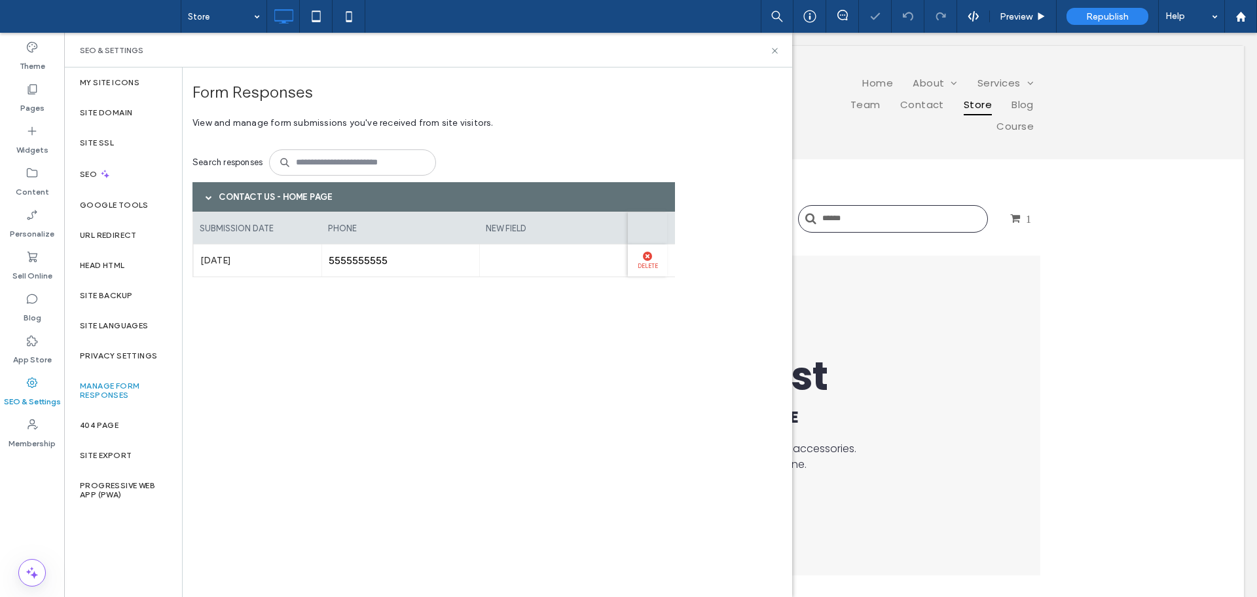
click at [650, 259] on use at bounding box center [647, 255] width 9 height 9
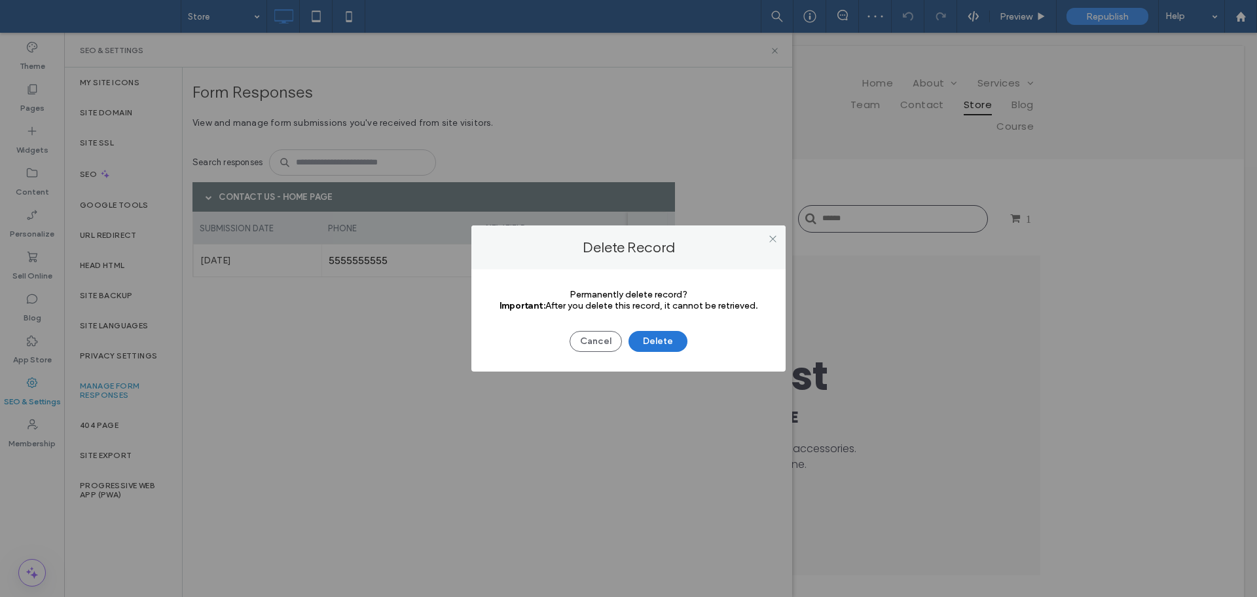
click at [662, 338] on button "Delete" at bounding box center [658, 341] width 59 height 21
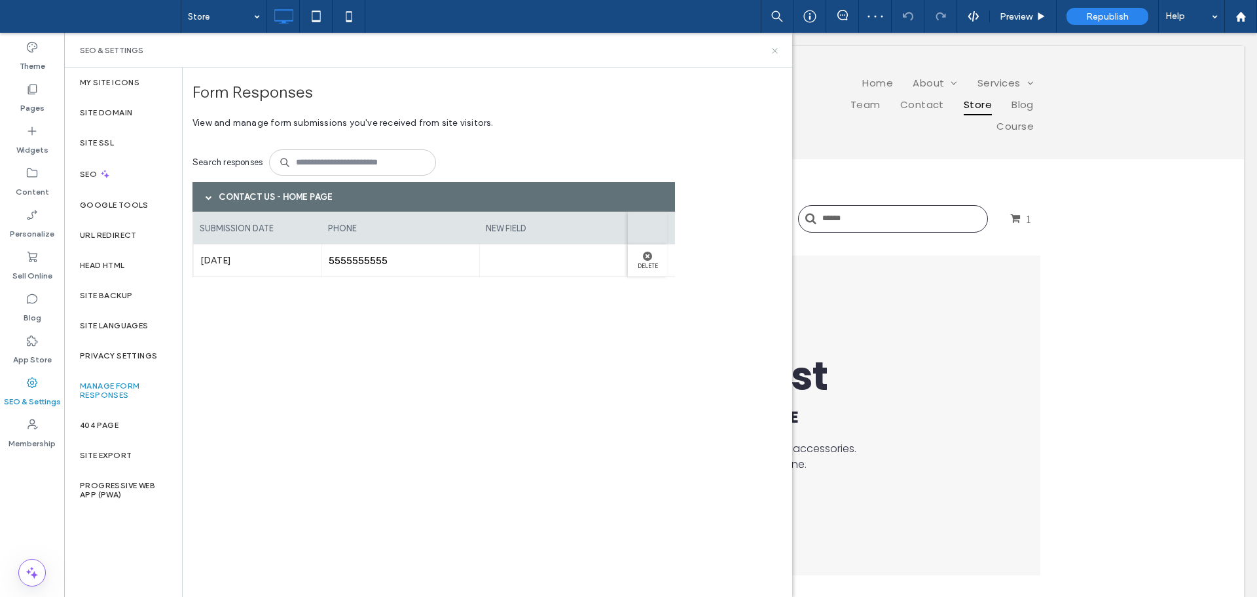
drag, startPoint x: 777, startPoint y: 48, endPoint x: 295, endPoint y: 7, distance: 483.7
click at [777, 48] on icon at bounding box center [775, 51] width 10 height 10
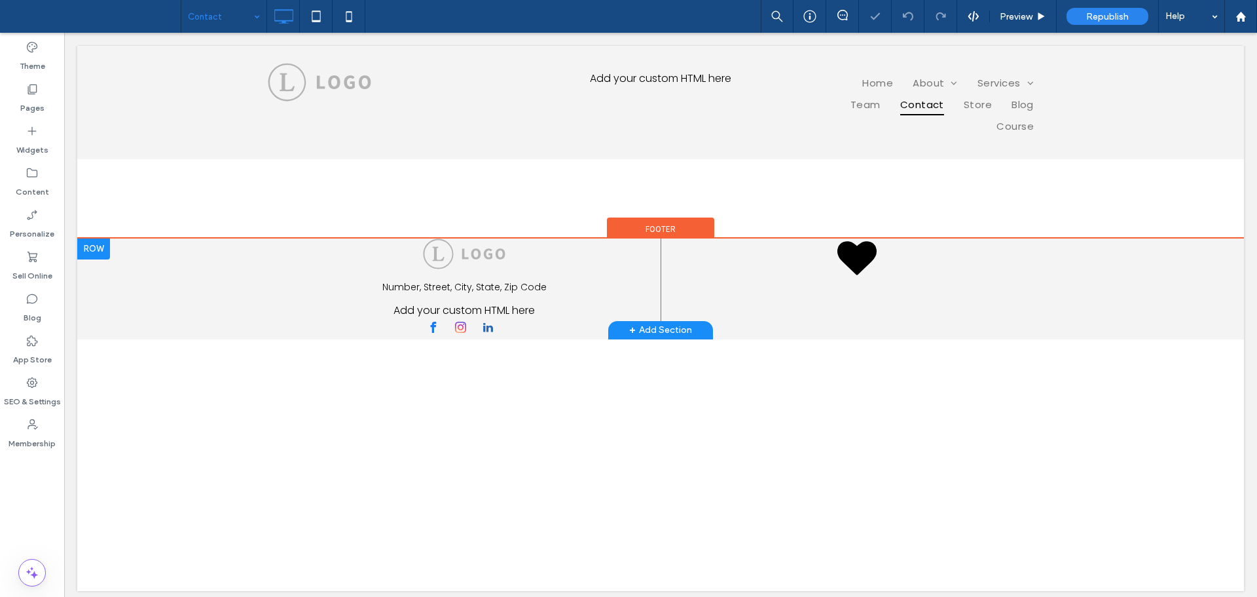
scroll to position [13, 0]
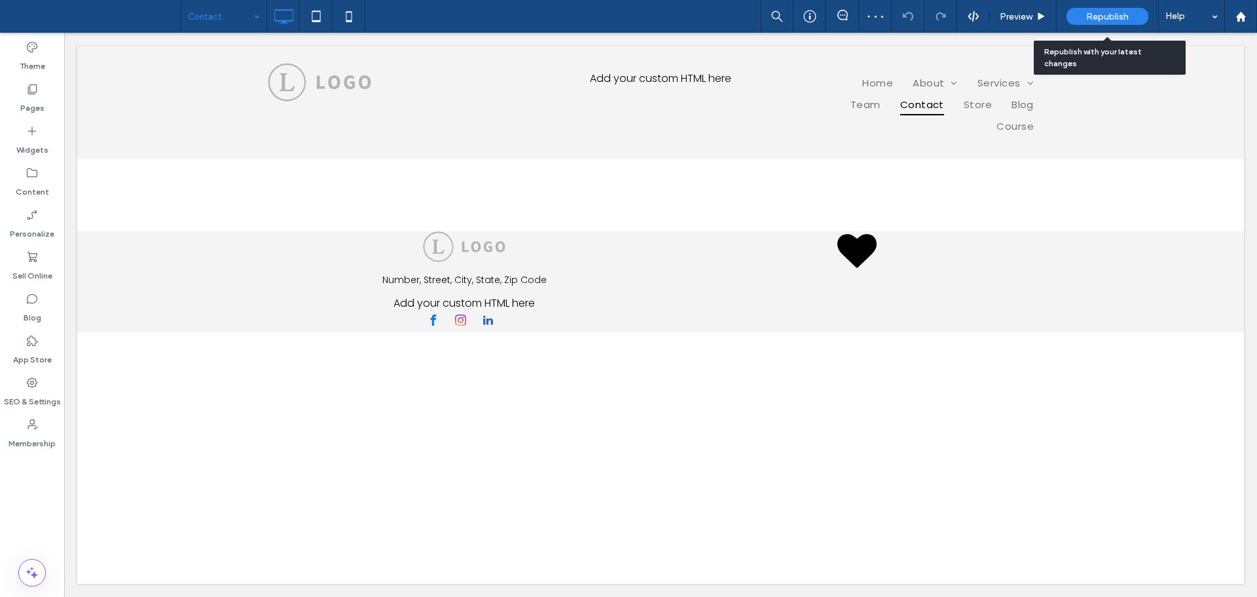
click at [1073, 17] on div "Republish" at bounding box center [1108, 16] width 82 height 17
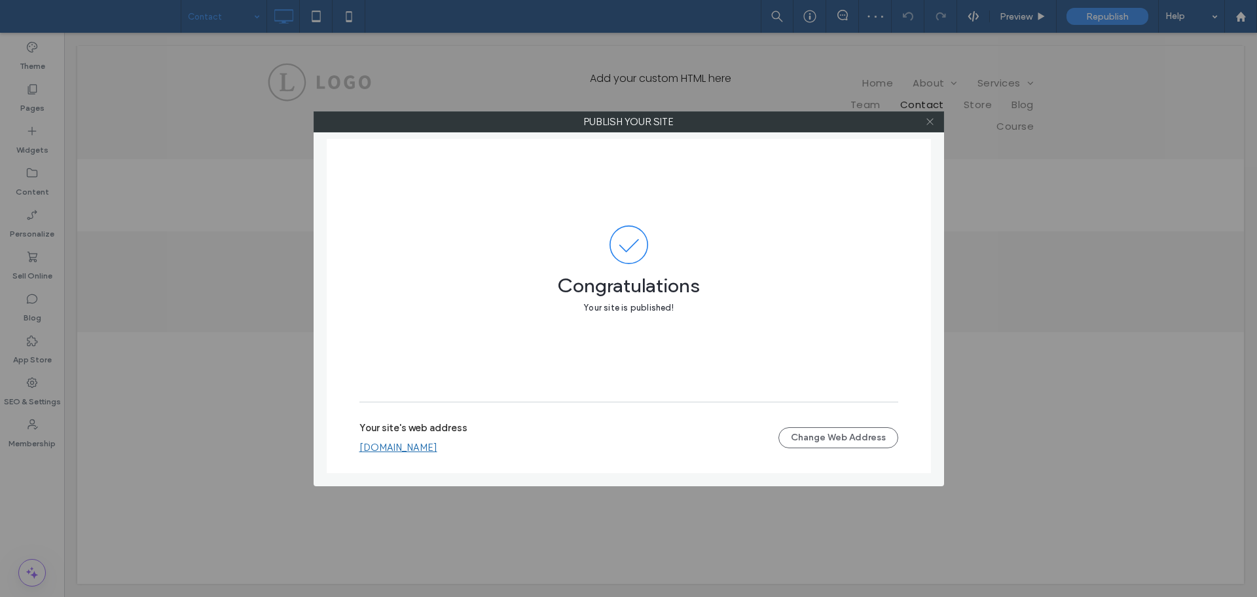
click at [931, 120] on icon at bounding box center [930, 122] width 10 height 10
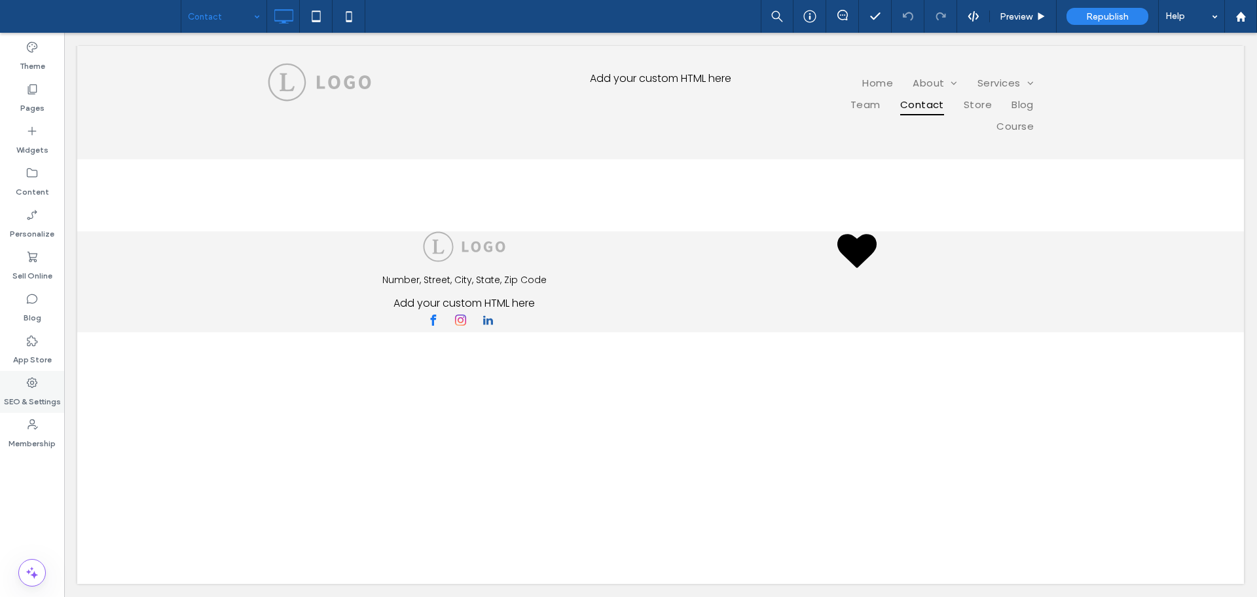
click at [28, 400] on label "SEO & Settings" at bounding box center [32, 398] width 57 height 18
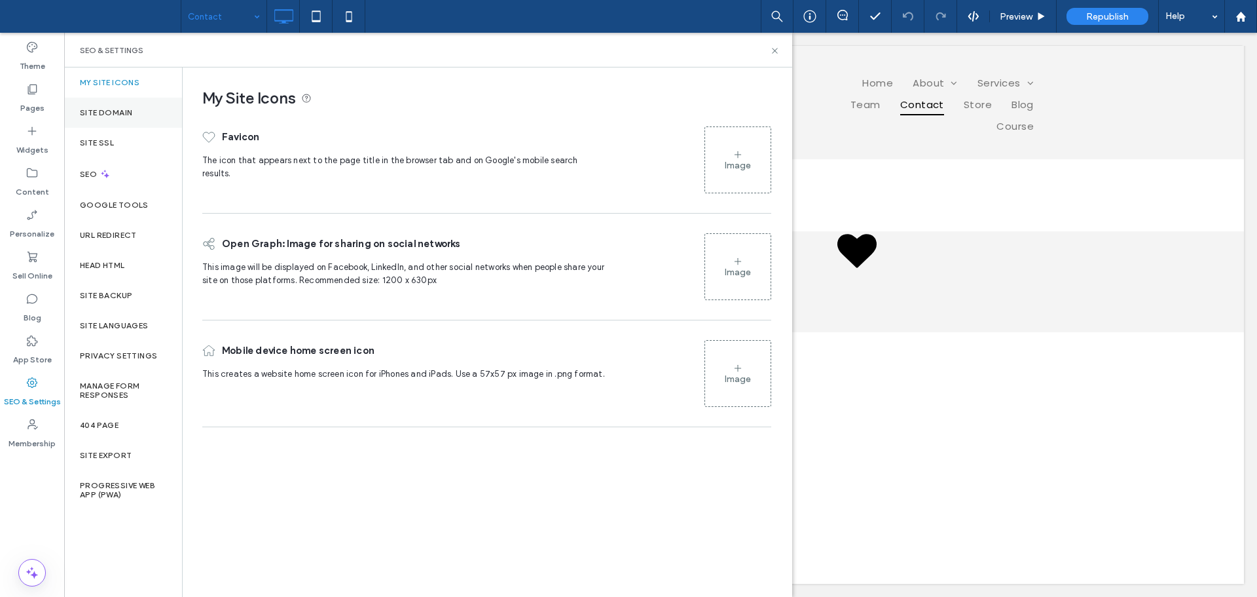
click at [134, 119] on div "Site Domain" at bounding box center [123, 113] width 118 height 30
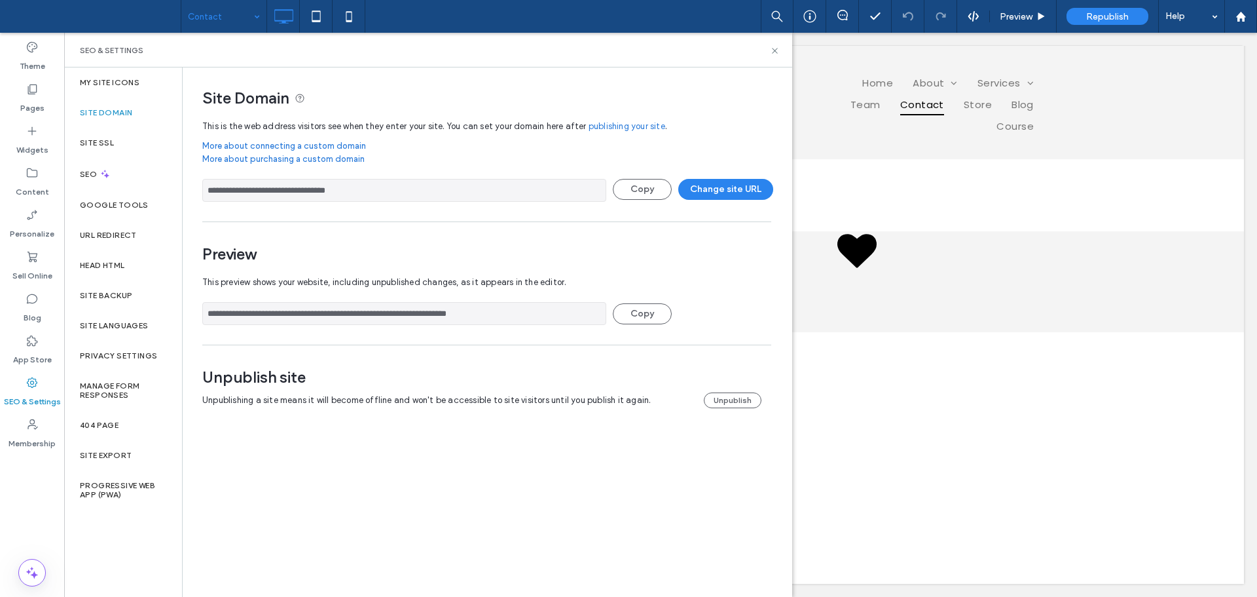
click at [448, 81] on div "**********" at bounding box center [482, 250] width 599 height 367
click at [448, 77] on div "**********" at bounding box center [482, 250] width 599 height 367
click at [451, 67] on div "**********" at bounding box center [482, 250] width 599 height 367
click at [453, 61] on div "SEO & Settings" at bounding box center [428, 50] width 728 height 35
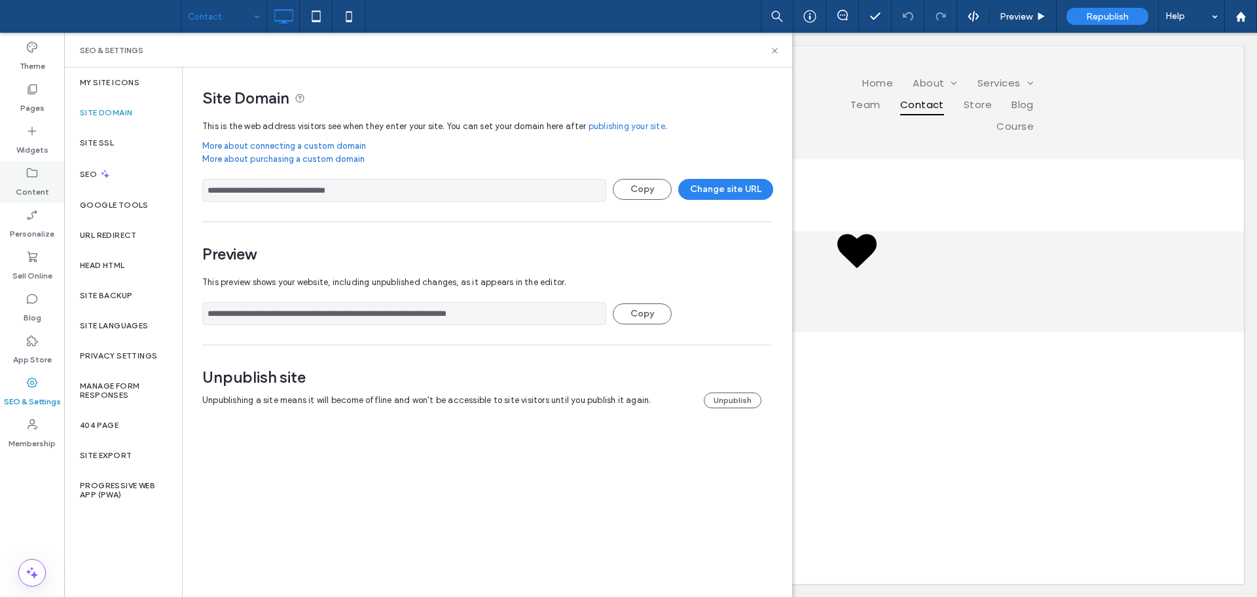
click at [38, 179] on label "Content" at bounding box center [32, 188] width 33 height 18
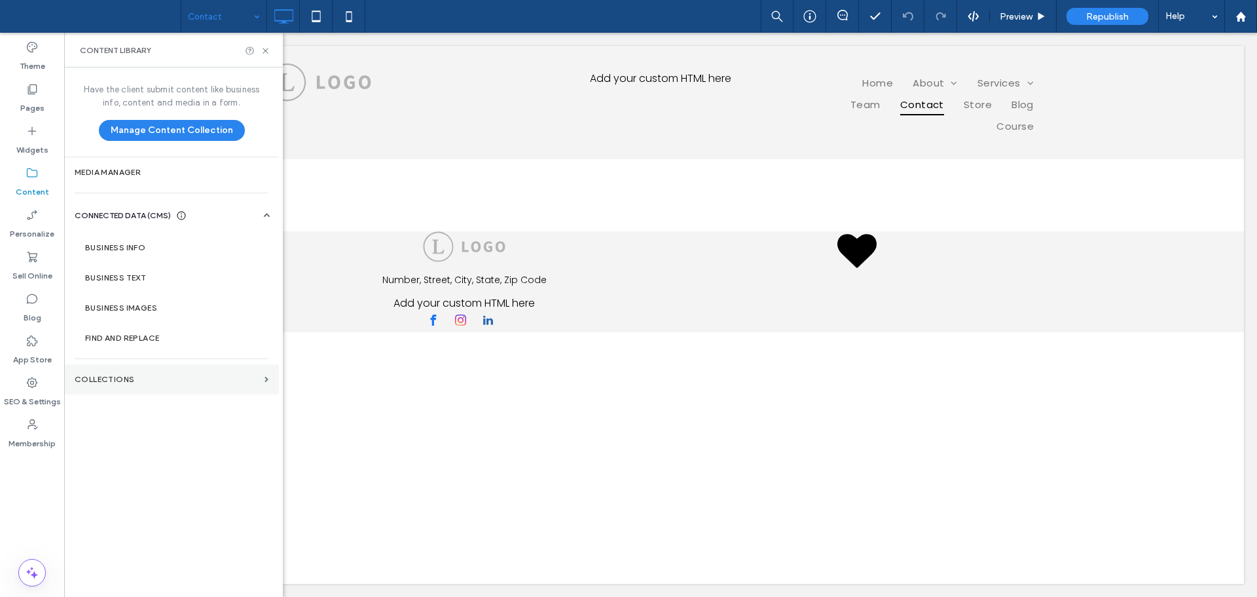
click at [158, 390] on section "Collections" at bounding box center [171, 379] width 215 height 30
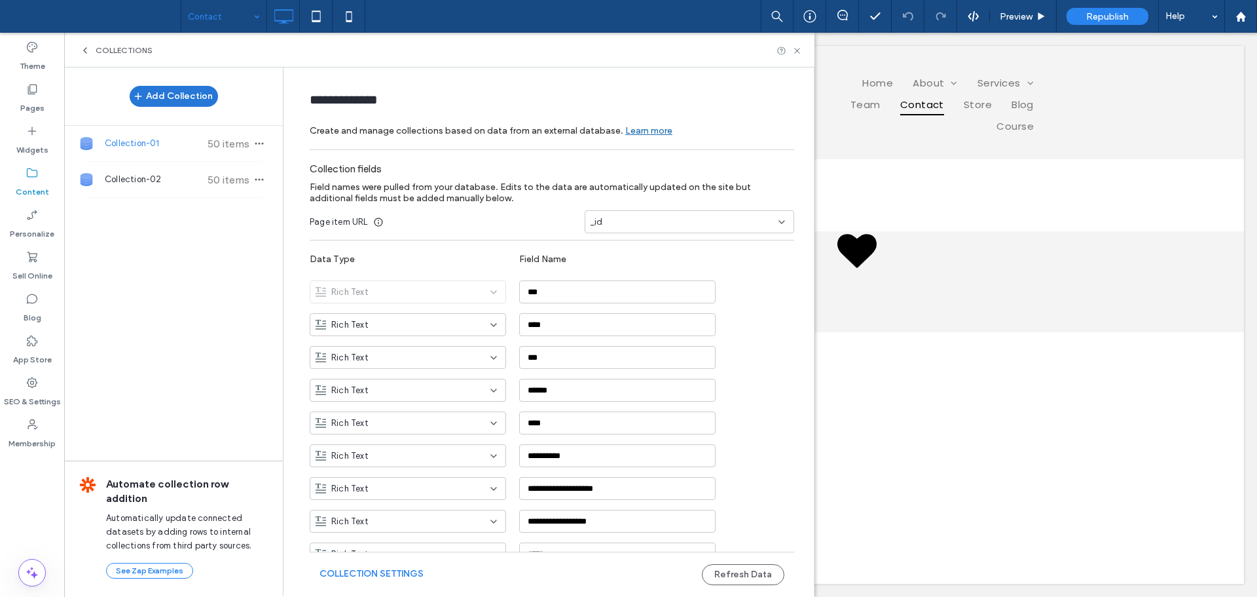
click at [187, 97] on button "Add Collection" at bounding box center [174, 96] width 88 height 21
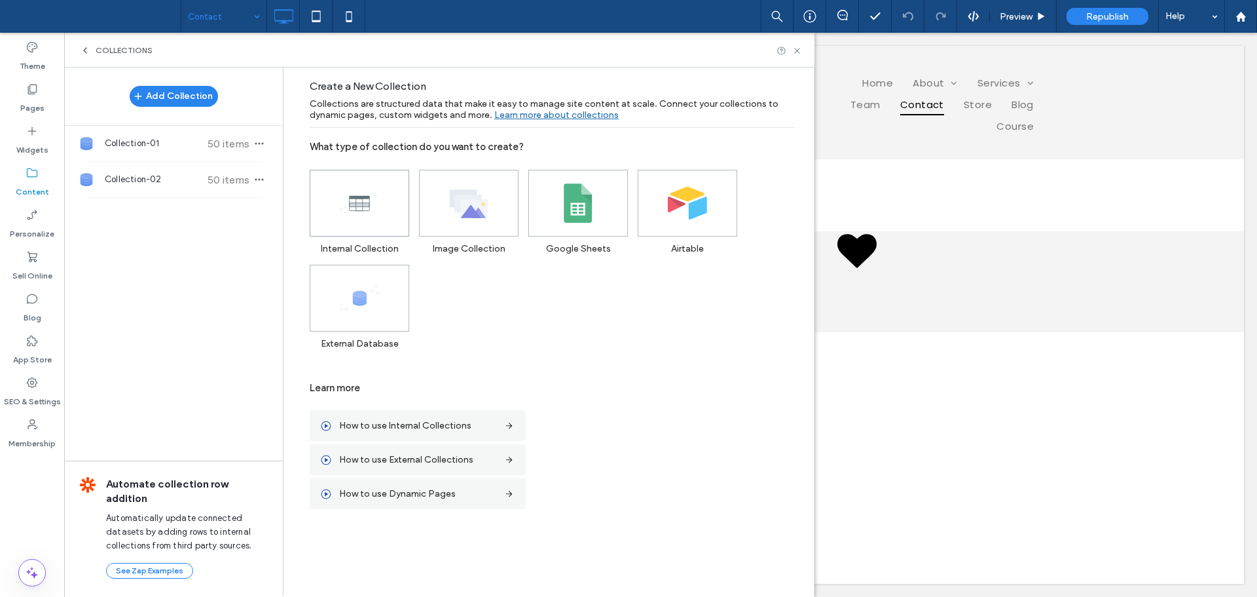
click at [373, 194] on icon at bounding box center [359, 202] width 39 height 39
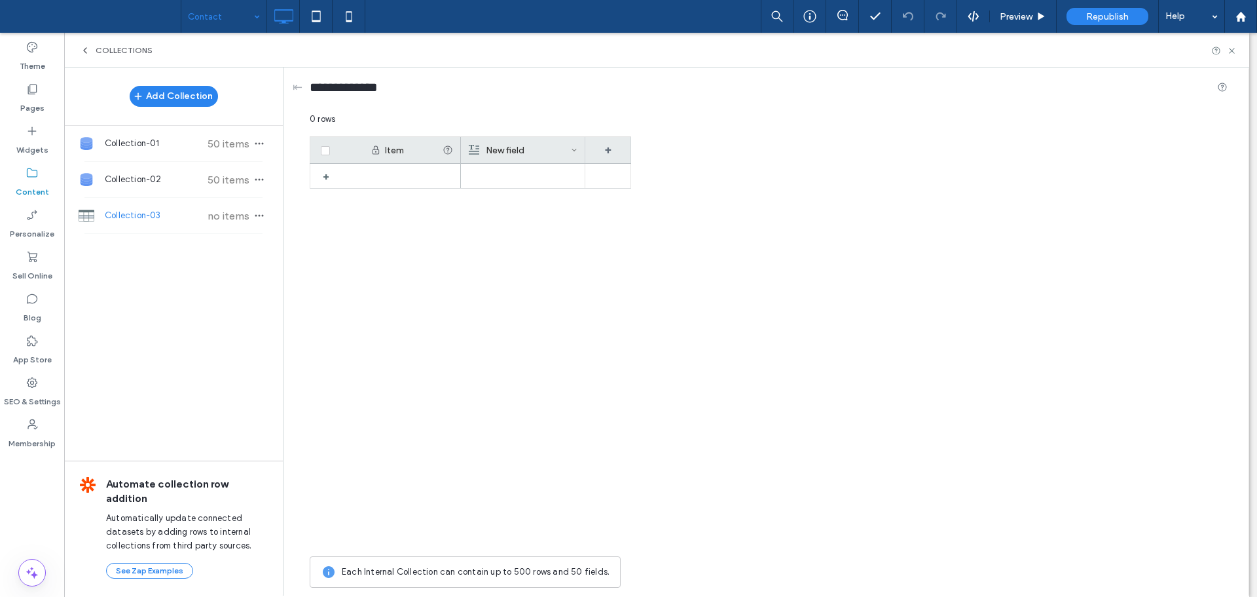
click at [498, 190] on div at bounding box center [546, 357] width 170 height 386
drag, startPoint x: 245, startPoint y: 276, endPoint x: 268, endPoint y: 220, distance: 60.8
click at [248, 272] on div "Add Collection Collection-01 50 items Collection-02 50 items Collection-03 no i…" at bounding box center [173, 330] width 219 height 527
click at [263, 217] on icon "button" at bounding box center [259, 215] width 10 height 10
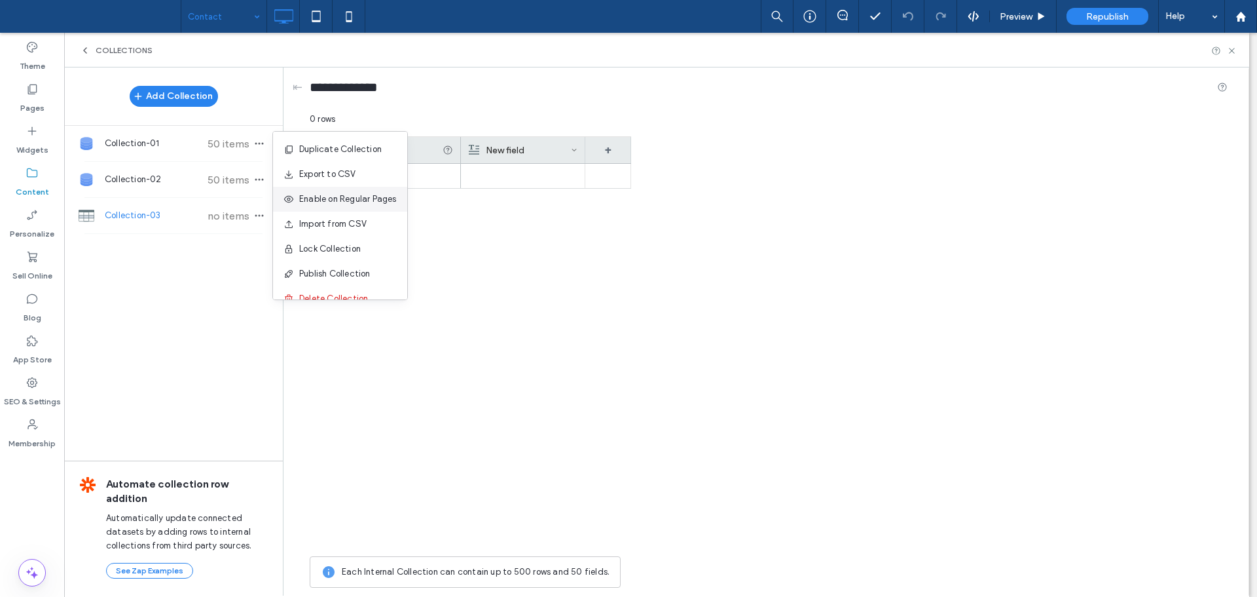
click at [342, 202] on span "Enable on Regular Pages" at bounding box center [348, 199] width 98 height 13
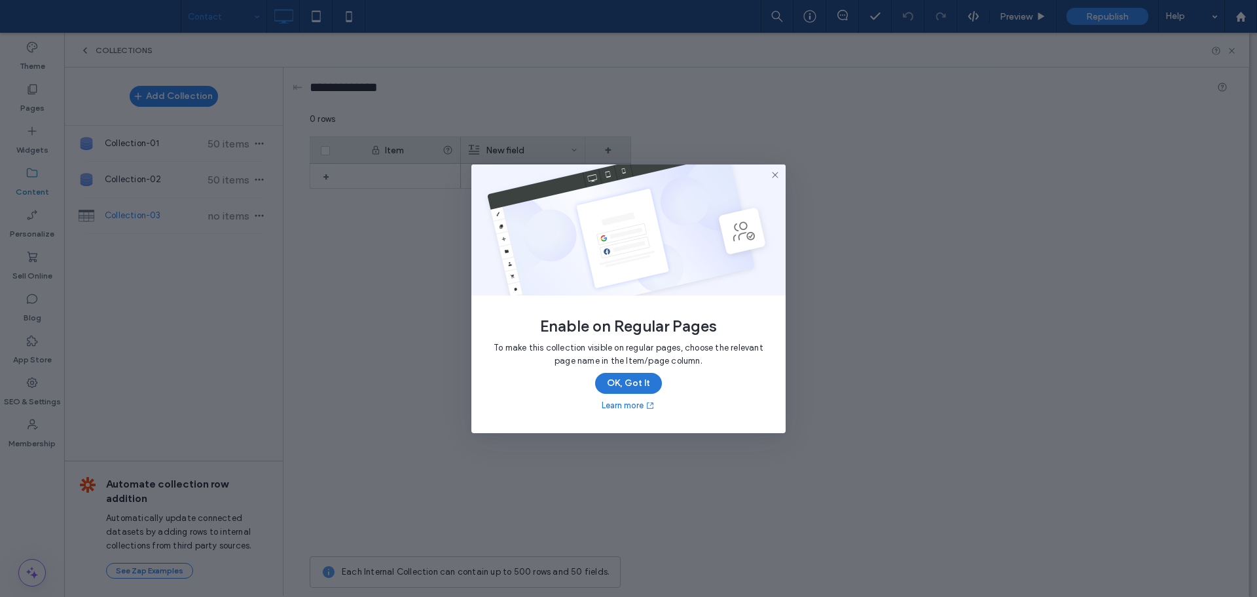
click at [627, 387] on button "OK, Got It" at bounding box center [628, 383] width 67 height 21
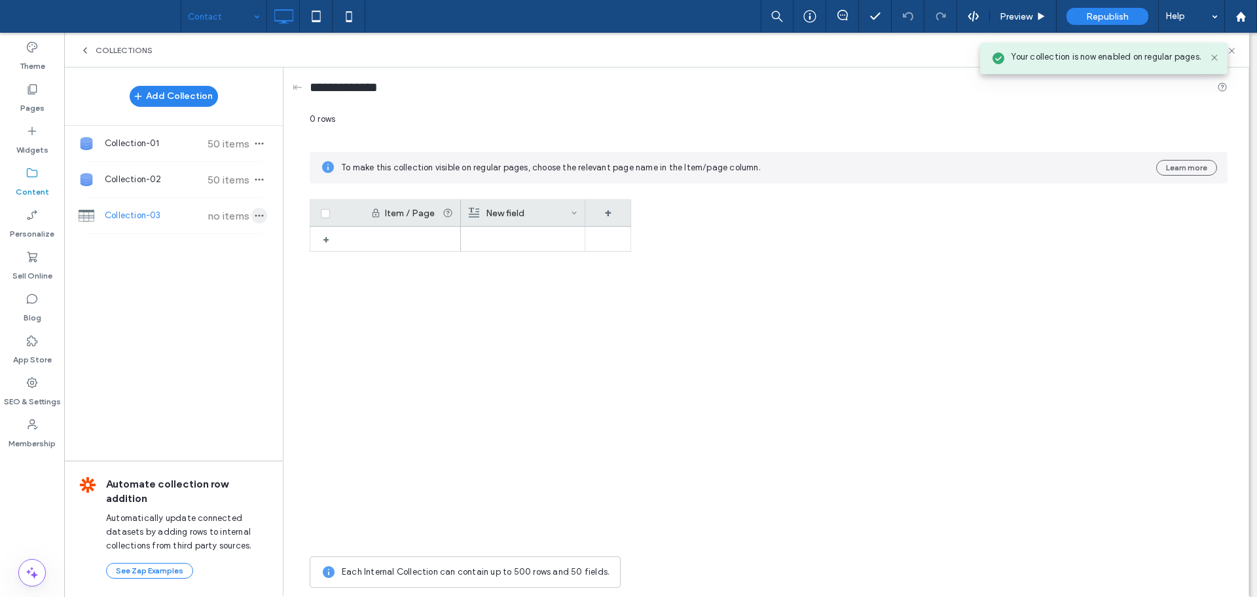
click at [264, 215] on icon "button" at bounding box center [259, 215] width 10 height 10
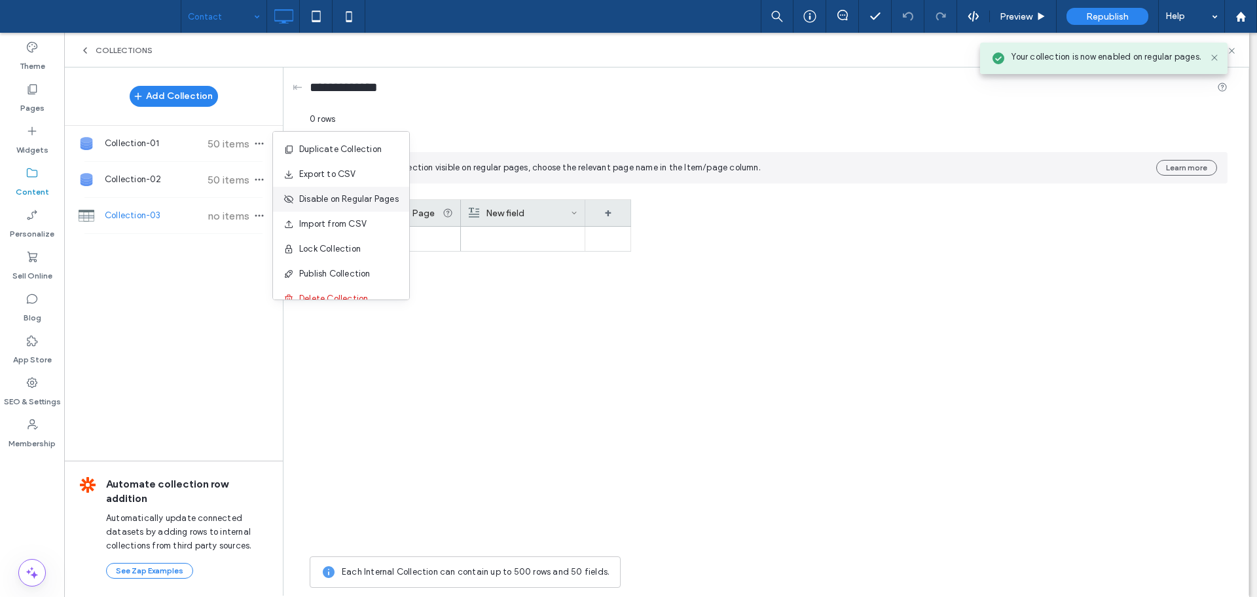
click at [337, 198] on span "Disable on Regular Pages" at bounding box center [349, 199] width 100 height 13
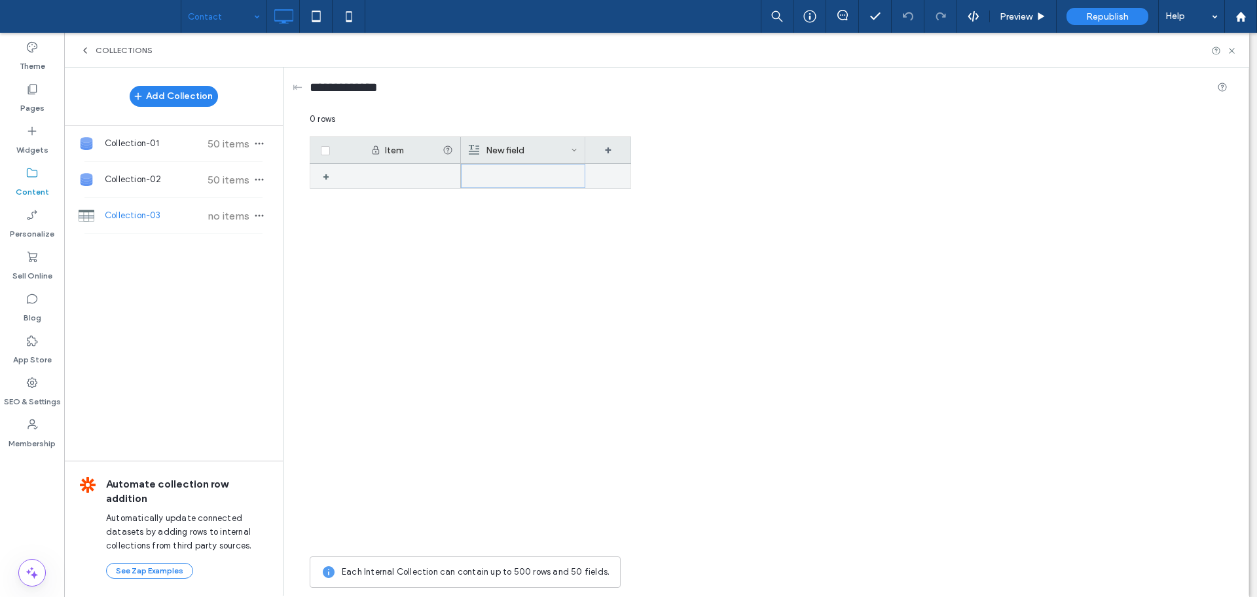
click at [531, 177] on div at bounding box center [523, 175] width 109 height 23
click at [530, 172] on div at bounding box center [523, 176] width 109 height 24
click at [815, 247] on div "Item New field + 1 +" at bounding box center [769, 342] width 918 height 413
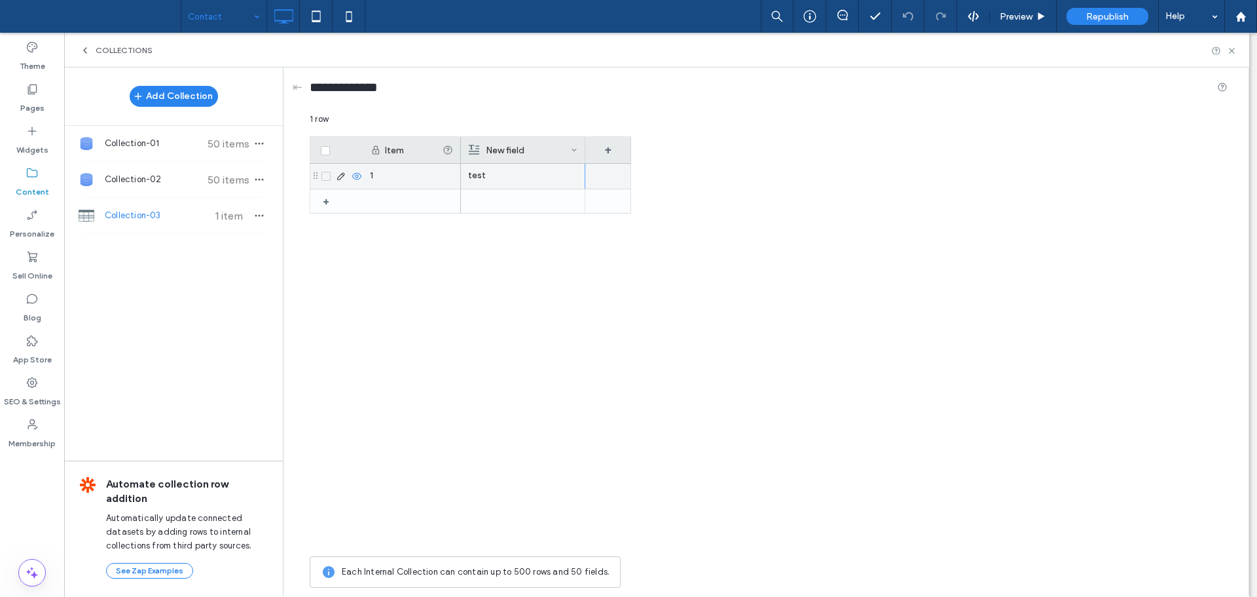
drag, startPoint x: 1069, startPoint y: 177, endPoint x: 1120, endPoint y: 144, distance: 60.1
click at [1072, 175] on div "Item New field + + 1 test" at bounding box center [769, 342] width 918 height 413
click at [1230, 50] on icon at bounding box center [1232, 51] width 10 height 10
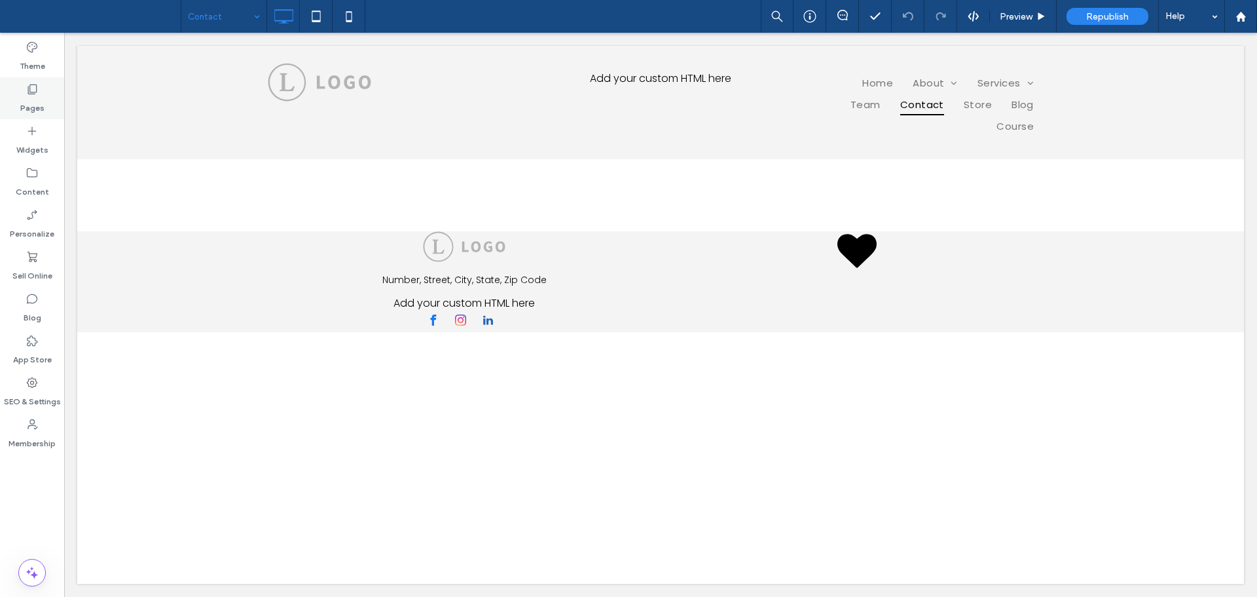
click at [32, 104] on label "Pages" at bounding box center [32, 105] width 24 height 18
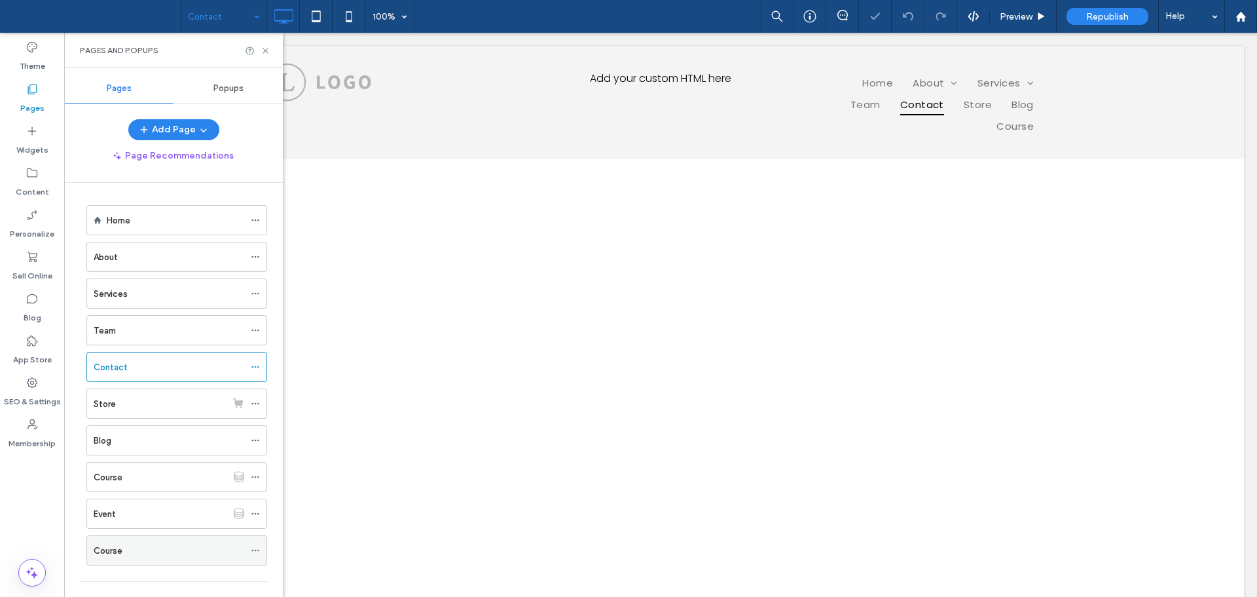
click at [255, 552] on icon at bounding box center [255, 549] width 9 height 9
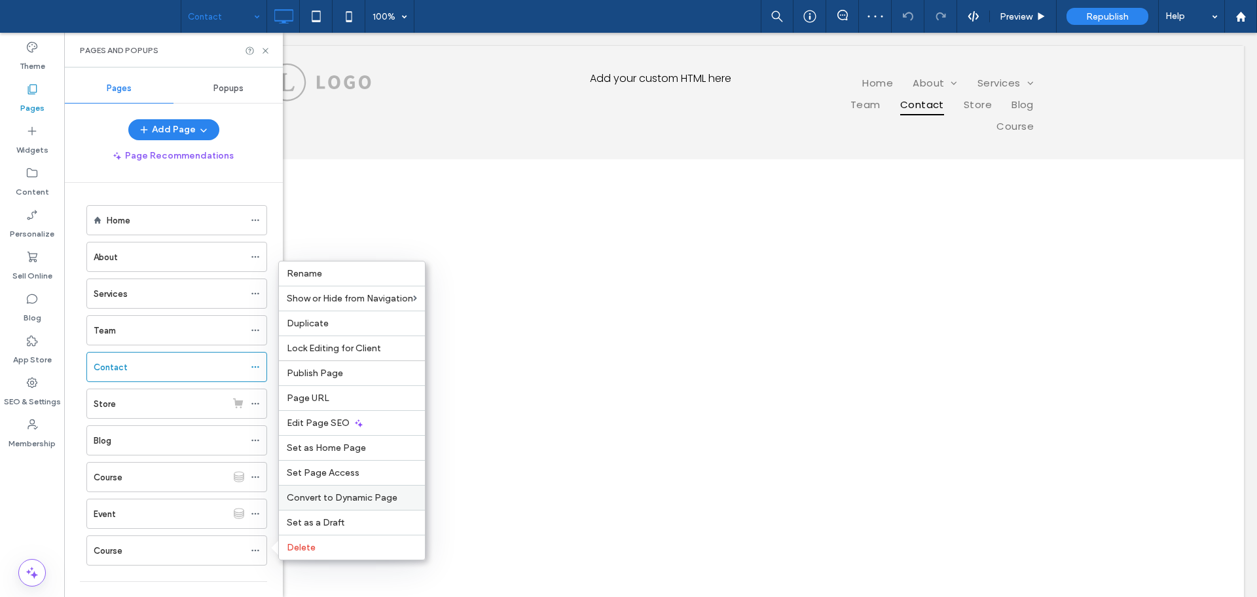
click at [370, 492] on span "Convert to Dynamic Page" at bounding box center [342, 497] width 111 height 11
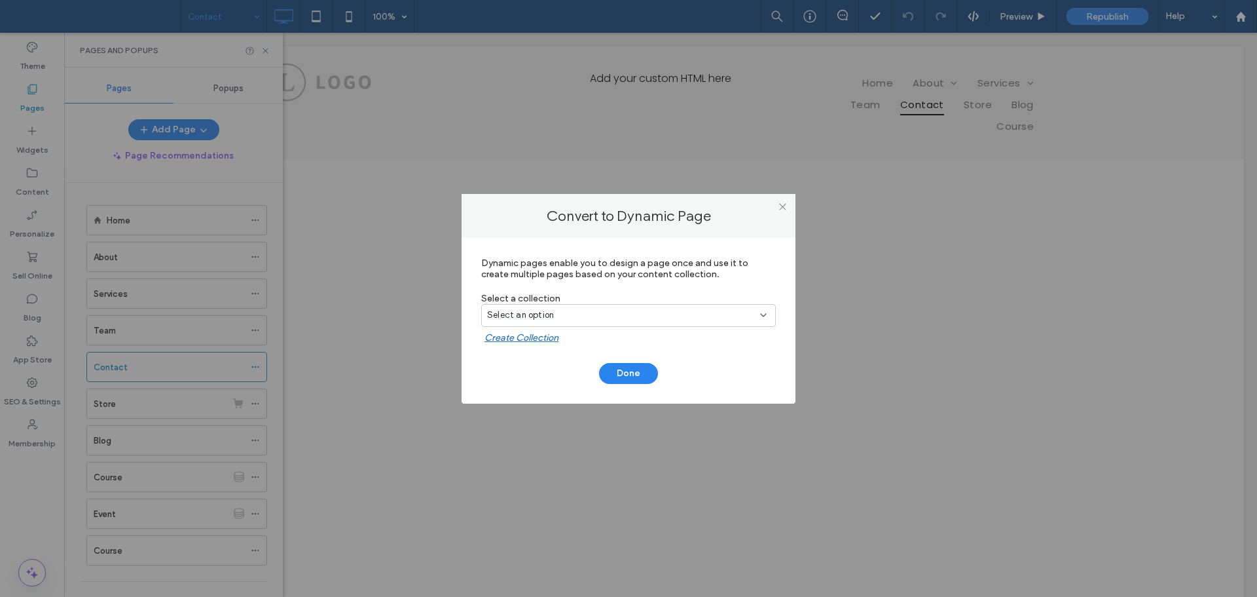
click at [589, 319] on div "Select an option" at bounding box center [620, 314] width 267 height 13
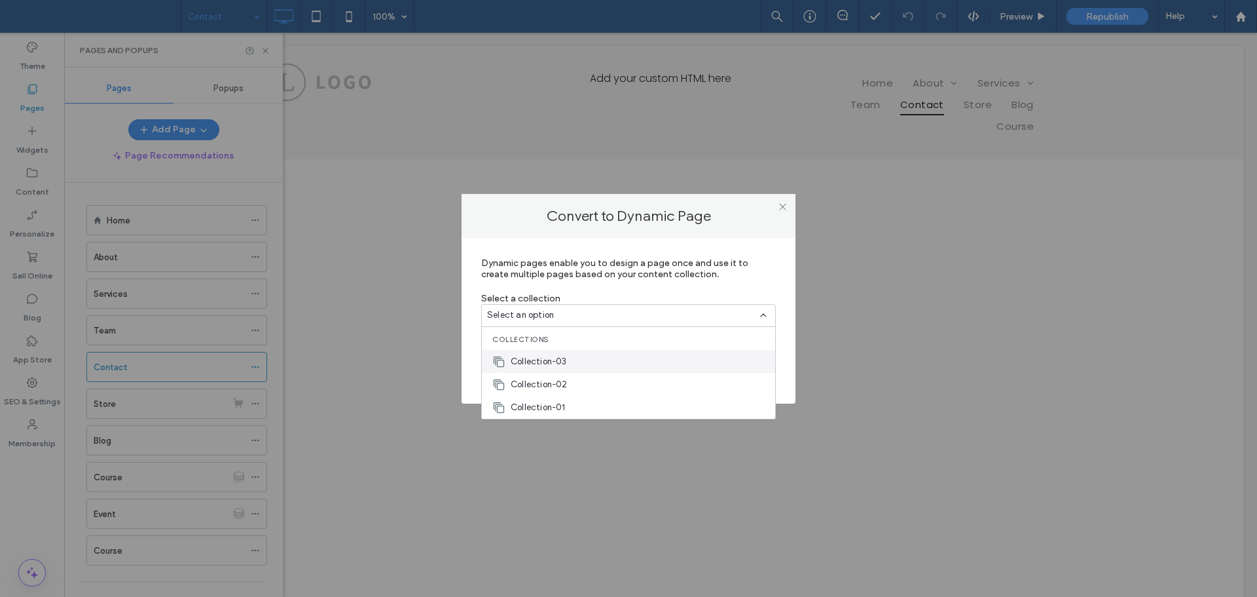
click at [584, 364] on div "Collection-03" at bounding box center [628, 361] width 293 height 23
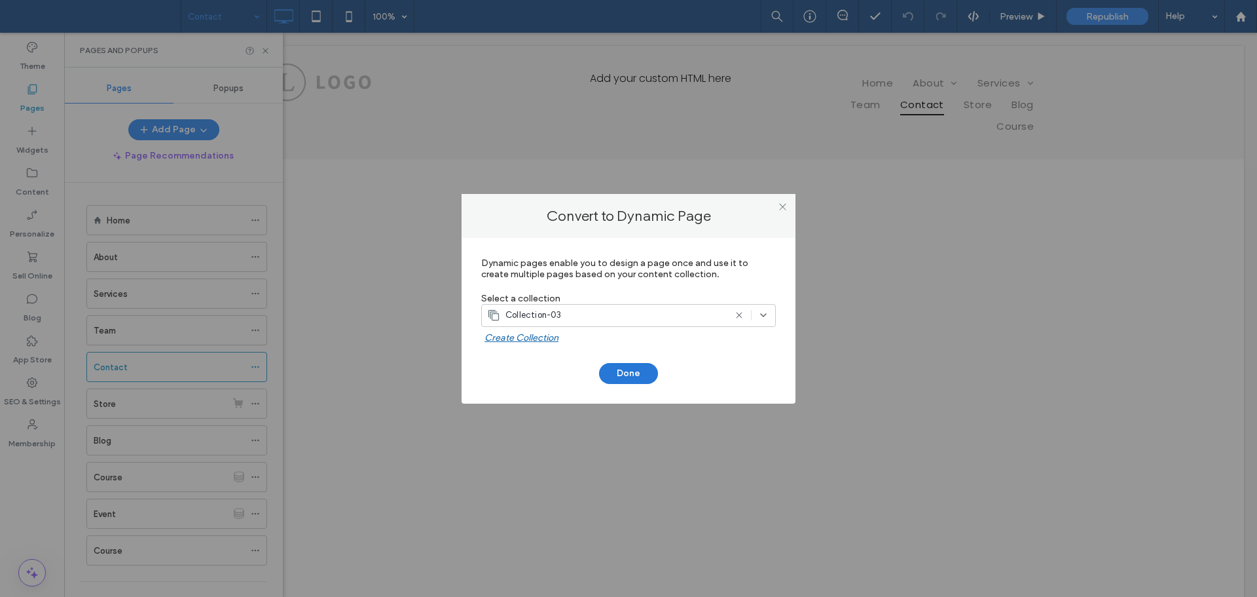
click at [631, 370] on button "Done" at bounding box center [628, 373] width 59 height 21
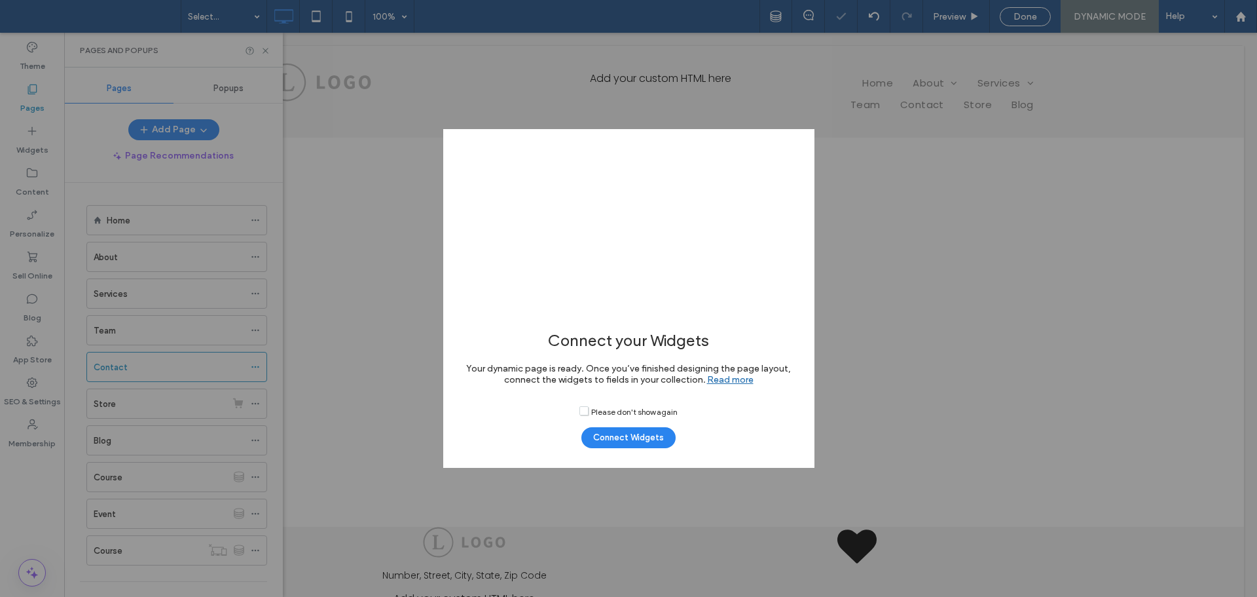
click at [585, 412] on div at bounding box center [628, 298] width 1257 height 597
click at [586, 408] on div at bounding box center [628, 298] width 1257 height 597
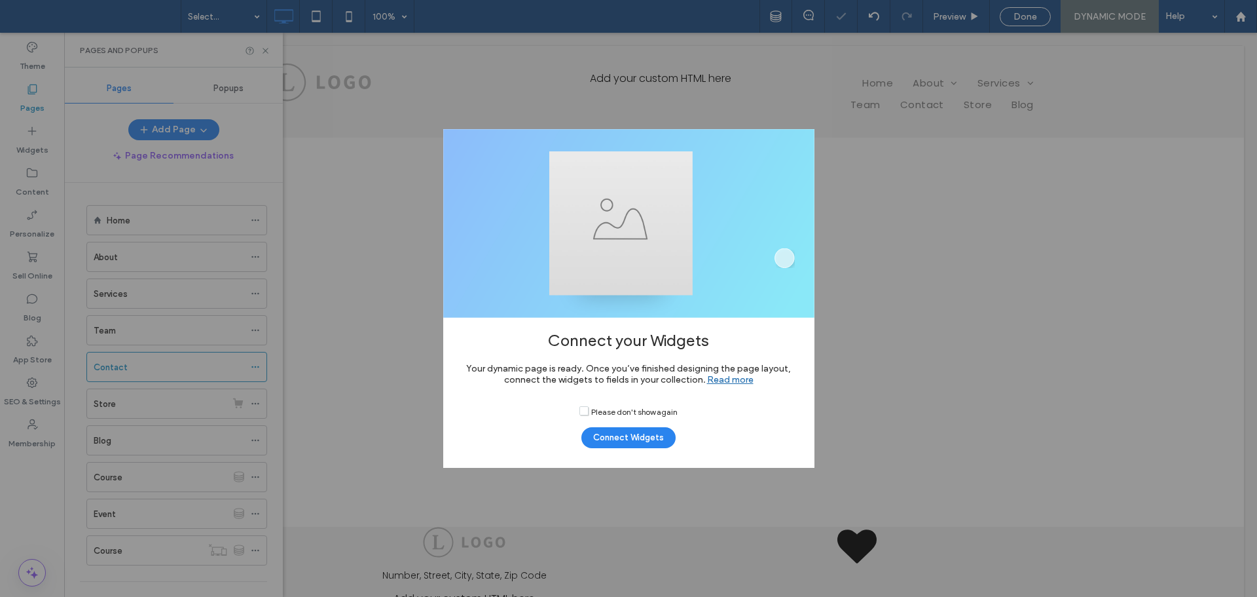
click at [586, 409] on span "Please don't show again" at bounding box center [629, 410] width 98 height 11
click at [617, 433] on button "Connect Widgets" at bounding box center [629, 437] width 94 height 21
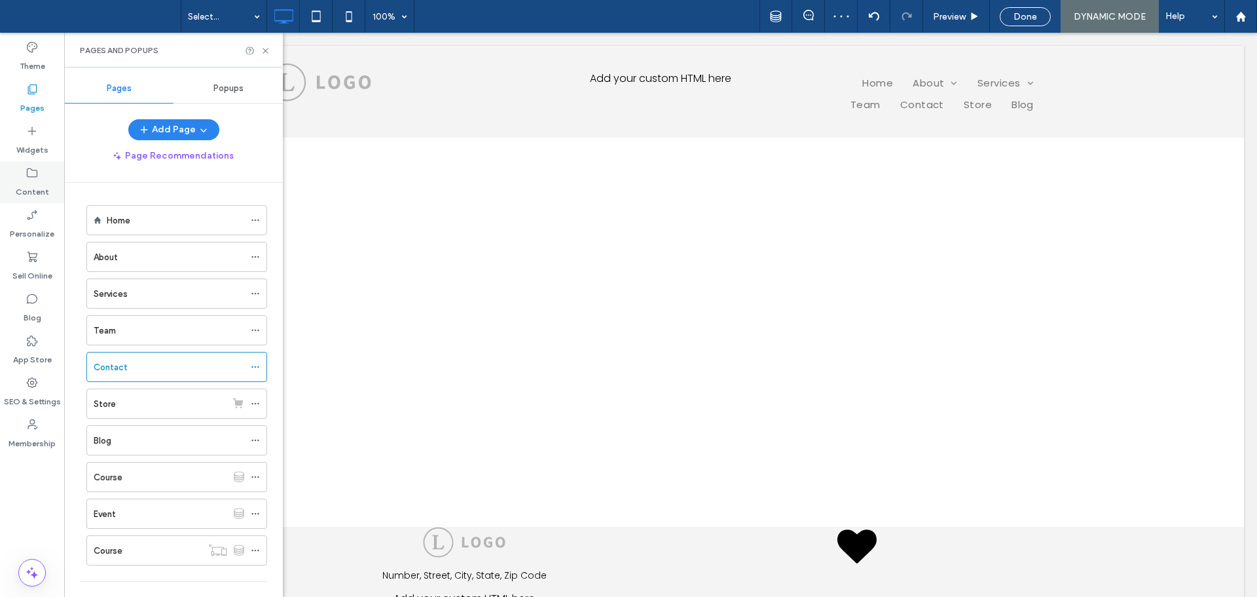
click at [31, 187] on label "Content" at bounding box center [32, 188] width 33 height 18
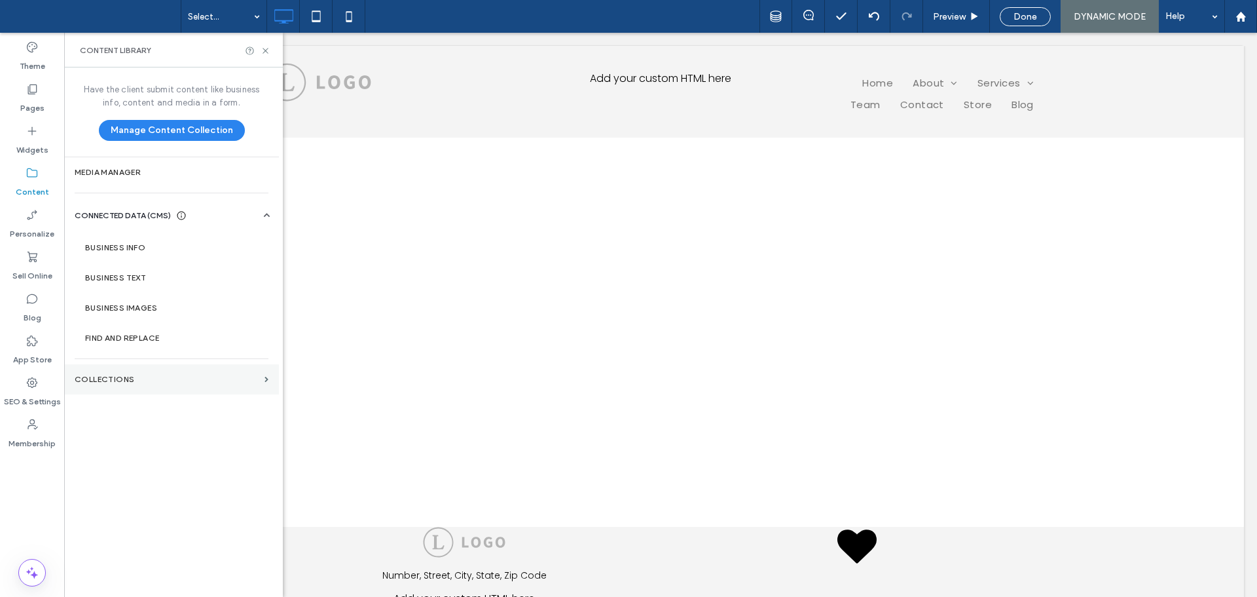
click at [188, 380] on div "Contact" at bounding box center [176, 367] width 181 height 30
click at [196, 376] on label "Collections" at bounding box center [167, 379] width 185 height 9
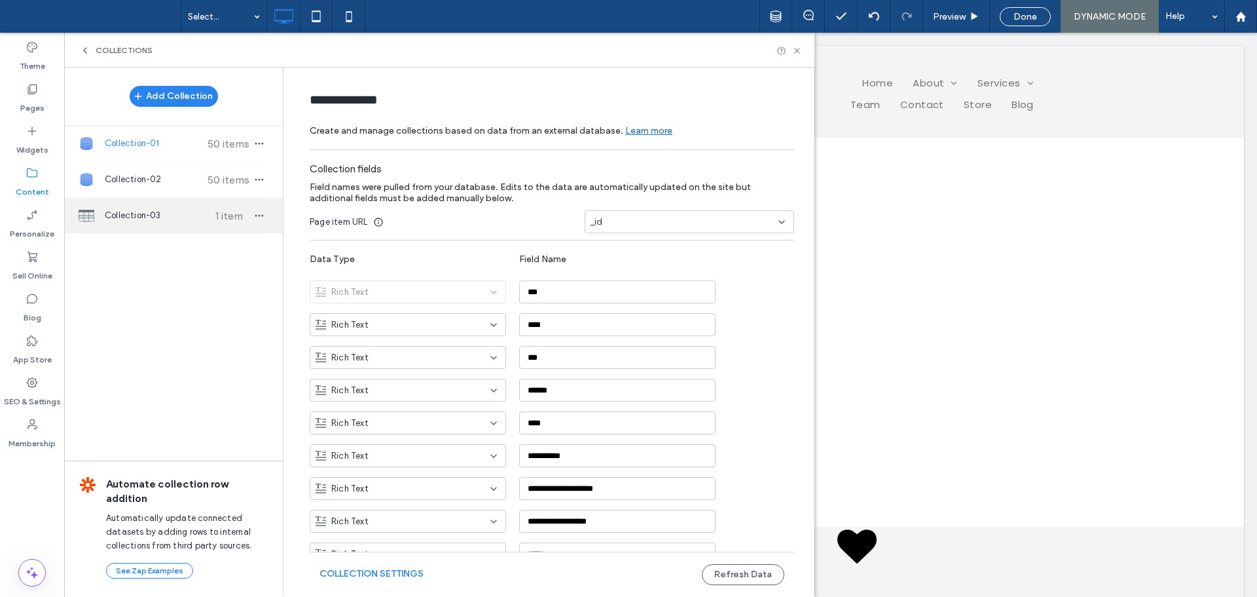
click at [187, 217] on span "Collection-03" at bounding box center [154, 215] width 98 height 13
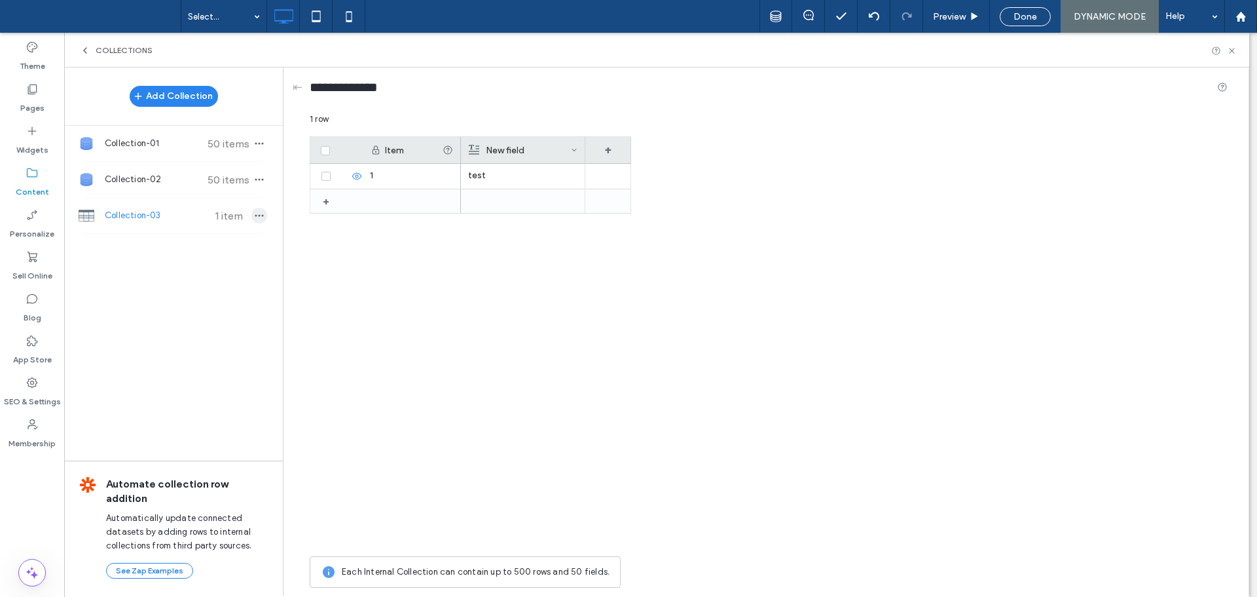
click at [259, 216] on use "button" at bounding box center [259, 216] width 9 height 2
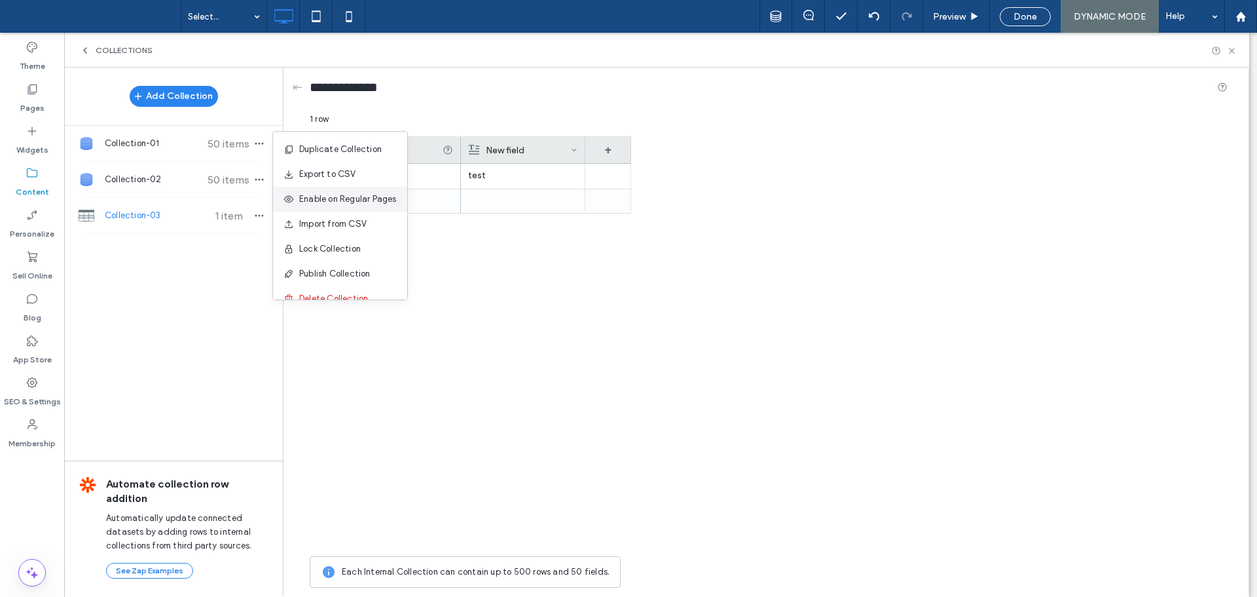
click at [355, 201] on span "Enable on Regular Pages" at bounding box center [348, 199] width 98 height 13
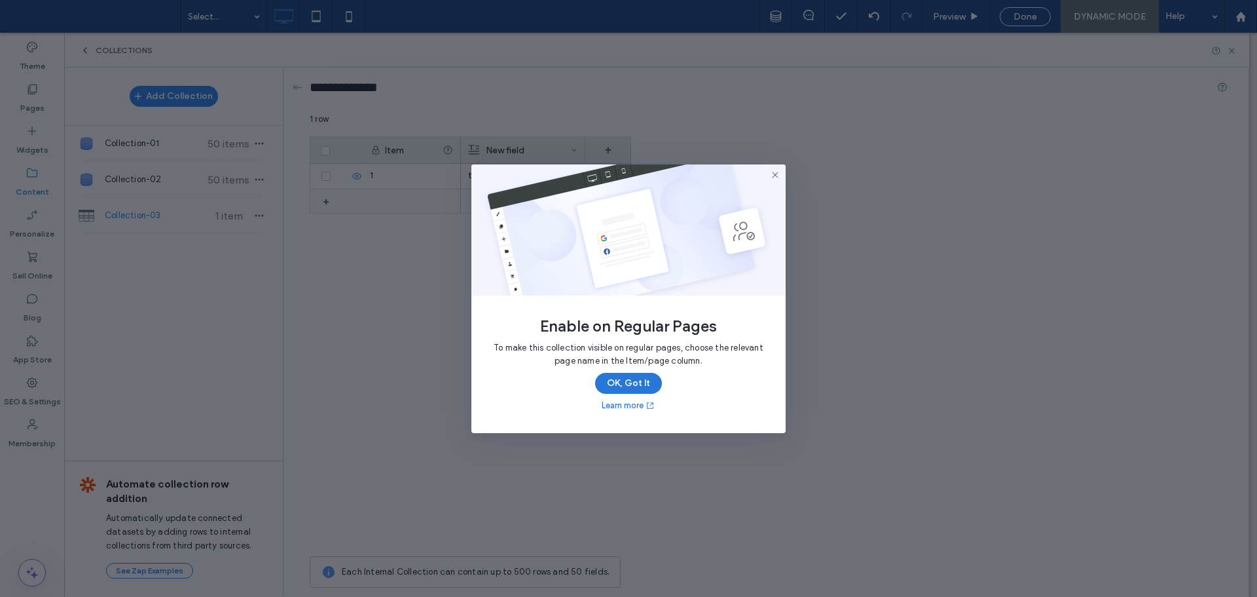
click at [634, 383] on button "OK, Got It" at bounding box center [628, 383] width 67 height 21
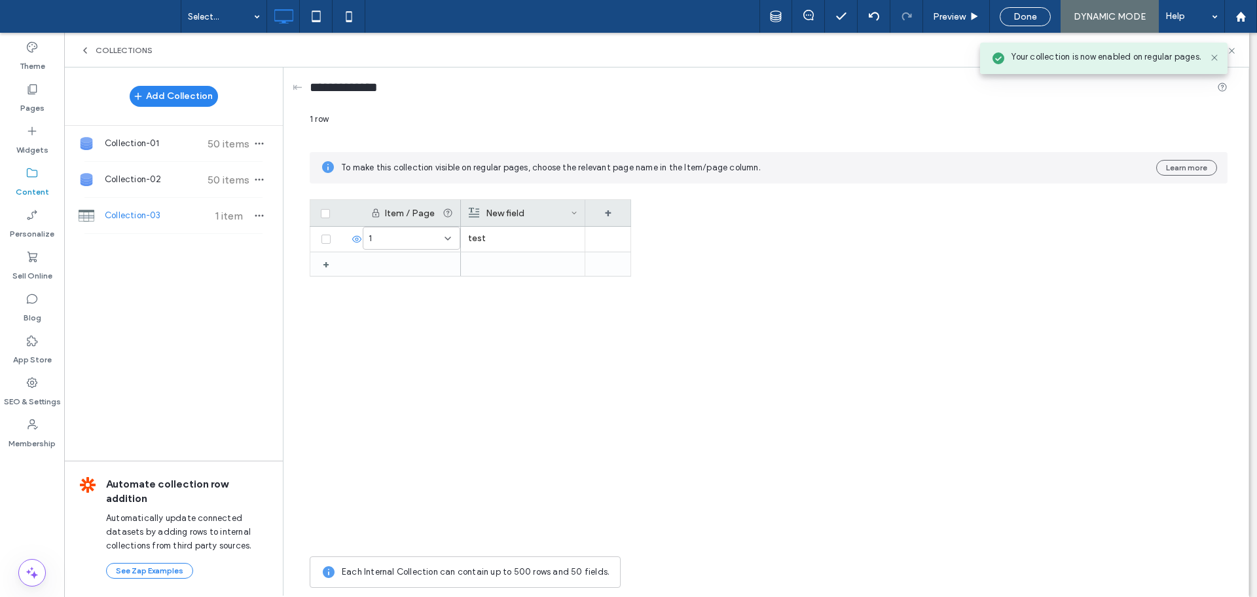
click at [439, 322] on div "1 + test" at bounding box center [471, 388] width 322 height 323
click at [426, 240] on div "1" at bounding box center [404, 238] width 70 height 13
click at [424, 265] on div "All Pages" at bounding box center [412, 261] width 96 height 23
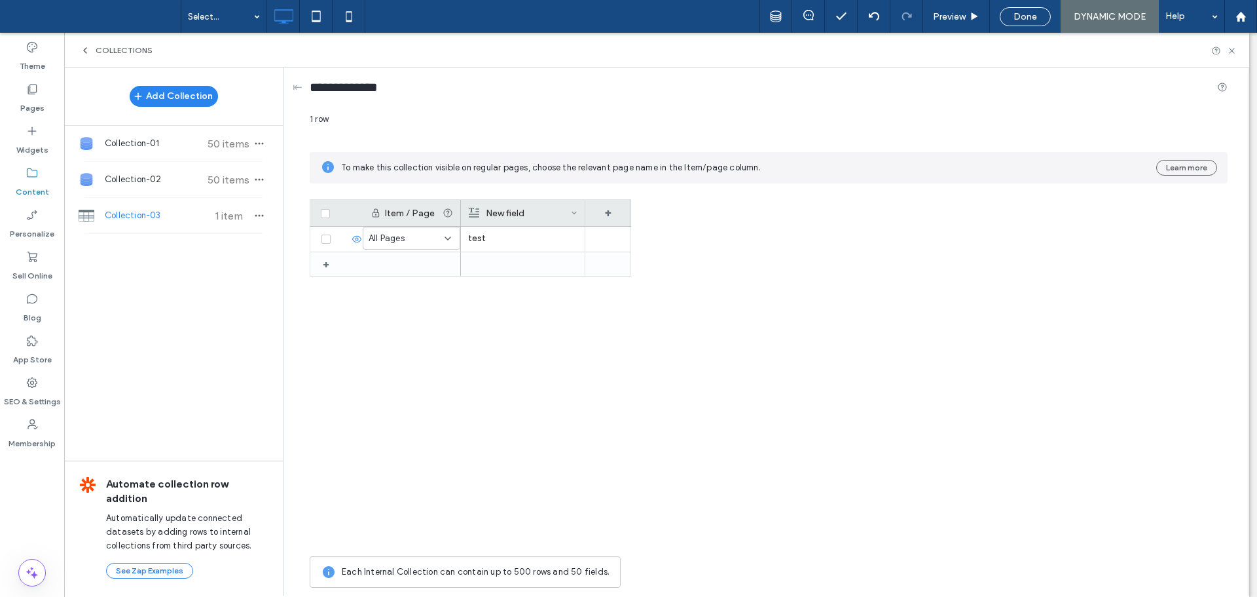
click at [574, 329] on div at bounding box center [628, 298] width 1257 height 597
click at [549, 326] on div at bounding box center [628, 298] width 1257 height 597
click at [600, 343] on div at bounding box center [628, 298] width 1257 height 597
click at [605, 348] on div at bounding box center [628, 298] width 1257 height 597
drag, startPoint x: 717, startPoint y: 356, endPoint x: 726, endPoint y: 358, distance: 9.5
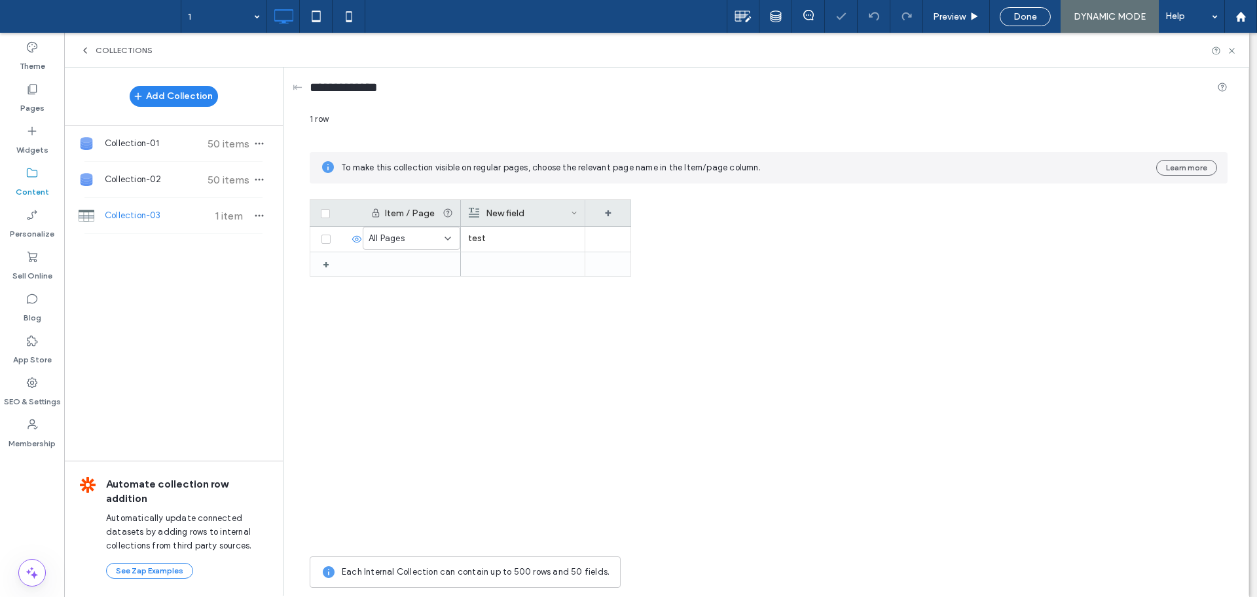
click at [718, 356] on div at bounding box center [628, 298] width 1257 height 597
click at [933, 330] on div at bounding box center [628, 298] width 1257 height 597
click at [1233, 50] on div at bounding box center [628, 298] width 1257 height 597
drag, startPoint x: 843, startPoint y: 344, endPoint x: 794, endPoint y: 358, distance: 50.4
click at [828, 350] on div at bounding box center [628, 298] width 1257 height 597
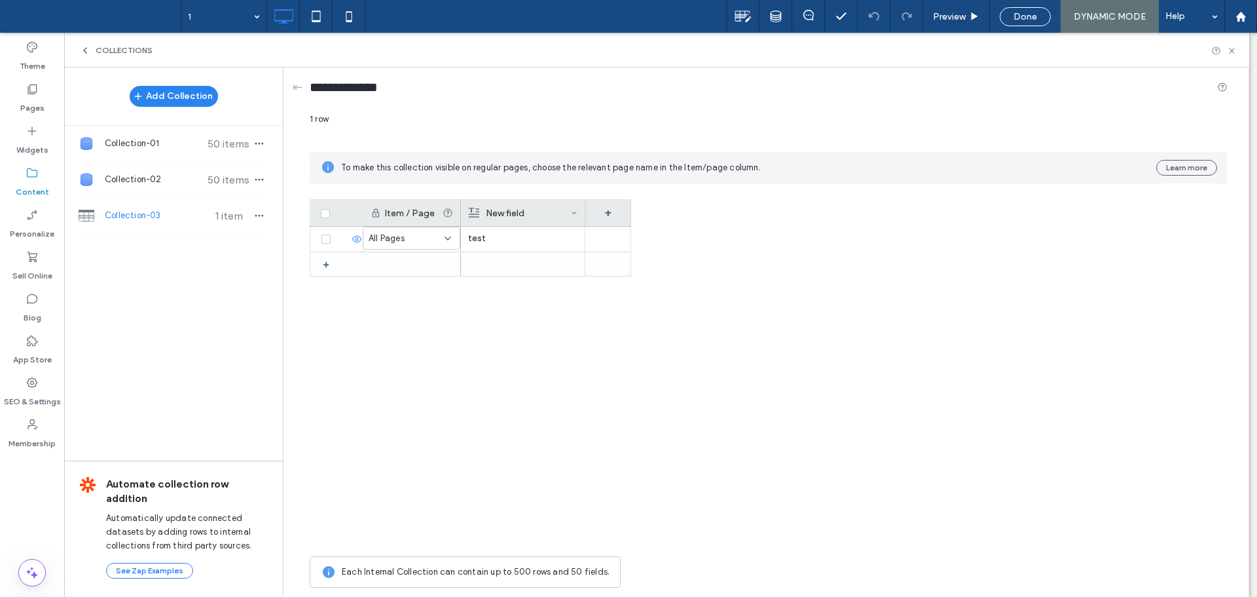
click at [225, 284] on div at bounding box center [628, 298] width 1257 height 597
click at [166, 184] on div at bounding box center [628, 298] width 1257 height 597
drag, startPoint x: 469, startPoint y: 314, endPoint x: 434, endPoint y: 259, distance: 65.6
click at [469, 313] on div at bounding box center [628, 298] width 1257 height 597
click at [481, 243] on div at bounding box center [628, 298] width 1257 height 597
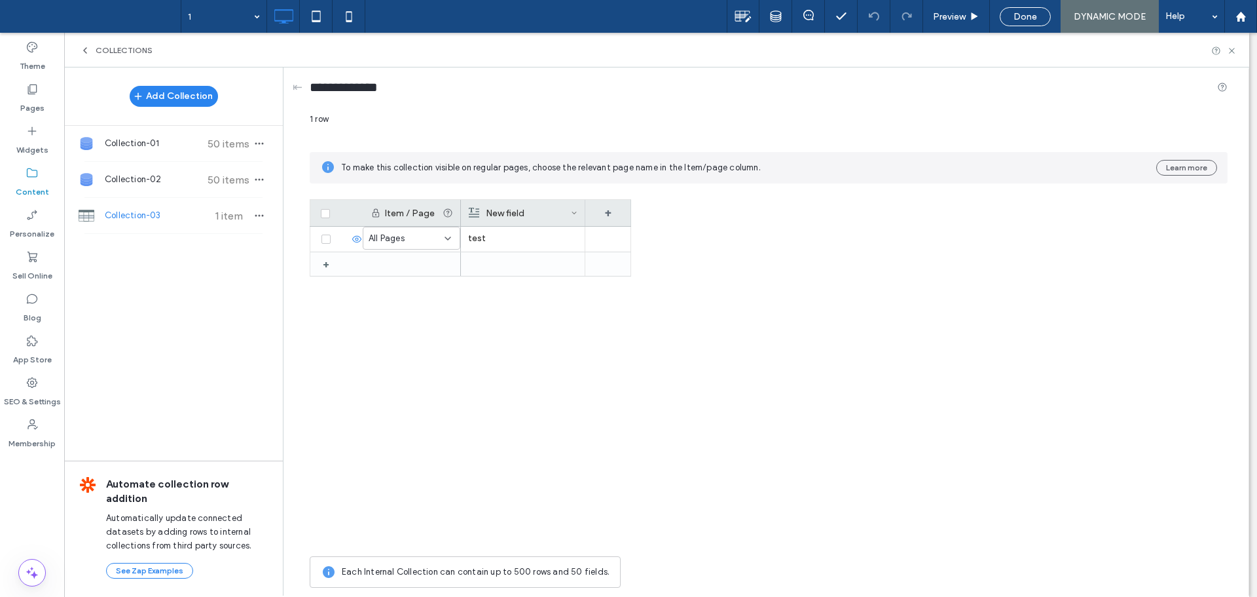
click at [428, 245] on div at bounding box center [628, 298] width 1257 height 597
click at [421, 350] on div at bounding box center [628, 298] width 1257 height 597
click at [33, 99] on div at bounding box center [628, 298] width 1257 height 597
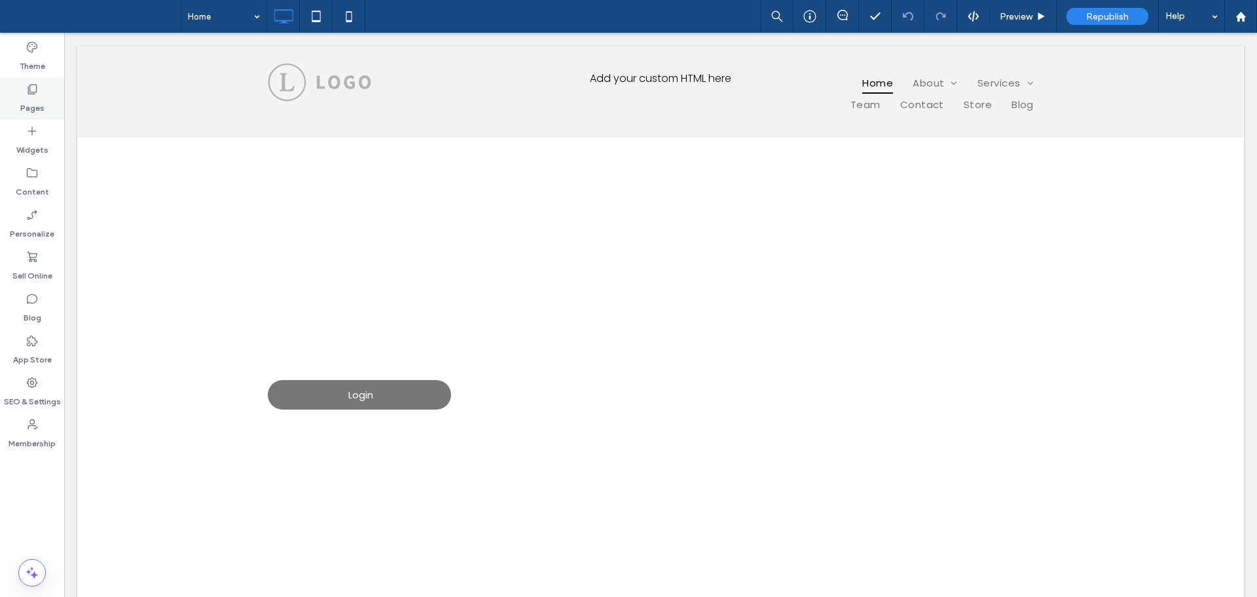
click at [39, 100] on label "Pages" at bounding box center [32, 105] width 24 height 18
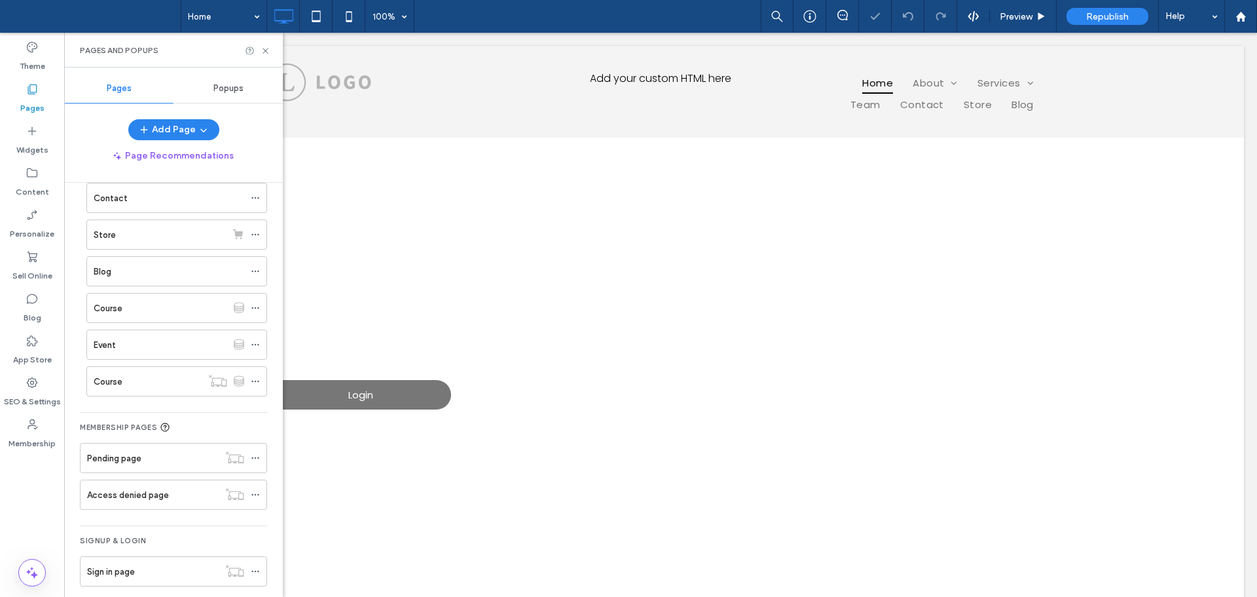
scroll to position [182, 0]
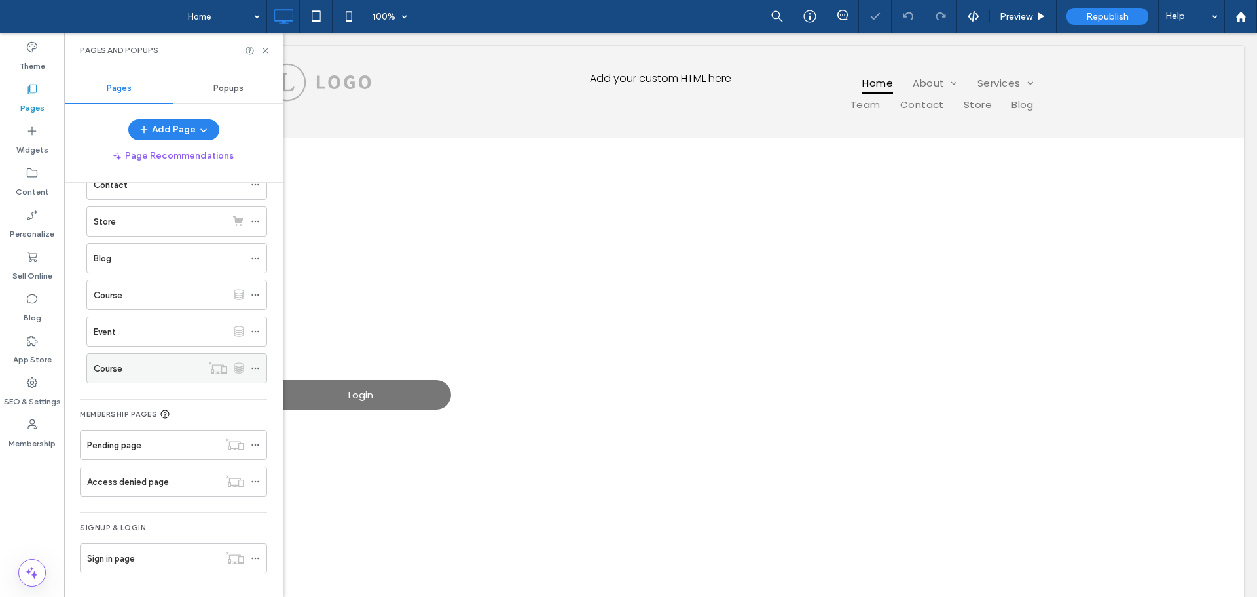
click at [156, 370] on div "Course" at bounding box center [148, 368] width 108 height 14
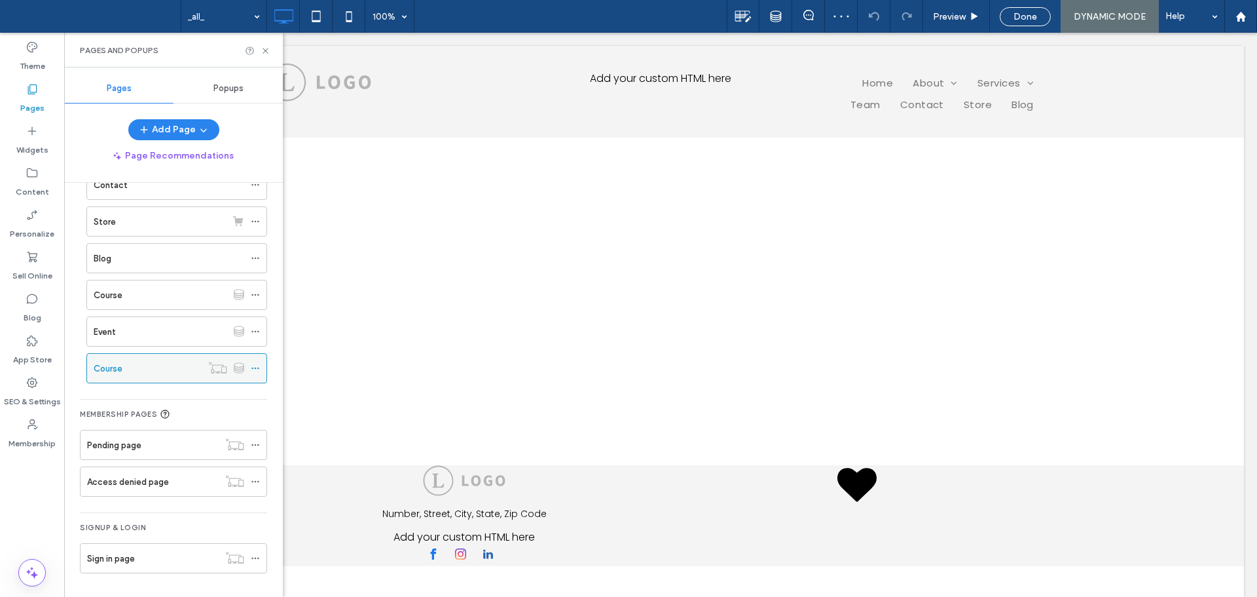
scroll to position [0, 0]
click at [265, 53] on icon at bounding box center [266, 51] width 10 height 10
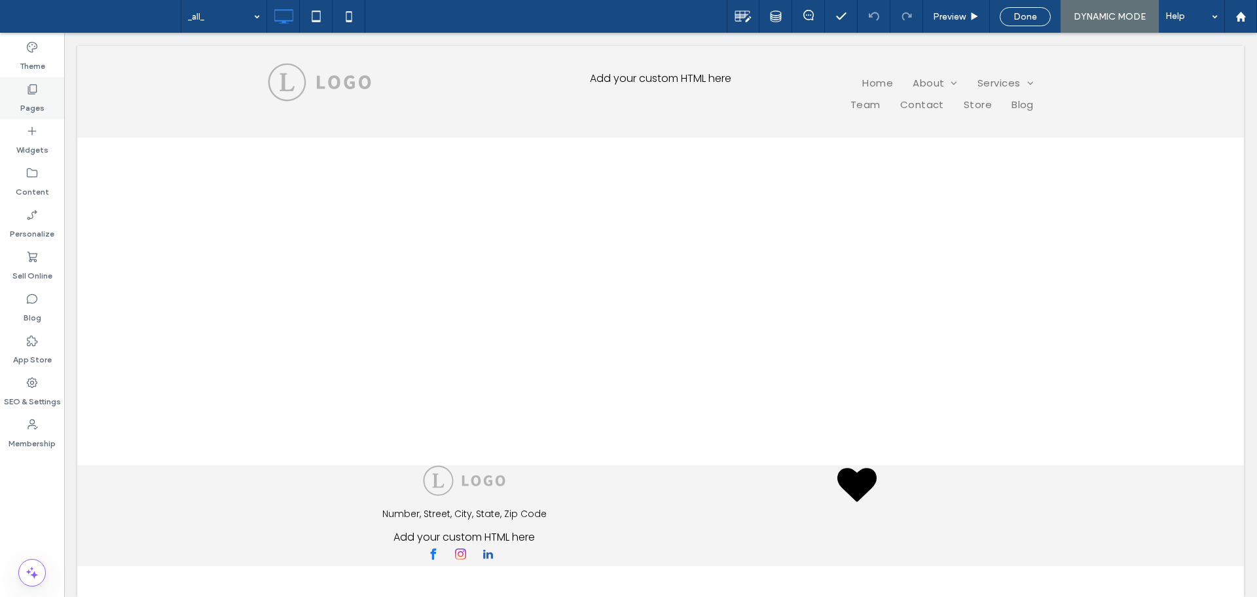
click at [32, 97] on label "Pages" at bounding box center [32, 105] width 24 height 18
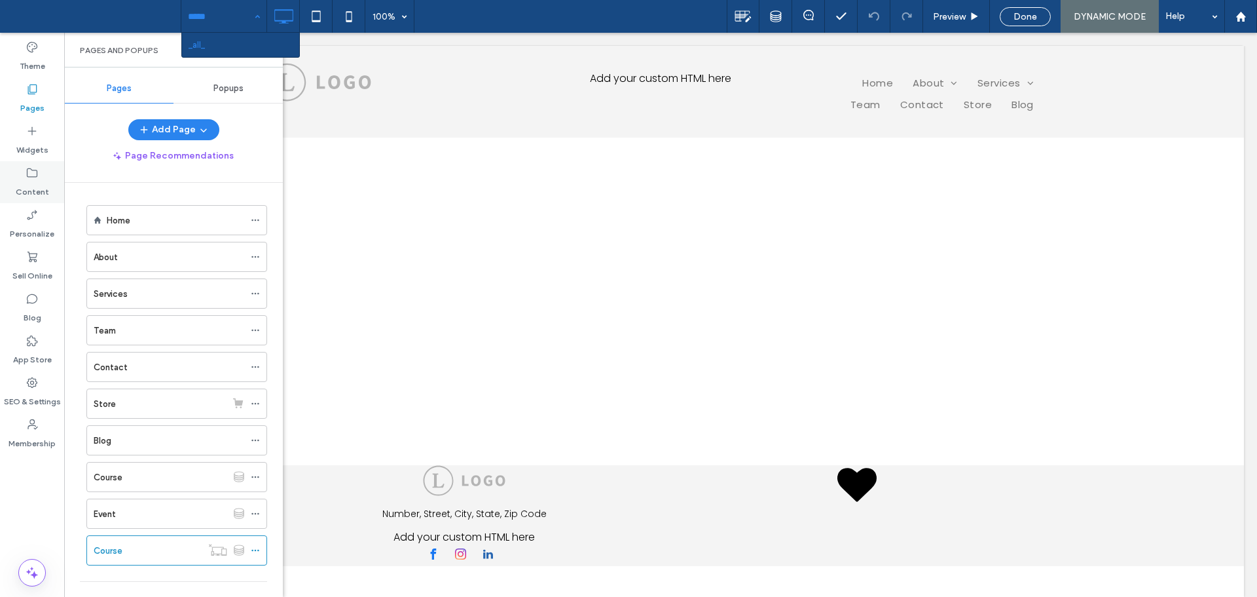
click at [45, 178] on div "Content" at bounding box center [32, 182] width 64 height 42
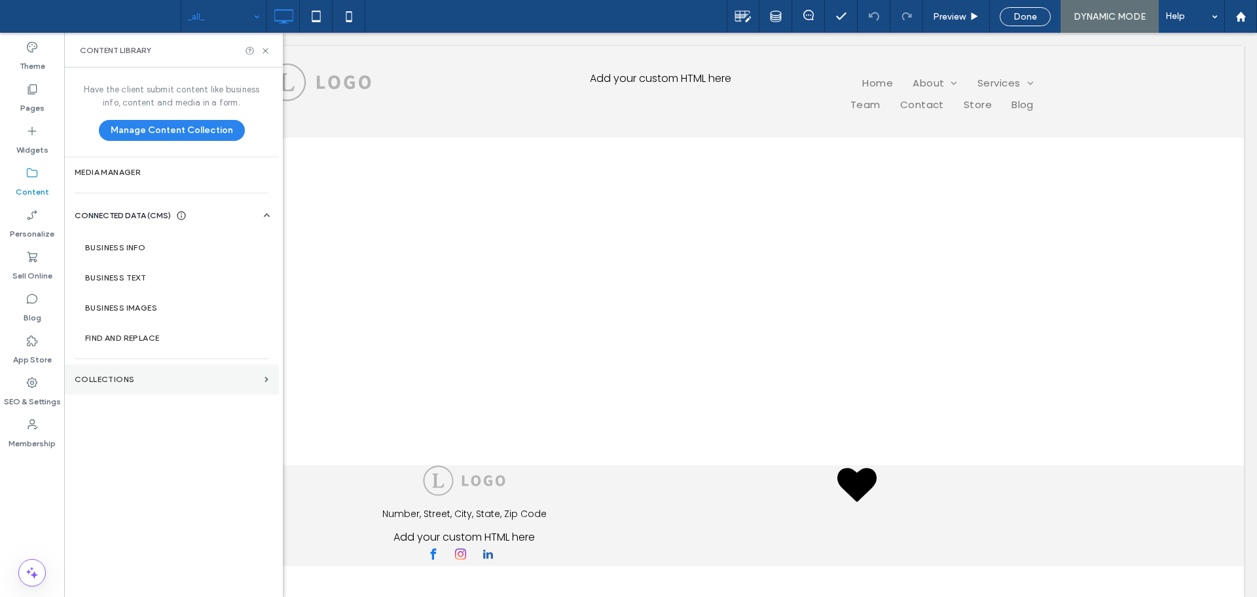
click at [172, 386] on section "Collections" at bounding box center [171, 379] width 215 height 30
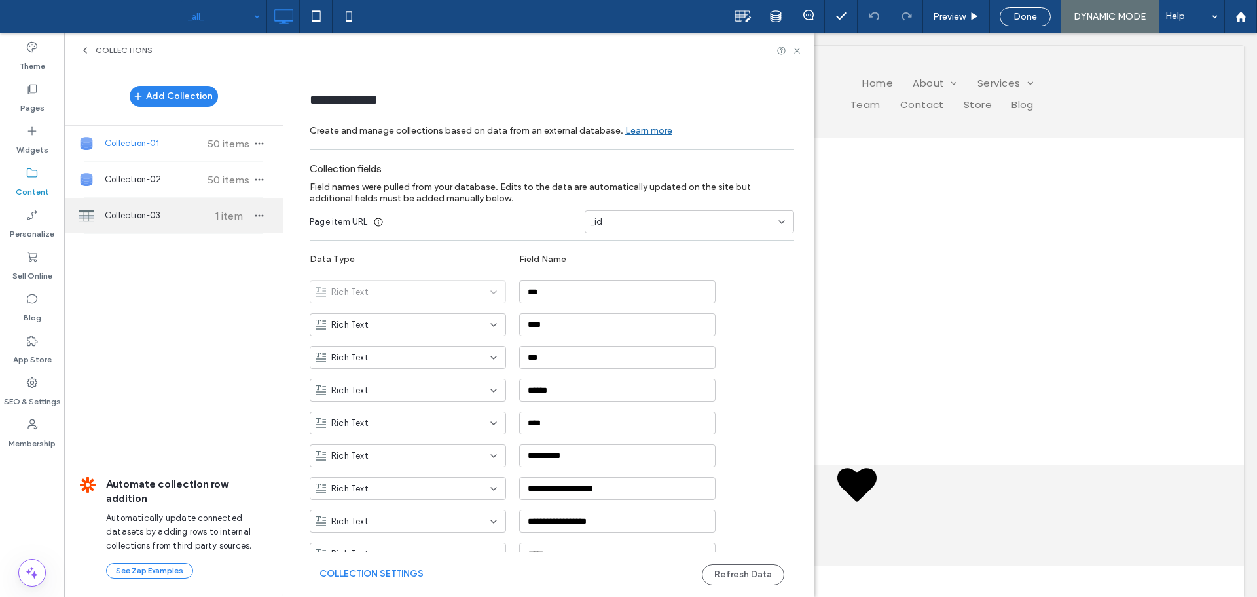
click at [176, 217] on span "Collection-03" at bounding box center [154, 215] width 98 height 13
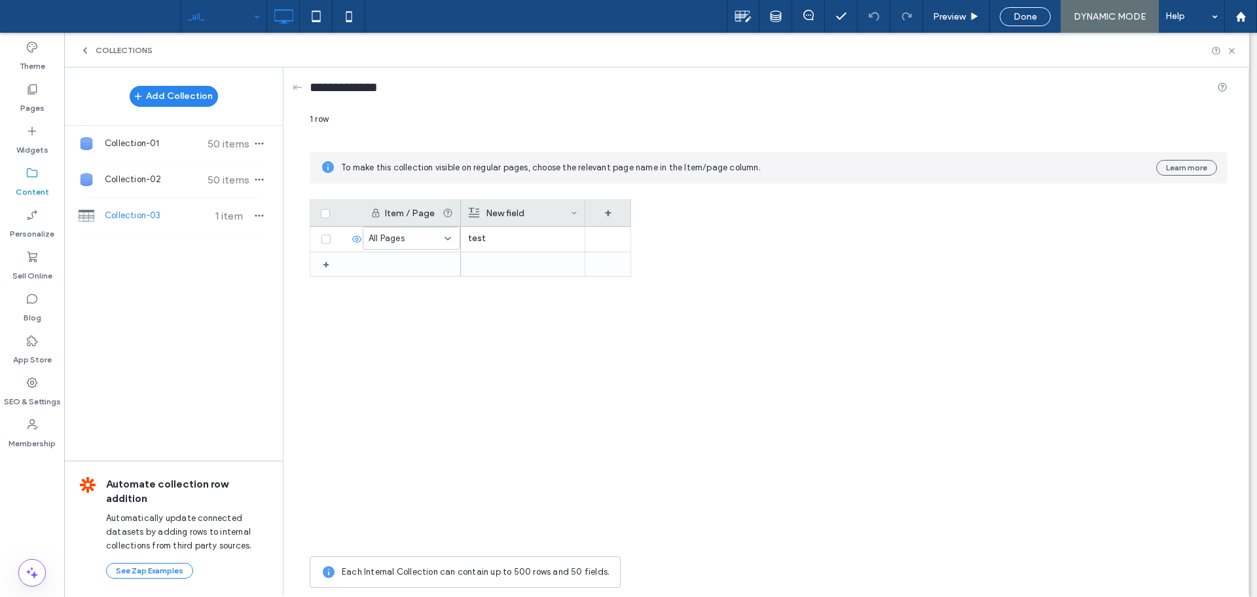
drag, startPoint x: 529, startPoint y: 332, endPoint x: 508, endPoint y: 307, distance: 32.5
click at [529, 331] on div "test" at bounding box center [546, 388] width 170 height 323
click at [450, 236] on icon at bounding box center [448, 238] width 10 height 10
click at [622, 378] on div "test" at bounding box center [546, 388] width 170 height 323
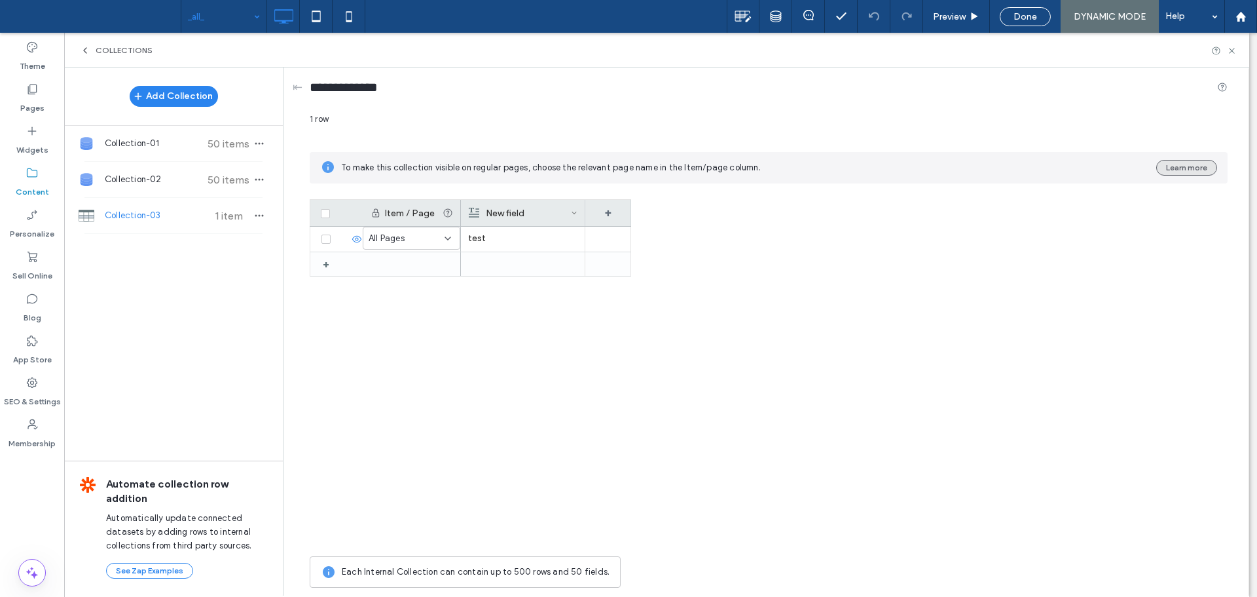
click at [1185, 162] on button "Learn more" at bounding box center [1186, 168] width 61 height 16
drag, startPoint x: 494, startPoint y: 417, endPoint x: 476, endPoint y: 481, distance: 66.1
click at [493, 422] on div "test" at bounding box center [546, 388] width 170 height 323
click at [259, 217] on icon "button" at bounding box center [259, 215] width 10 height 10
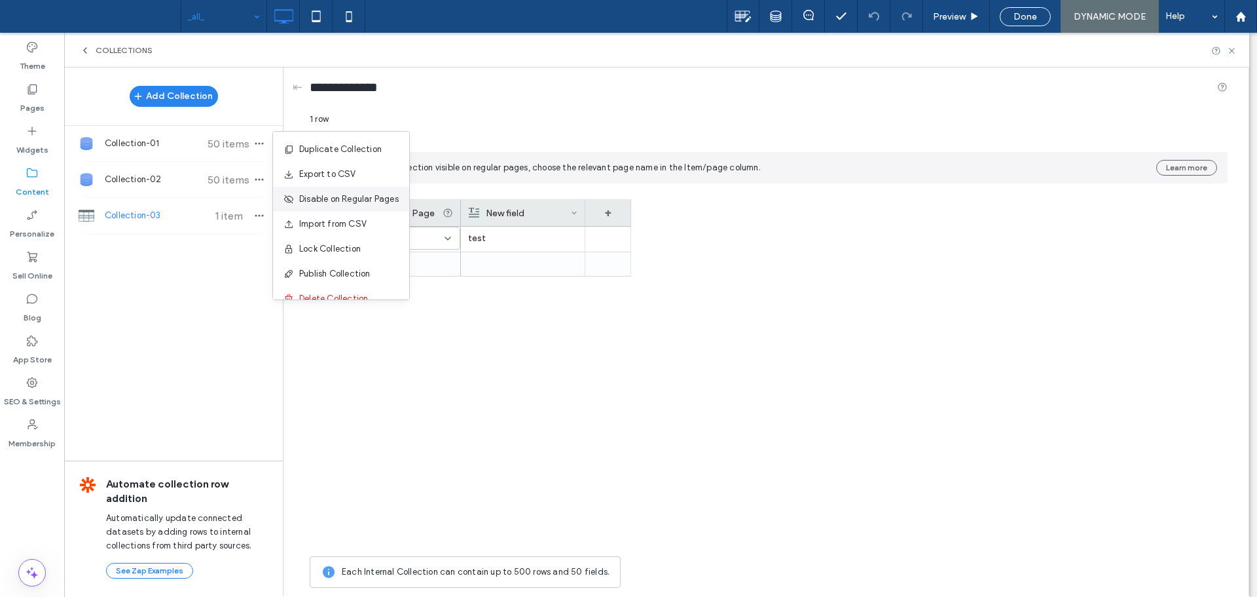
click at [341, 207] on div "Disable on Regular Pages" at bounding box center [341, 199] width 136 height 25
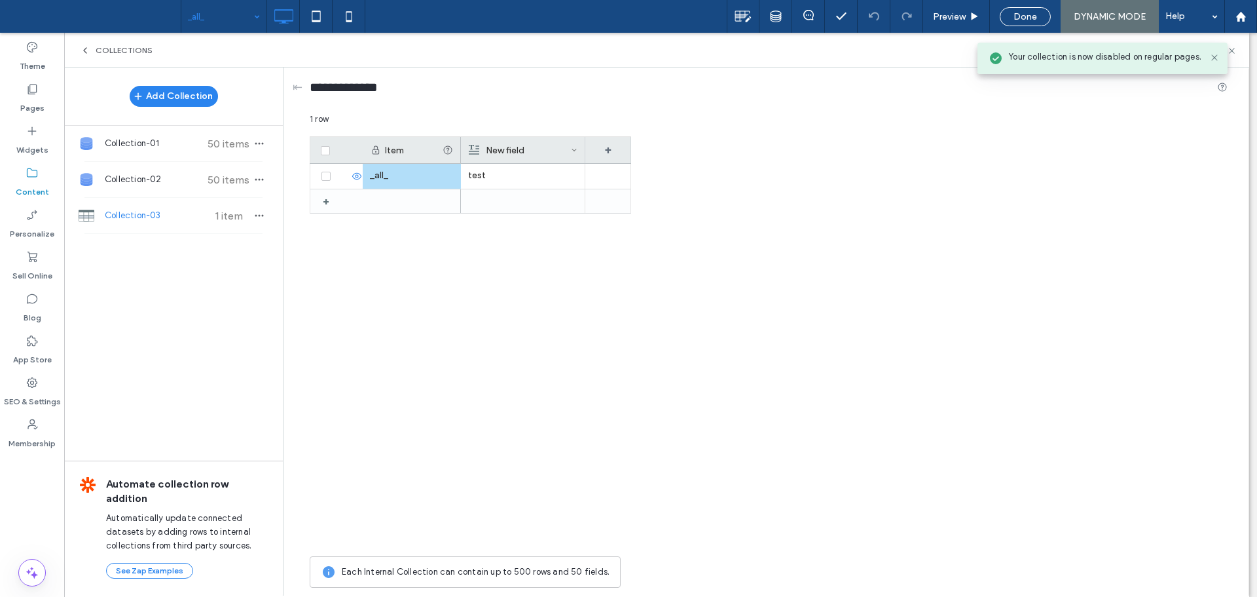
click at [452, 282] on div "_all_ + test" at bounding box center [471, 357] width 322 height 386
click at [431, 177] on div "_all_" at bounding box center [412, 176] width 98 height 25
click at [416, 179] on div "_all_" at bounding box center [412, 176] width 98 height 25
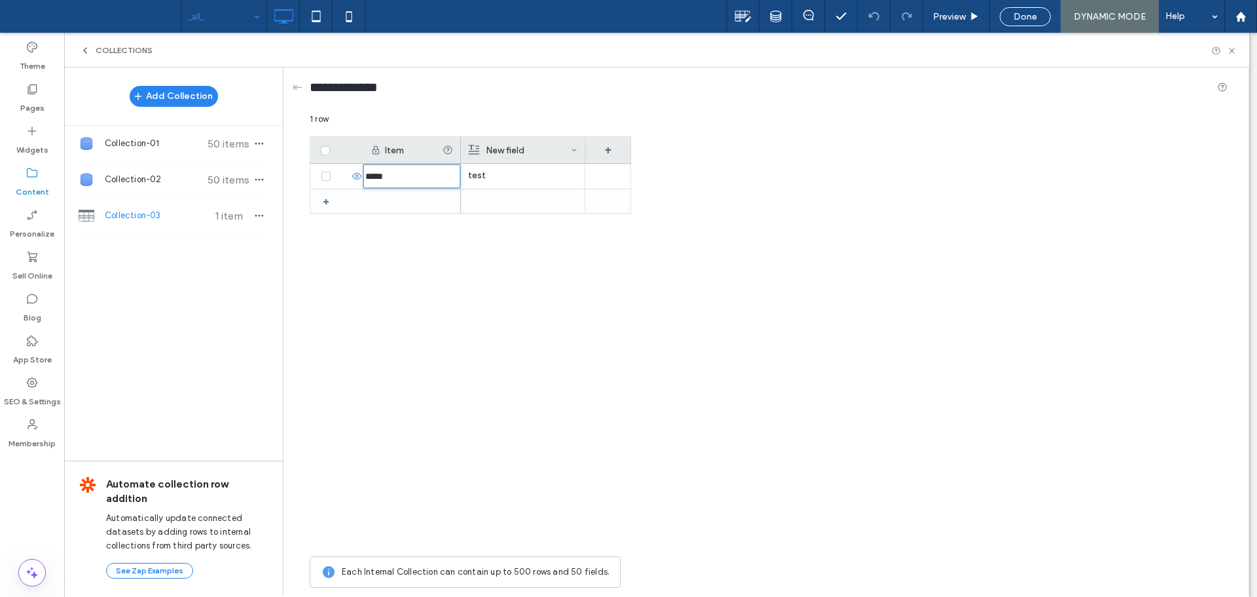
click at [338, 271] on div "***** + test" at bounding box center [471, 357] width 322 height 386
click at [264, 210] on icon "button" at bounding box center [259, 215] width 10 height 10
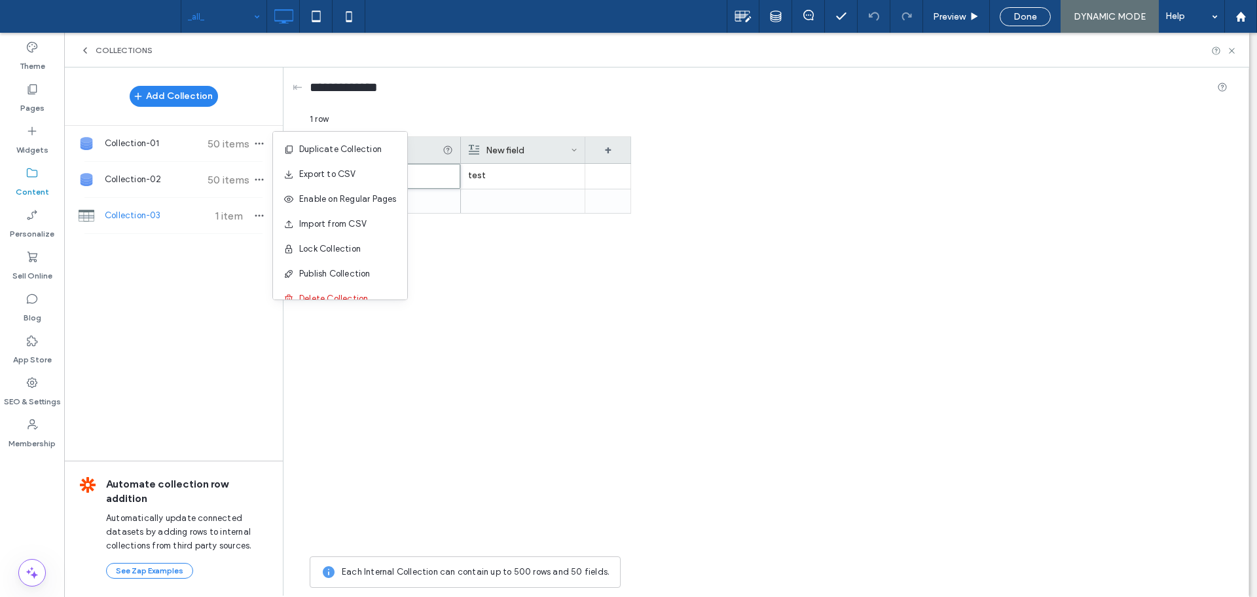
click at [928, 242] on div "Item New field + + ***** test" at bounding box center [769, 342] width 918 height 413
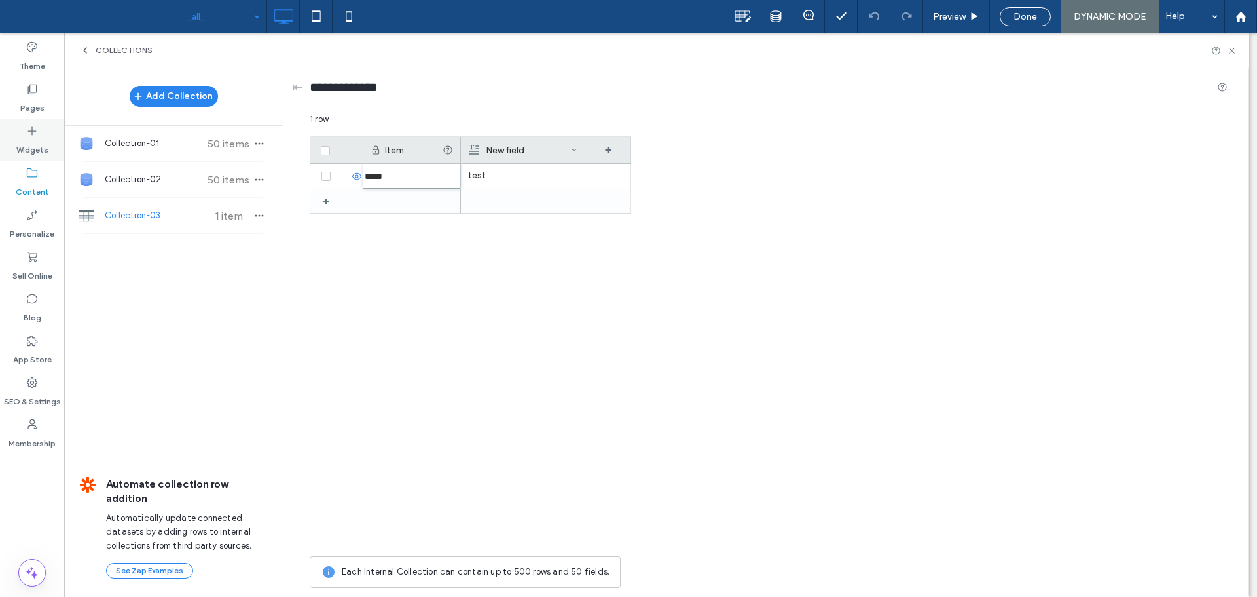
click at [26, 139] on label "Widgets" at bounding box center [32, 147] width 32 height 18
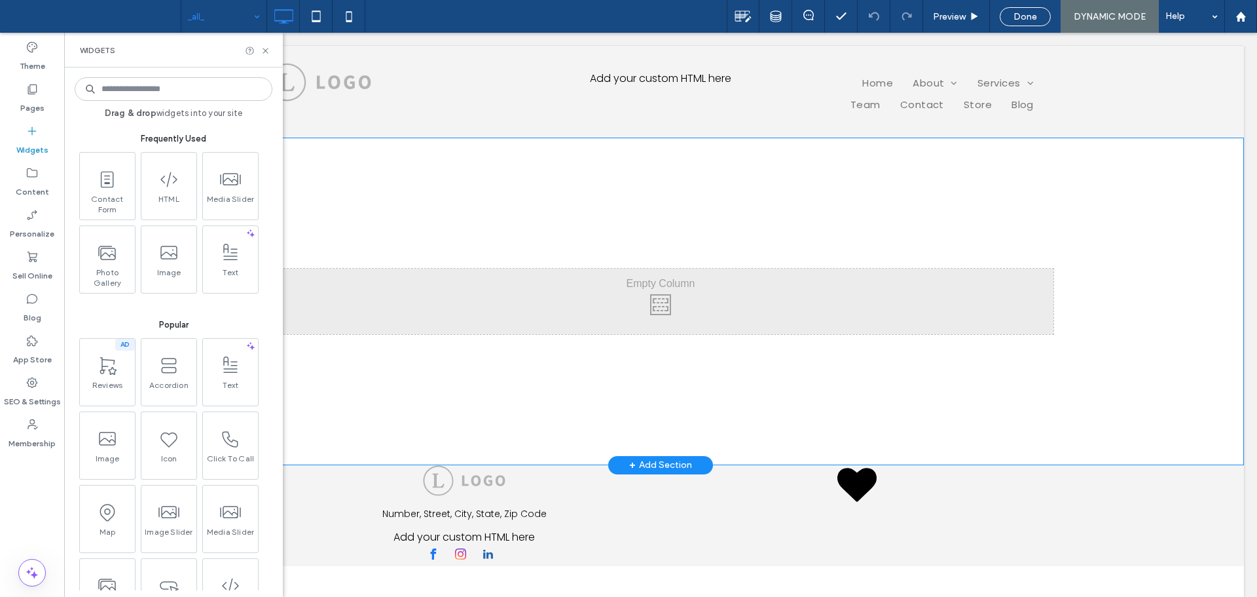
click at [853, 244] on div "Click To Paste Row + Add Section" at bounding box center [660, 301] width 1167 height 327
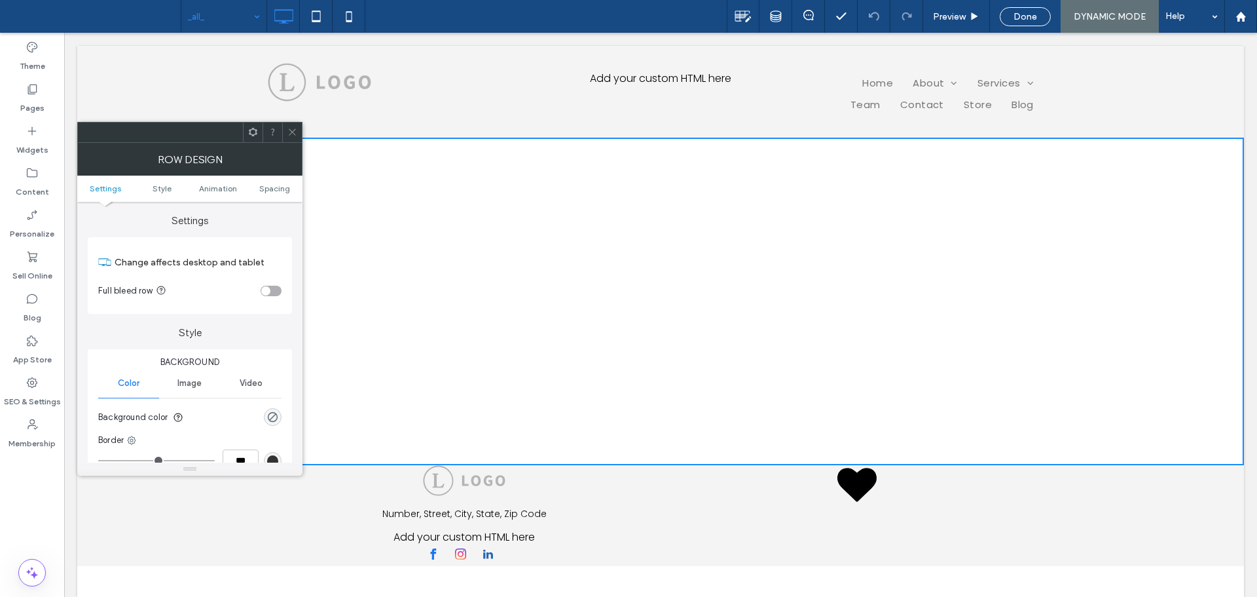
click at [298, 136] on div at bounding box center [292, 132] width 20 height 20
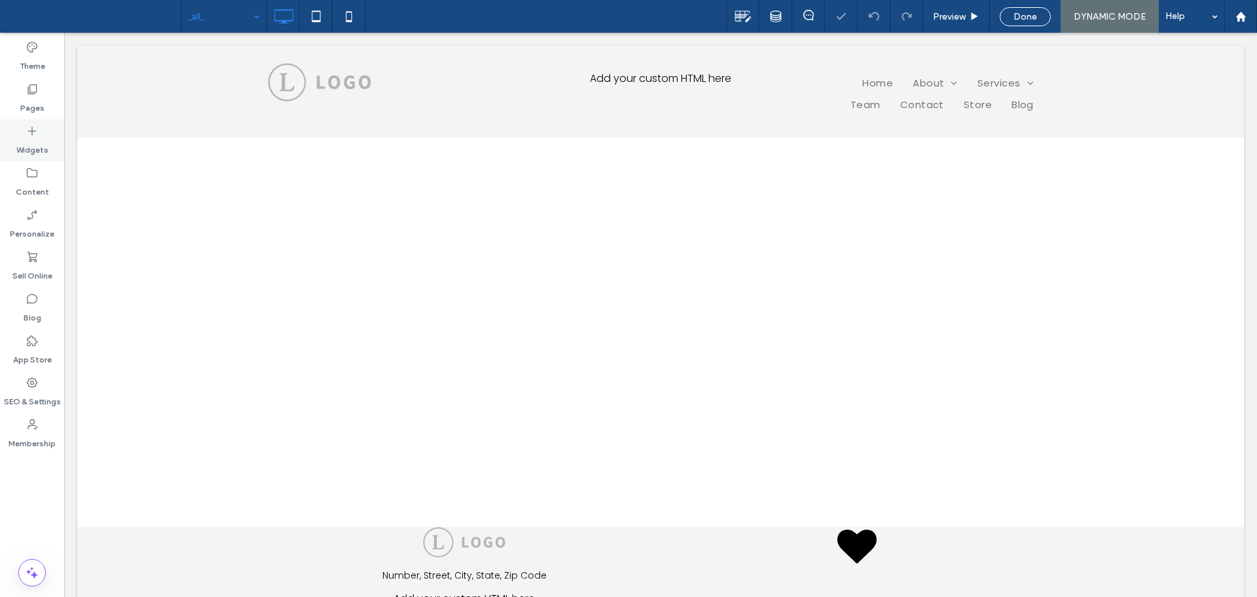
scroll to position [0, 0]
click at [43, 134] on div "Widgets" at bounding box center [32, 140] width 64 height 42
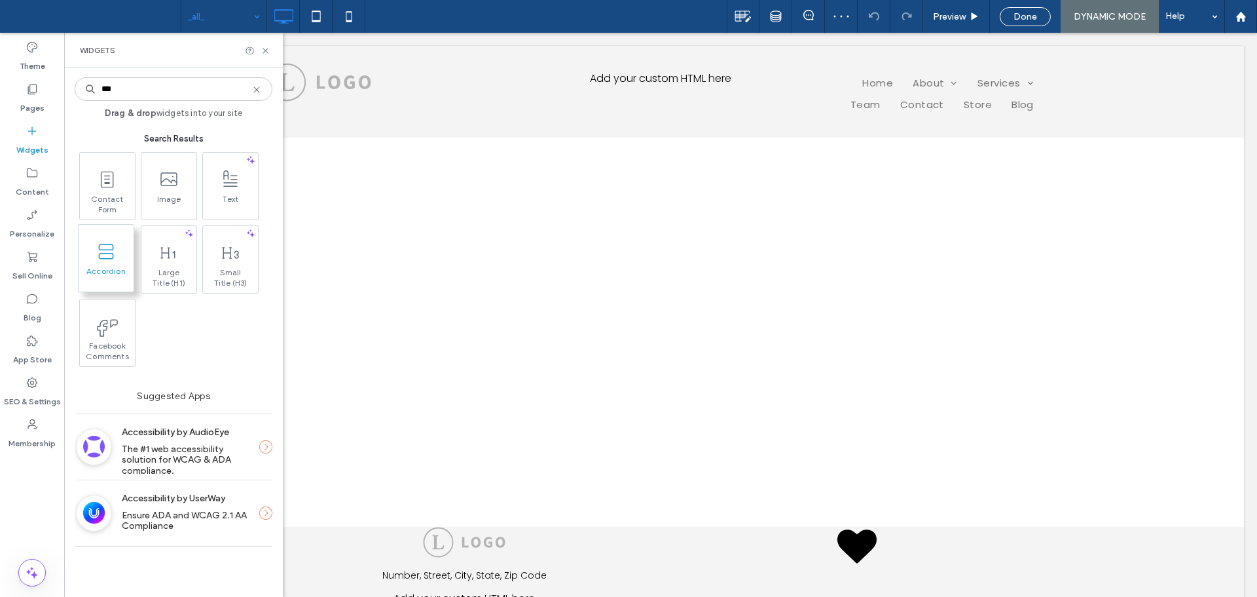
type input "***"
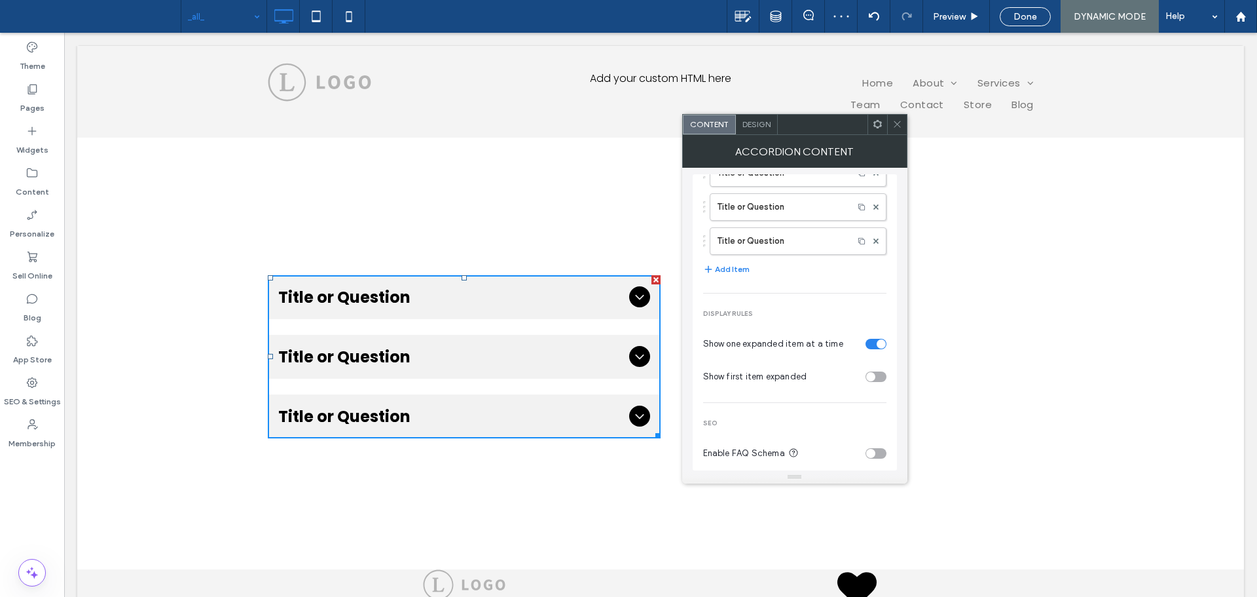
scroll to position [68, 0]
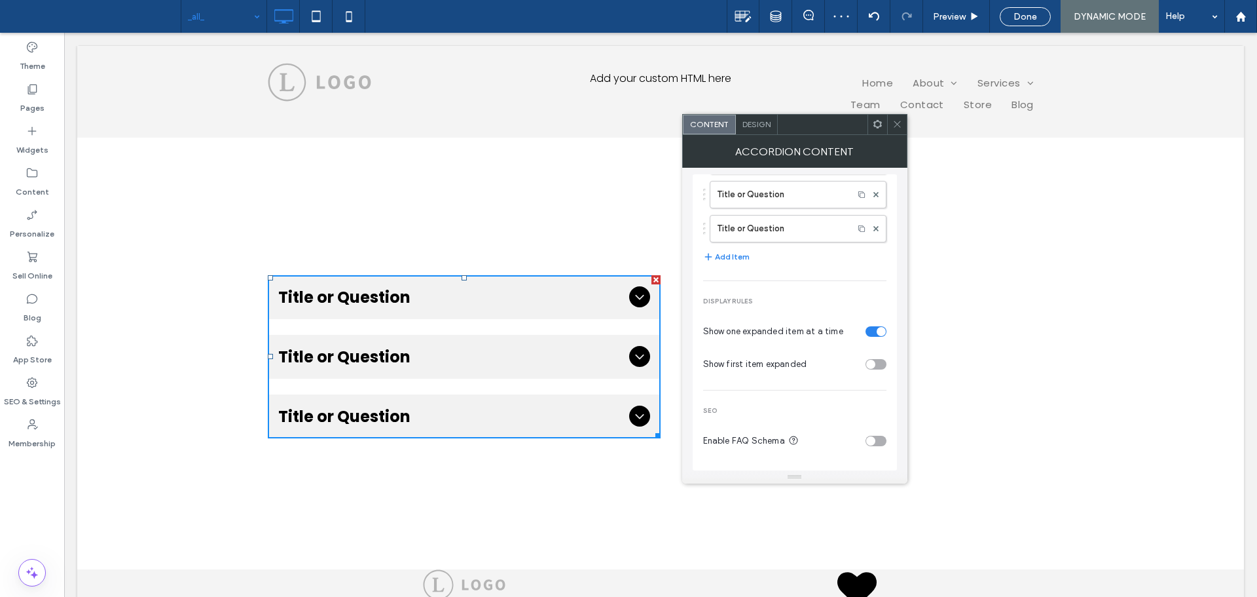
click at [873, 440] on div "toggle" at bounding box center [876, 440] width 21 height 10
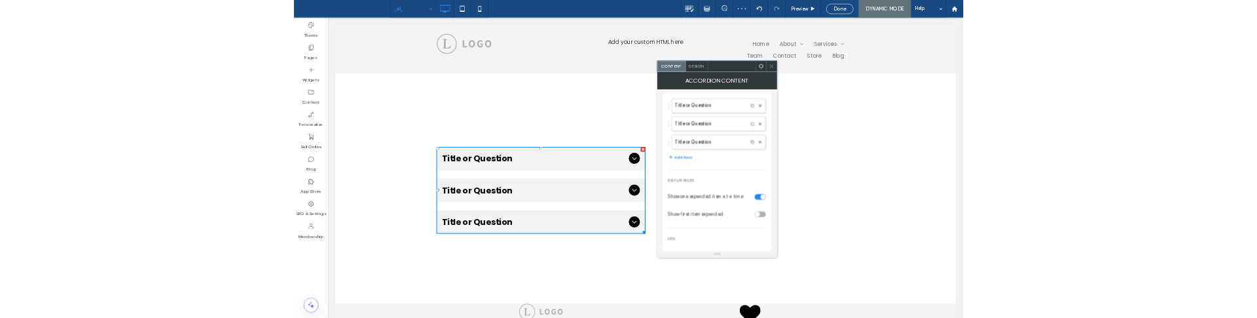
scroll to position [103, 0]
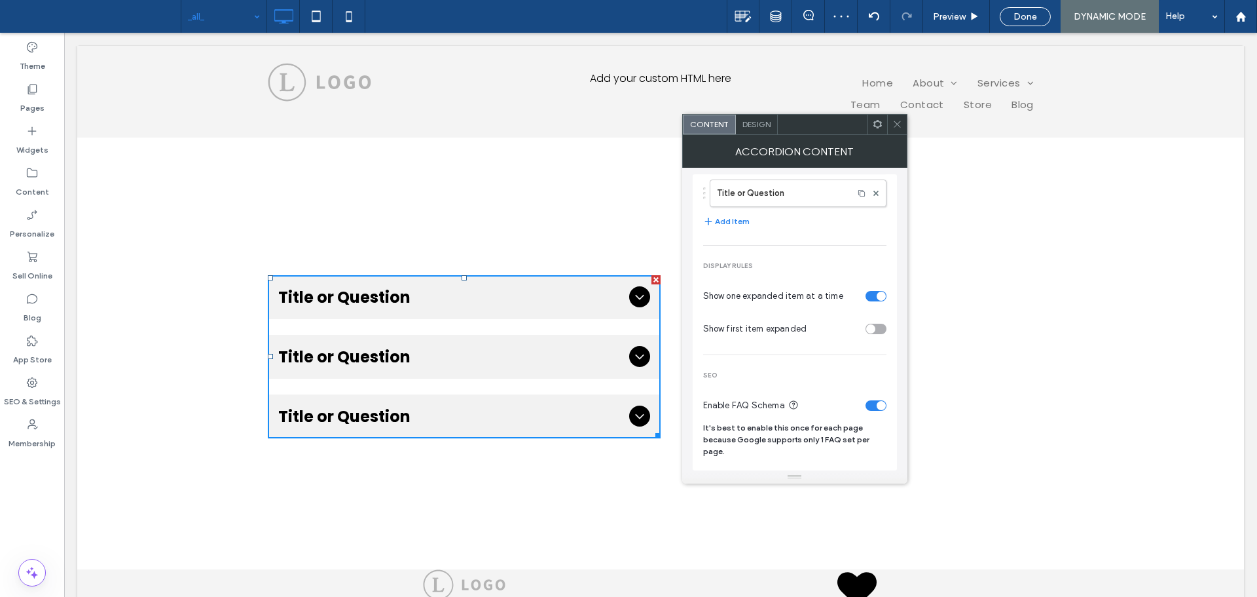
drag, startPoint x: 775, startPoint y: 443, endPoint x: 766, endPoint y: 443, distance: 9.2
click at [774, 443] on span "It's best to enable this once for each page because Google supports only 1 FAQ …" at bounding box center [794, 439] width 183 height 35
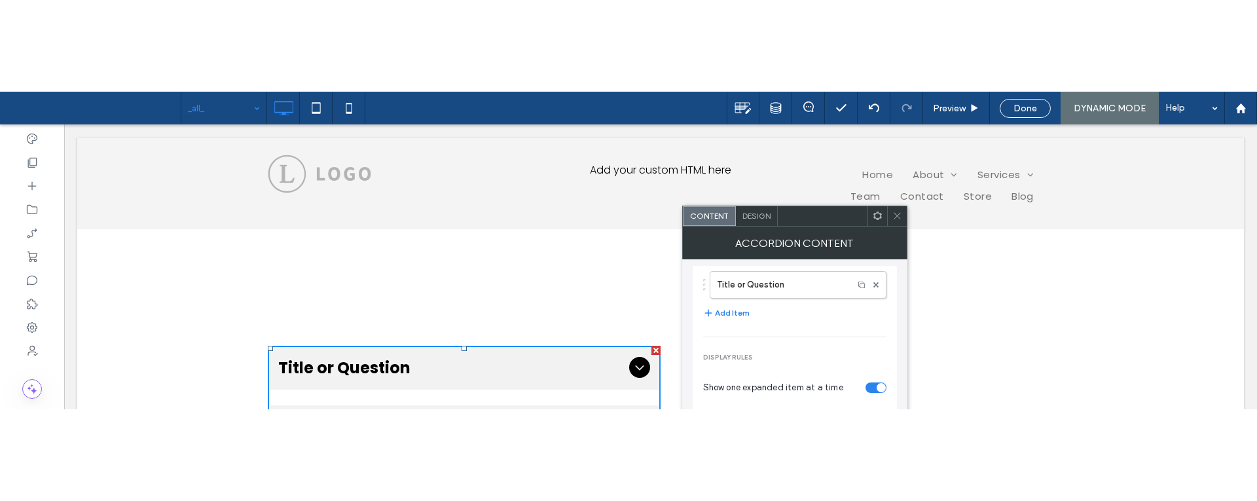
scroll to position [65, 0]
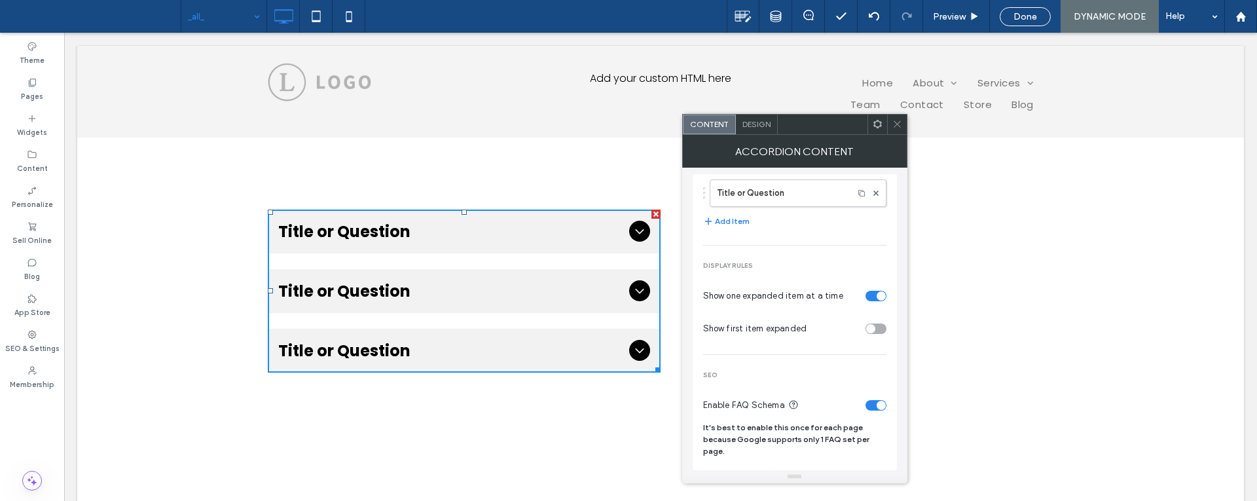
click at [528, 231] on span "Title or Question" at bounding box center [451, 231] width 346 height 23
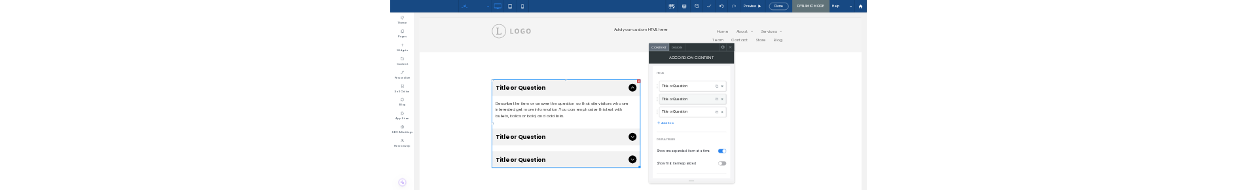
scroll to position [0, 0]
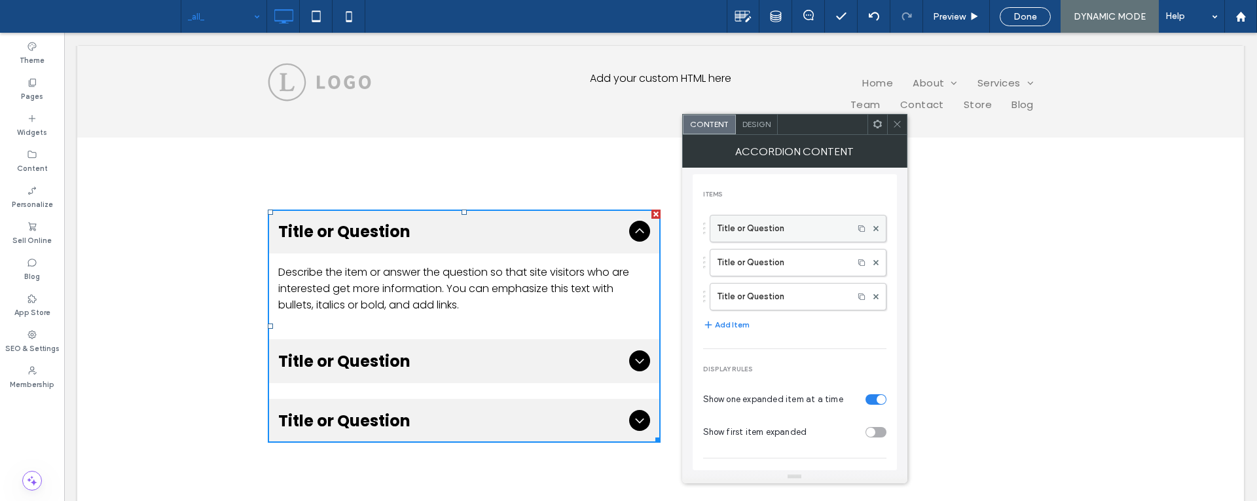
click at [782, 233] on label "Title or Question" at bounding box center [782, 228] width 130 height 26
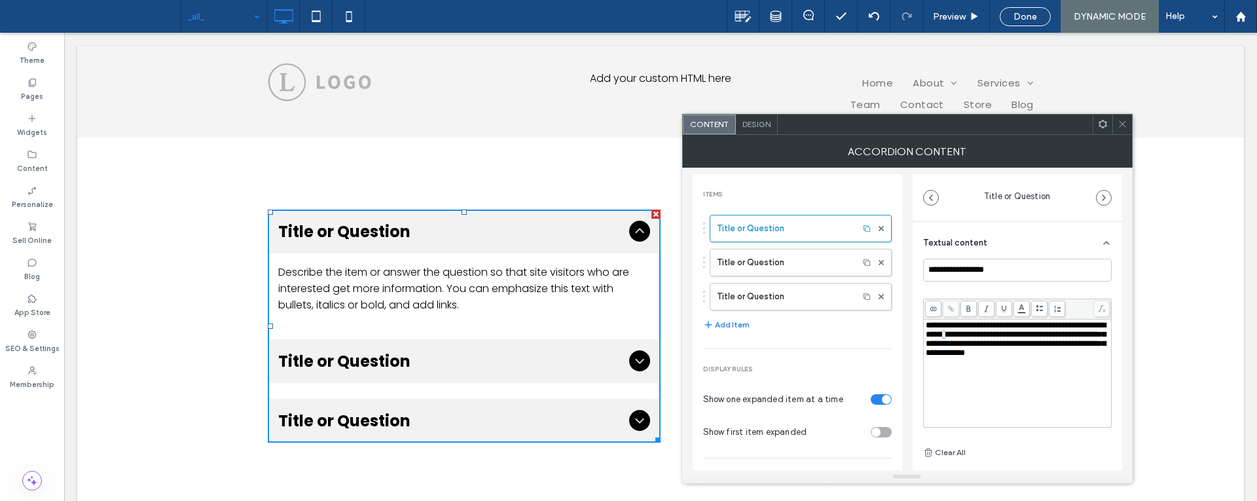
click at [993, 336] on span "**********" at bounding box center [1016, 339] width 180 height 36
click at [998, 343] on span "**********" at bounding box center [1016, 339] width 180 height 36
drag, startPoint x: 909, startPoint y: 388, endPoint x: 838, endPoint y: 363, distance: 75.2
click at [908, 388] on div "**********" at bounding box center [908, 319] width 430 height 303
click at [796, 261] on label "Title or Question" at bounding box center [784, 262] width 135 height 26
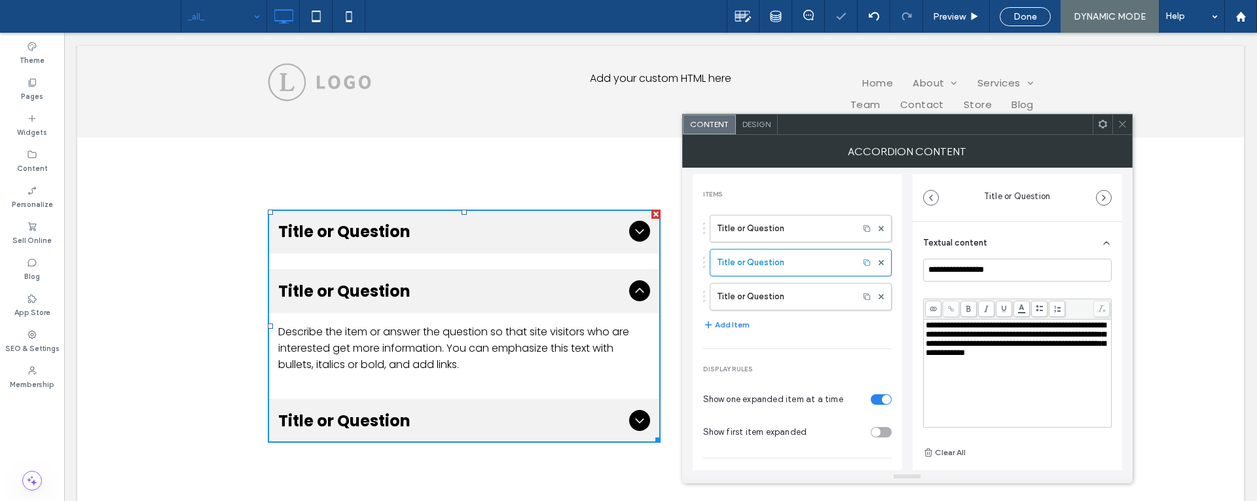
click at [998, 342] on span "**********" at bounding box center [1016, 339] width 180 height 36
drag, startPoint x: 802, startPoint y: 297, endPoint x: 821, endPoint y: 309, distance: 23.3
click at [802, 297] on label "Title or Question" at bounding box center [784, 297] width 135 height 26
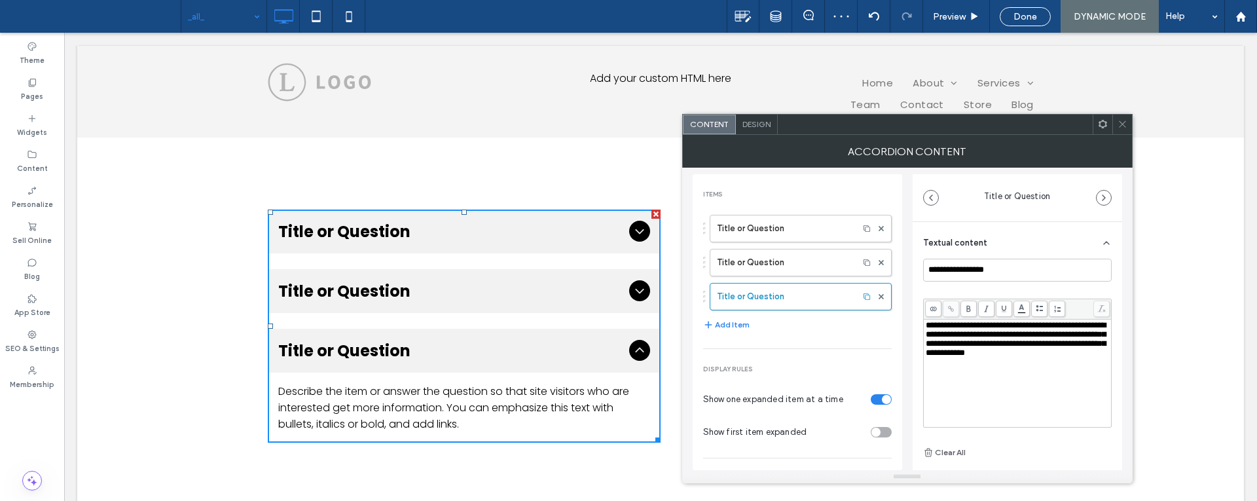
click at [997, 345] on span "**********" at bounding box center [1016, 339] width 180 height 36
click at [910, 367] on div "**********" at bounding box center [908, 319] width 430 height 303
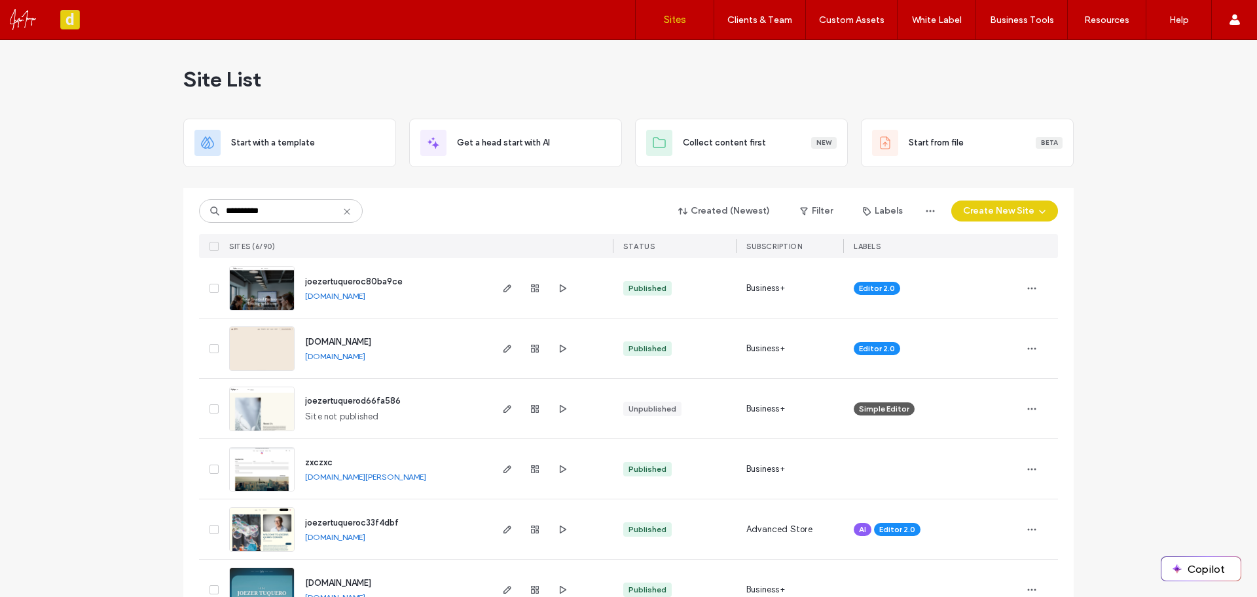
type input "**********"
click at [258, 347] on img at bounding box center [262, 371] width 64 height 89
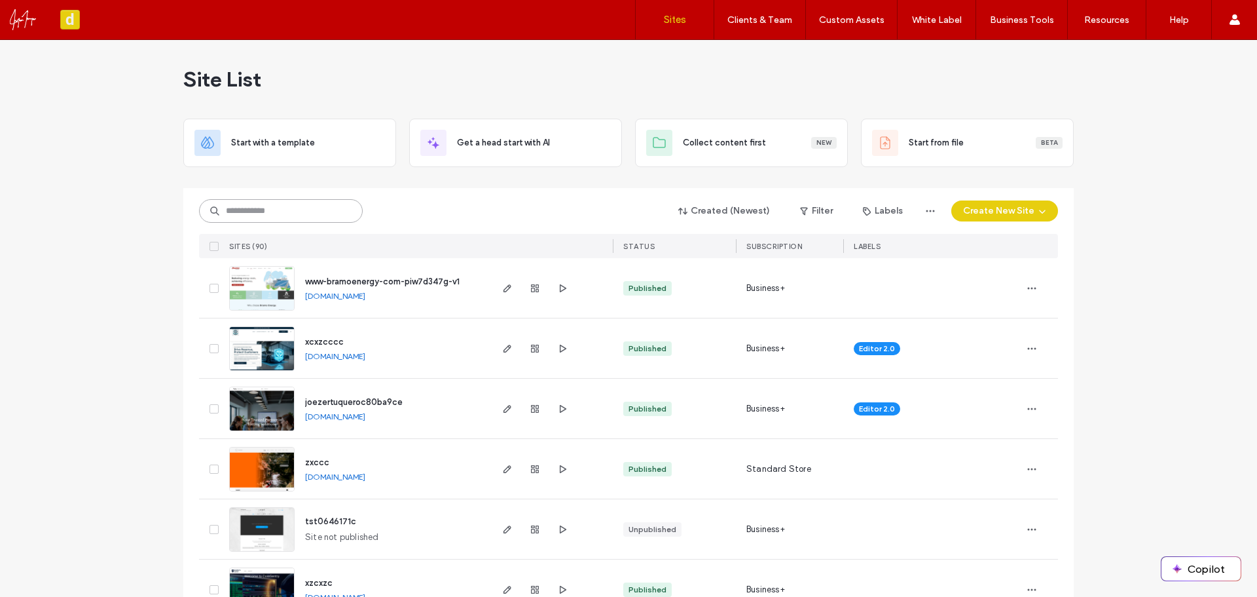
click at [264, 210] on input at bounding box center [281, 211] width 164 height 24
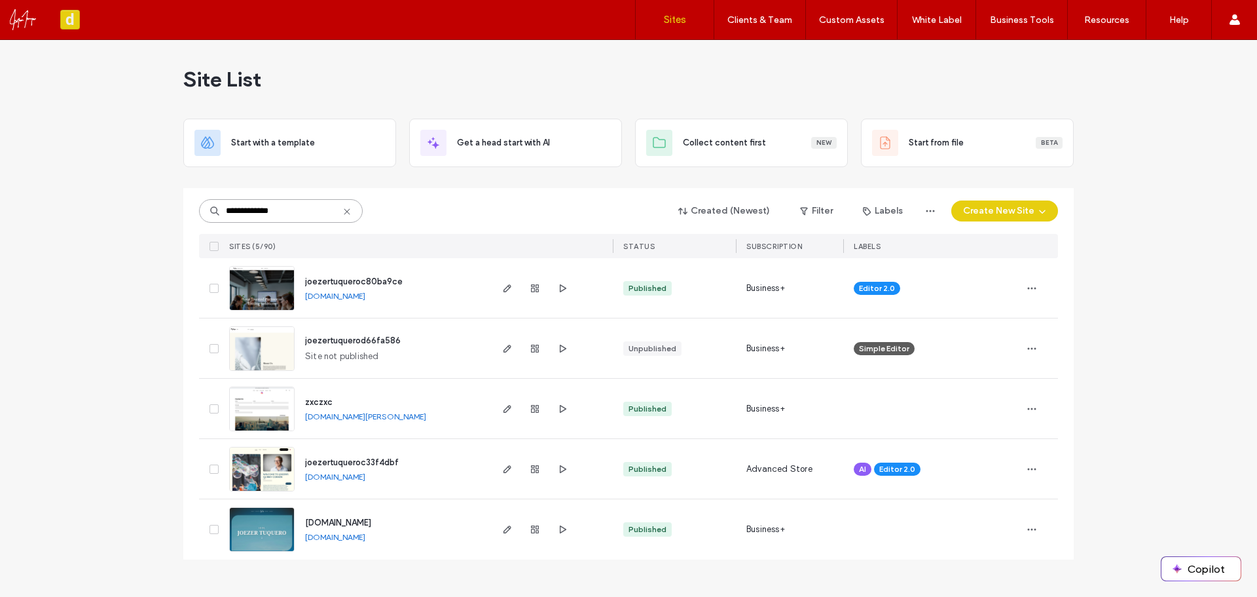
type input "**********"
click at [362, 537] on link "[DOMAIN_NAME]" at bounding box center [335, 537] width 60 height 10
click at [280, 519] on img at bounding box center [262, 552] width 64 height 89
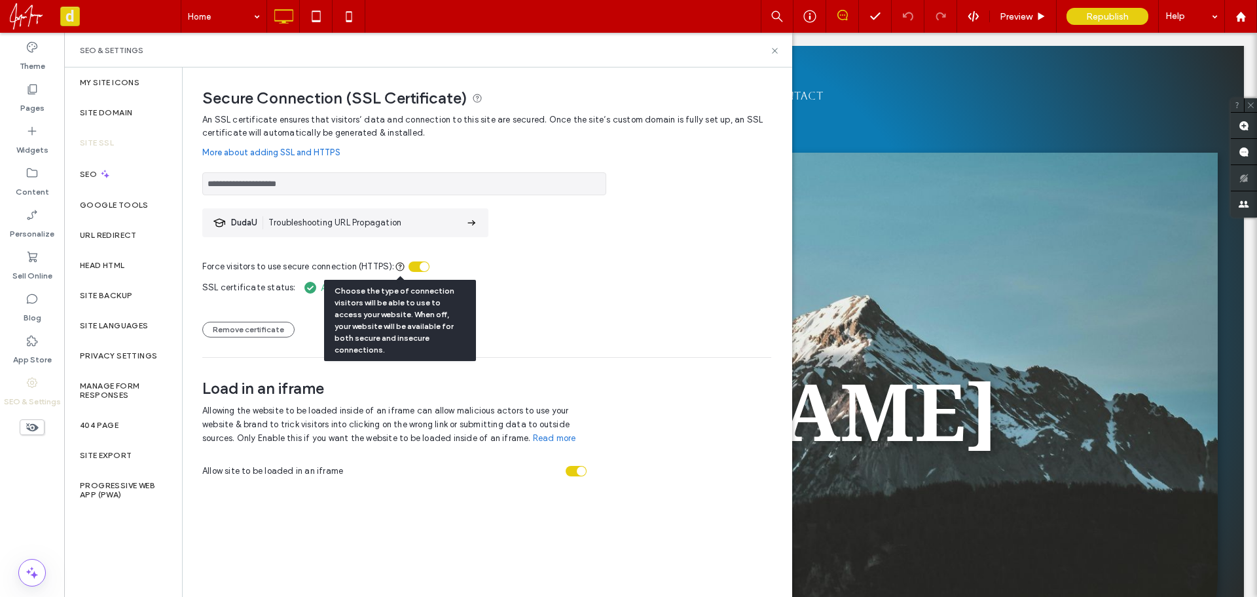
click at [397, 268] on icon at bounding box center [400, 266] width 10 height 10
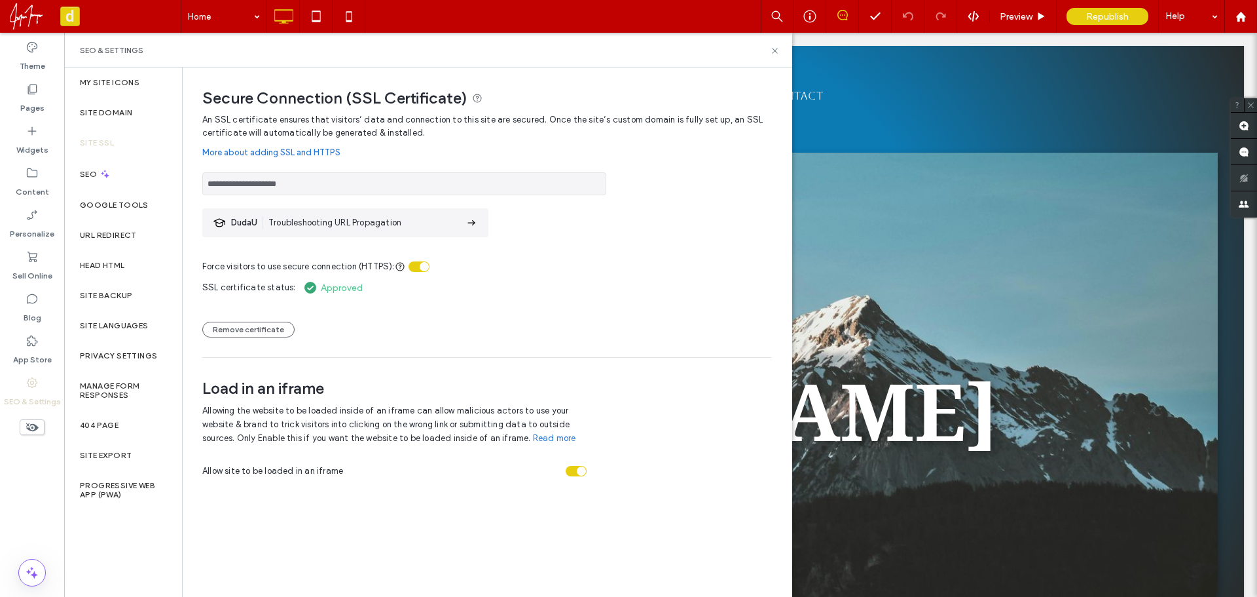
click at [304, 149] on link "More about adding SSL and HTTPS" at bounding box center [486, 152] width 569 height 26
